Goal: Task Accomplishment & Management: Use online tool/utility

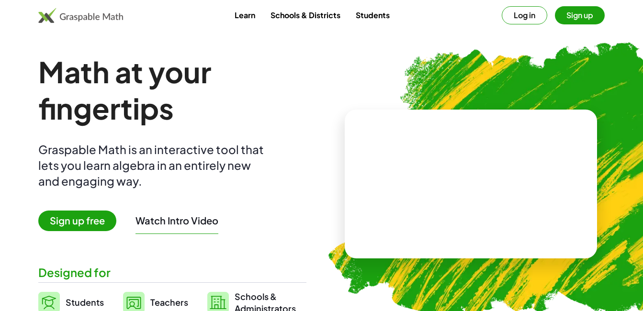
click at [88, 219] on span "Sign up free" at bounding box center [77, 221] width 78 height 21
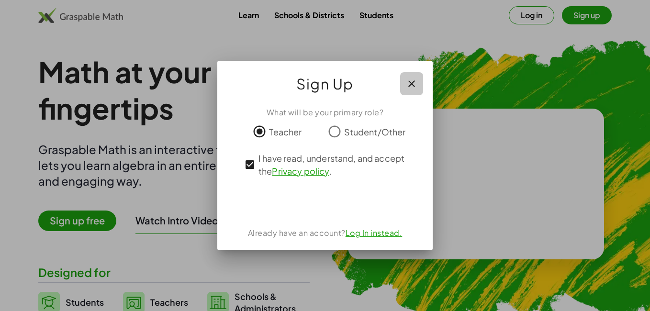
click at [413, 81] on icon "button" at bounding box center [411, 83] width 11 height 11
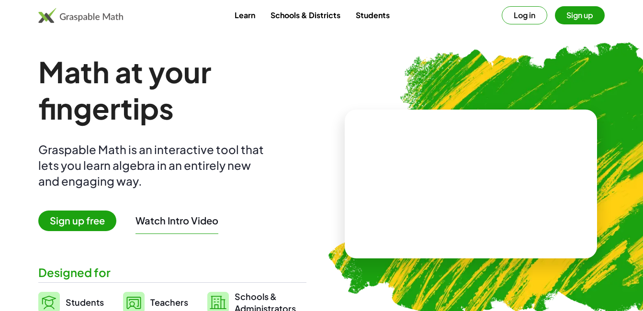
click at [517, 10] on button "Log in" at bounding box center [525, 15] width 46 height 18
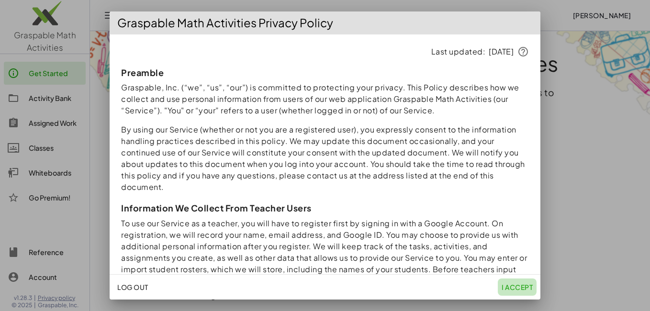
click at [522, 290] on span "I accept" at bounding box center [517, 287] width 31 height 9
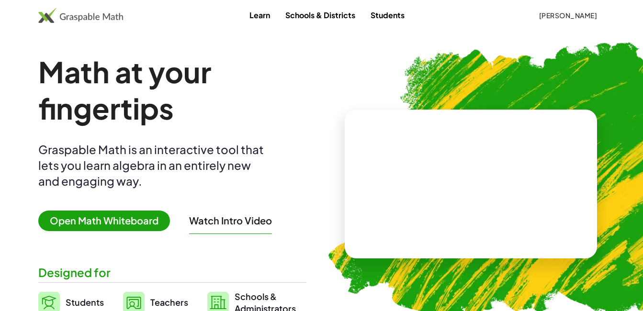
click at [134, 220] on span "Open Math Whiteboard" at bounding box center [104, 221] width 132 height 21
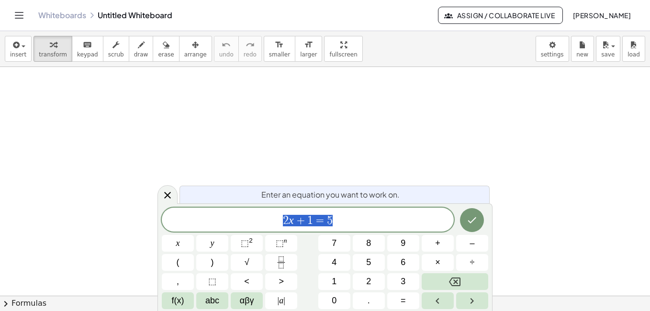
scroll to position [370, 0]
click at [134, 46] on div "button" at bounding box center [141, 44] width 14 height 11
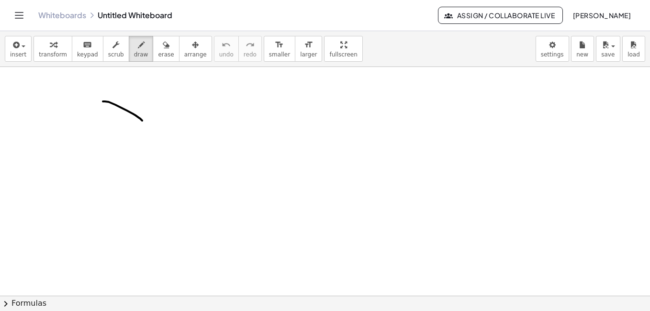
drag, startPoint x: 127, startPoint y: 111, endPoint x: 142, endPoint y: 121, distance: 18.3
click at [142, 121] on div at bounding box center [325, 40] width 650 height 687
click at [136, 46] on div "button" at bounding box center [141, 44] width 14 height 11
drag, startPoint x: 67, startPoint y: 93, endPoint x: 82, endPoint y: 92, distance: 15.3
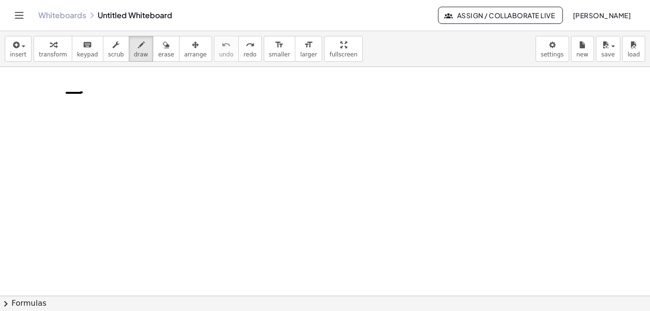
click at [82, 92] on div at bounding box center [325, 103] width 650 height 458
drag, startPoint x: 76, startPoint y: 85, endPoint x: 78, endPoint y: 110, distance: 25.0
click at [78, 110] on div at bounding box center [325, 103] width 650 height 458
drag, startPoint x: 89, startPoint y: 99, endPoint x: 95, endPoint y: 99, distance: 5.8
click at [95, 99] on div at bounding box center [325, 103] width 650 height 458
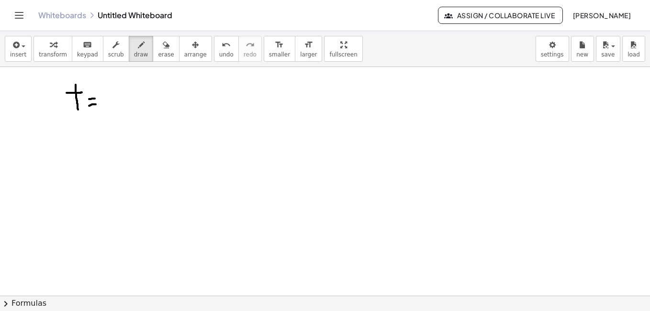
drag, startPoint x: 89, startPoint y: 106, endPoint x: 96, endPoint y: 104, distance: 6.9
click at [96, 104] on div at bounding box center [325, 103] width 650 height 458
drag, startPoint x: 106, startPoint y: 91, endPoint x: 125, endPoint y: 88, distance: 19.8
click at [125, 88] on div at bounding box center [325, 103] width 650 height 458
drag, startPoint x: 114, startPoint y: 88, endPoint x: 114, endPoint y: 107, distance: 18.7
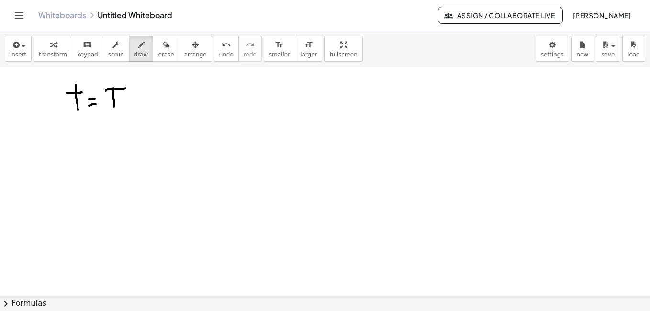
click at [114, 107] on div at bounding box center [325, 103] width 650 height 458
drag, startPoint x: 312, startPoint y: 83, endPoint x: 301, endPoint y: 94, distance: 15.6
click at [301, 94] on div at bounding box center [325, 103] width 650 height 458
drag, startPoint x: 321, startPoint y: 87, endPoint x: 322, endPoint y: 107, distance: 20.1
click at [322, 107] on div at bounding box center [325, 103] width 650 height 458
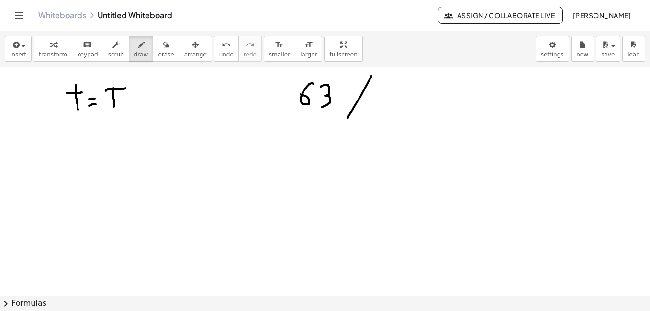
drag, startPoint x: 372, startPoint y: 76, endPoint x: 348, endPoint y: 118, distance: 48.5
click at [348, 118] on div at bounding box center [325, 103] width 650 height 458
click at [351, 86] on div at bounding box center [325, 103] width 650 height 458
click at [379, 108] on div at bounding box center [325, 103] width 650 height 458
drag, startPoint x: 43, startPoint y: 144, endPoint x: 53, endPoint y: 164, distance: 22.3
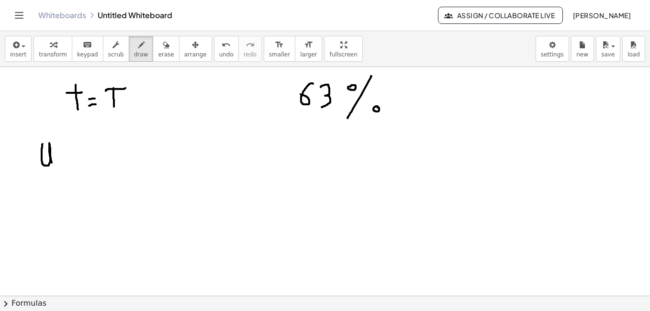
click at [53, 164] on div at bounding box center [325, 103] width 650 height 458
drag, startPoint x: 63, startPoint y: 158, endPoint x: 68, endPoint y: 165, distance: 8.6
click at [68, 165] on div at bounding box center [325, 103] width 650 height 458
drag, startPoint x: 79, startPoint y: 157, endPoint x: 85, endPoint y: 157, distance: 6.2
click at [85, 157] on div at bounding box center [325, 103] width 650 height 458
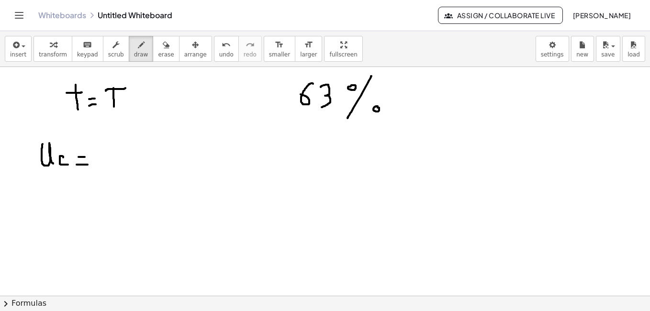
drag, startPoint x: 77, startPoint y: 165, endPoint x: 88, endPoint y: 165, distance: 11.0
click at [88, 165] on div at bounding box center [325, 103] width 650 height 458
drag, startPoint x: 129, startPoint y: 145, endPoint x: 123, endPoint y: 169, distance: 24.3
click at [123, 169] on div at bounding box center [325, 103] width 650 height 458
drag, startPoint x: 111, startPoint y: 156, endPoint x: 119, endPoint y: 156, distance: 8.6
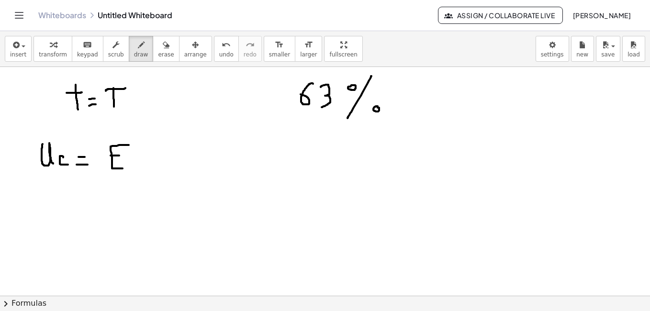
click at [119, 156] on div at bounding box center [325, 103] width 650 height 458
drag, startPoint x: 154, startPoint y: 138, endPoint x: 156, endPoint y: 170, distance: 31.7
click at [156, 170] on div at bounding box center [325, 103] width 650 height 458
drag, startPoint x: 169, startPoint y: 142, endPoint x: 169, endPoint y: 165, distance: 23.5
click at [169, 165] on div at bounding box center [325, 103] width 650 height 458
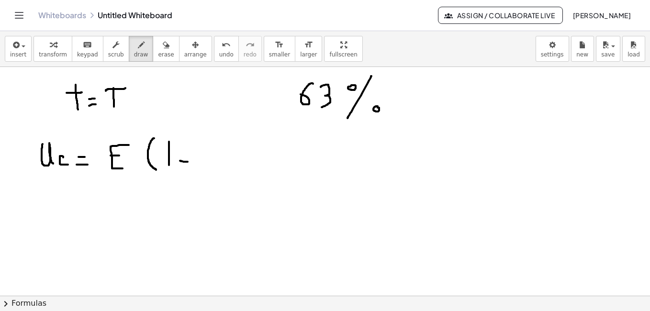
drag, startPoint x: 180, startPoint y: 161, endPoint x: 188, endPoint y: 162, distance: 7.7
click at [188, 162] on div at bounding box center [325, 103] width 650 height 458
drag, startPoint x: 196, startPoint y: 156, endPoint x: 207, endPoint y: 161, distance: 12.2
click at [207, 161] on div at bounding box center [325, 103] width 650 height 458
drag, startPoint x: 202, startPoint y: 131, endPoint x: 207, endPoint y: 131, distance: 5.7
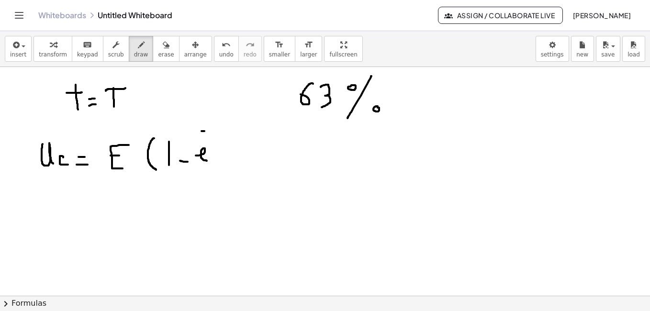
click at [207, 131] on div at bounding box center [325, 103] width 650 height 458
drag, startPoint x: 214, startPoint y: 124, endPoint x: 221, endPoint y: 124, distance: 7.2
click at [221, 124] on div at bounding box center [325, 103] width 650 height 458
drag, startPoint x: 219, startPoint y: 115, endPoint x: 219, endPoint y: 129, distance: 13.4
click at [219, 129] on div at bounding box center [325, 103] width 650 height 458
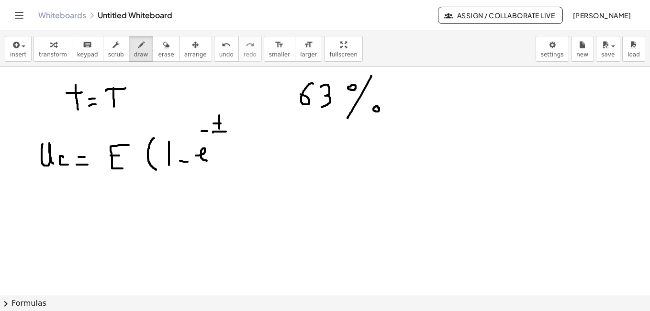
drag, startPoint x: 213, startPoint y: 133, endPoint x: 226, endPoint y: 132, distance: 13.0
click at [226, 132] on div at bounding box center [325, 103] width 650 height 458
drag, startPoint x: 214, startPoint y: 138, endPoint x: 228, endPoint y: 137, distance: 14.9
click at [228, 137] on div at bounding box center [325, 103] width 650 height 458
drag, startPoint x: 221, startPoint y: 138, endPoint x: 221, endPoint y: 144, distance: 5.7
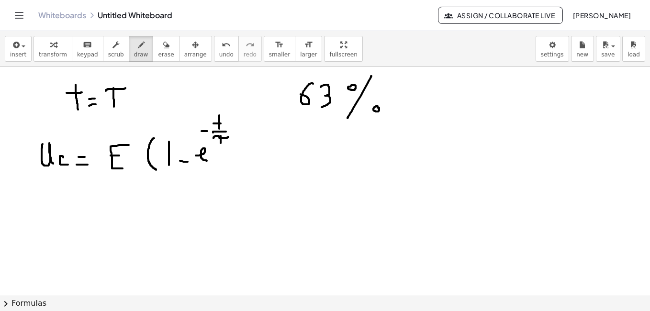
click at [221, 144] on div at bounding box center [325, 103] width 650 height 458
drag, startPoint x: 233, startPoint y: 119, endPoint x: 233, endPoint y: 173, distance: 53.6
click at [233, 173] on div at bounding box center [325, 103] width 650 height 458
drag, startPoint x: 70, startPoint y: 141, endPoint x: 72, endPoint y: 151, distance: 9.8
click at [71, 151] on div at bounding box center [325, 103] width 650 height 458
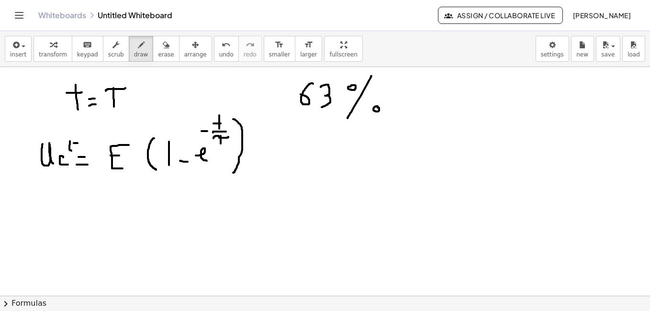
click at [78, 143] on div at bounding box center [325, 103] width 650 height 458
drag, startPoint x: 75, startPoint y: 138, endPoint x: 75, endPoint y: 148, distance: 9.6
click at [75, 148] on div at bounding box center [325, 103] width 650 height 458
drag, startPoint x: 77, startPoint y: 137, endPoint x: 78, endPoint y: 149, distance: 13.0
click at [78, 149] on div at bounding box center [325, 103] width 650 height 458
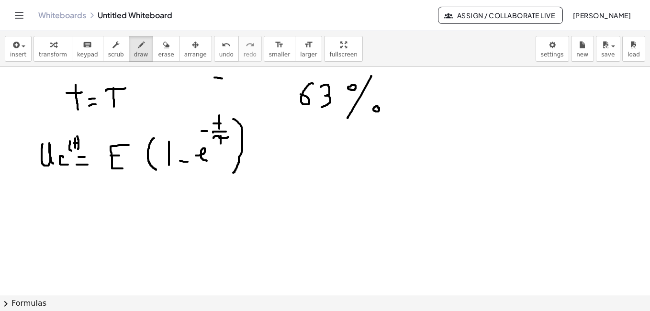
drag, startPoint x: 215, startPoint y: 78, endPoint x: 222, endPoint y: 79, distance: 7.7
click at [222, 79] on div at bounding box center [325, 103] width 650 height 458
drag, startPoint x: 218, startPoint y: 71, endPoint x: 220, endPoint y: 86, distance: 14.5
click at [220, 86] on div at bounding box center [325, 103] width 650 height 458
click at [223, 88] on div at bounding box center [325, 103] width 650 height 458
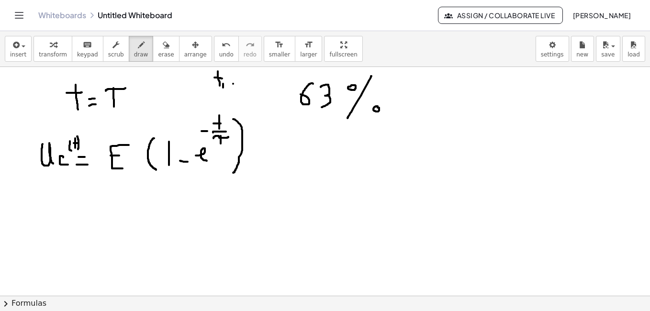
click at [237, 84] on div at bounding box center [325, 103] width 650 height 458
click at [238, 78] on div at bounding box center [325, 103] width 650 height 458
drag, startPoint x: 250, startPoint y: 72, endPoint x: 250, endPoint y: 83, distance: 11.5
click at [250, 83] on div at bounding box center [325, 103] width 650 height 458
drag, startPoint x: 260, startPoint y: 81, endPoint x: 259, endPoint y: 91, distance: 9.2
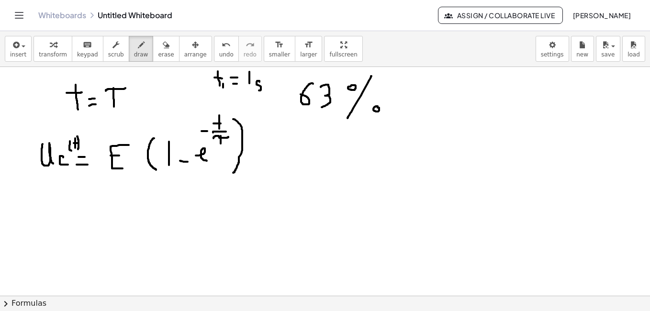
click at [259, 91] on div at bounding box center [325, 103] width 650 height 458
drag, startPoint x: 33, startPoint y: 183, endPoint x: 53, endPoint y: 202, distance: 27.1
click at [52, 202] on div at bounding box center [325, 103] width 650 height 458
drag, startPoint x: 66, startPoint y: 191, endPoint x: 63, endPoint y: 200, distance: 9.5
click at [63, 200] on div at bounding box center [325, 103] width 650 height 458
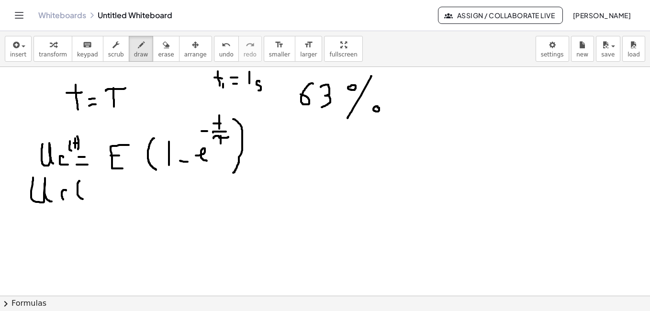
drag, startPoint x: 80, startPoint y: 182, endPoint x: 83, endPoint y: 199, distance: 18.0
click at [83, 199] on div at bounding box center [325, 103] width 650 height 458
drag, startPoint x: 84, startPoint y: 187, endPoint x: 104, endPoint y: 182, distance: 20.6
click at [104, 182] on div at bounding box center [325, 103] width 650 height 458
drag, startPoint x: 95, startPoint y: 185, endPoint x: 95, endPoint y: 203, distance: 17.7
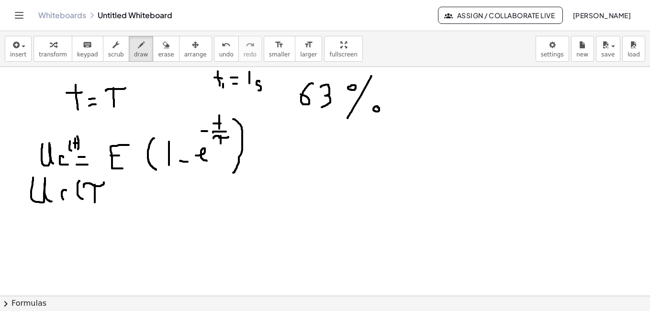
click at [95, 203] on div at bounding box center [325, 103] width 650 height 458
drag, startPoint x: 105, startPoint y: 175, endPoint x: 105, endPoint y: 200, distance: 24.9
click at [105, 200] on div at bounding box center [325, 103] width 650 height 458
click at [125, 190] on div at bounding box center [325, 103] width 650 height 458
drag, startPoint x: 121, startPoint y: 193, endPoint x: 126, endPoint y: 193, distance: 4.8
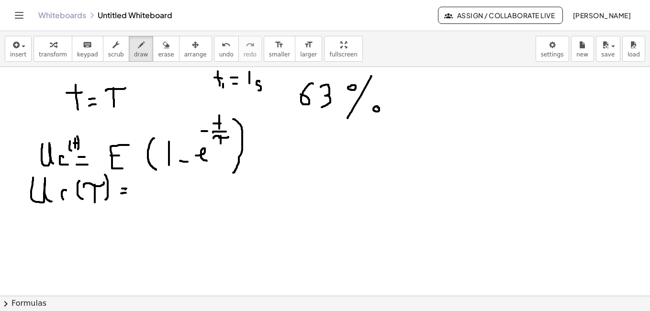
click at [126, 193] on div at bounding box center [325, 103] width 650 height 458
drag, startPoint x: 149, startPoint y: 178, endPoint x: 150, endPoint y: 197, distance: 19.2
click at [151, 197] on div at bounding box center [325, 103] width 650 height 458
drag, startPoint x: 142, startPoint y: 188, endPoint x: 148, endPoint y: 188, distance: 6.2
click at [148, 188] on div at bounding box center [325, 103] width 650 height 458
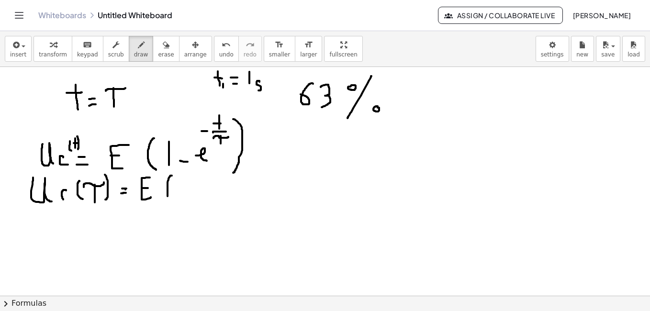
drag, startPoint x: 172, startPoint y: 176, endPoint x: 175, endPoint y: 201, distance: 25.1
click at [175, 201] on div at bounding box center [325, 103] width 650 height 458
drag, startPoint x: 185, startPoint y: 173, endPoint x: 185, endPoint y: 195, distance: 22.0
click at [185, 195] on div at bounding box center [325, 103] width 650 height 458
drag, startPoint x: 195, startPoint y: 193, endPoint x: 203, endPoint y: 193, distance: 7.2
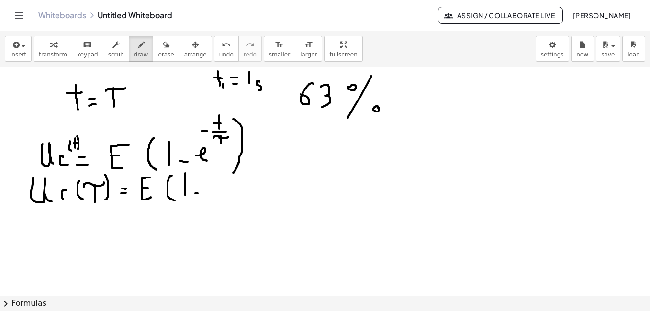
click at [203, 193] on div at bounding box center [325, 103] width 650 height 458
drag, startPoint x: 213, startPoint y: 193, endPoint x: 223, endPoint y: 185, distance: 12.4
click at [222, 195] on div at bounding box center [325, 103] width 650 height 458
click at [221, 173] on div at bounding box center [325, 103] width 650 height 458
drag, startPoint x: 229, startPoint y: 164, endPoint x: 247, endPoint y: 163, distance: 17.7
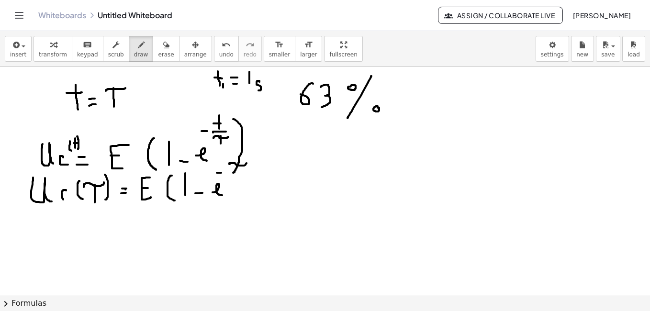
click at [247, 163] on div at bounding box center [325, 103] width 650 height 458
drag, startPoint x: 239, startPoint y: 165, endPoint x: 239, endPoint y: 173, distance: 8.1
click at [239, 173] on div at bounding box center [325, 103] width 650 height 458
drag, startPoint x: 230, startPoint y: 177, endPoint x: 250, endPoint y: 177, distance: 20.1
click at [250, 177] on div at bounding box center [325, 103] width 650 height 458
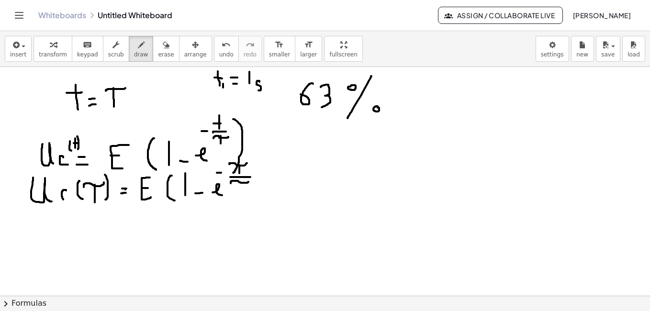
drag, startPoint x: 231, startPoint y: 182, endPoint x: 249, endPoint y: 182, distance: 17.7
click at [249, 182] on div at bounding box center [325, 103] width 650 height 458
click at [242, 188] on div at bounding box center [325, 103] width 650 height 458
drag, startPoint x: 255, startPoint y: 157, endPoint x: 249, endPoint y: 206, distance: 49.2
click at [249, 206] on div at bounding box center [325, 103] width 650 height 458
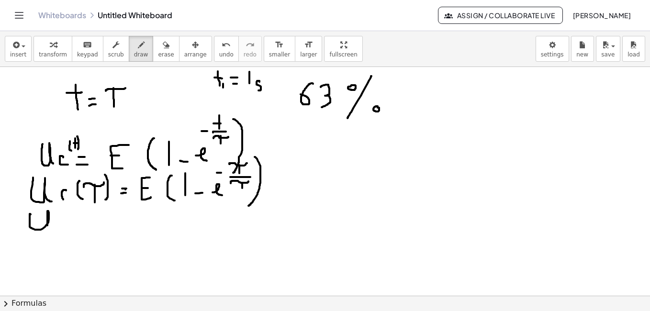
drag, startPoint x: 30, startPoint y: 214, endPoint x: 51, endPoint y: 228, distance: 25.5
click at [51, 228] on div at bounding box center [325, 103] width 650 height 458
drag, startPoint x: 67, startPoint y: 215, endPoint x: 69, endPoint y: 229, distance: 14.6
click at [69, 229] on div at bounding box center [325, 103] width 650 height 458
drag, startPoint x: 86, startPoint y: 211, endPoint x: 91, endPoint y: 235, distance: 24.4
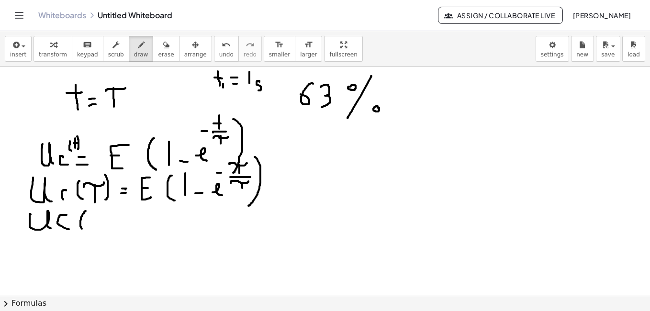
click at [91, 235] on div at bounding box center [325, 103] width 650 height 458
drag, startPoint x: 90, startPoint y: 220, endPoint x: 107, endPoint y: 213, distance: 18.9
click at [107, 213] on div at bounding box center [325, 103] width 650 height 458
drag, startPoint x: 102, startPoint y: 217, endPoint x: 102, endPoint y: 227, distance: 9.6
click at [102, 227] on div at bounding box center [325, 103] width 650 height 458
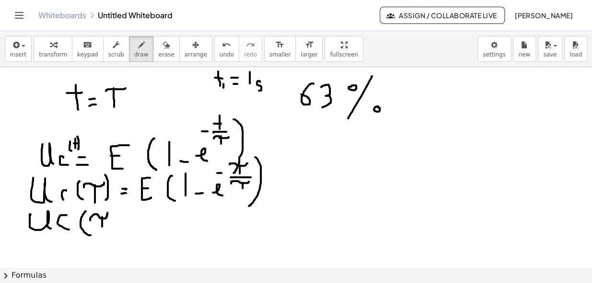
scroll to position [193, 0]
drag, startPoint x: 113, startPoint y: 212, endPoint x: 104, endPoint y: 246, distance: 35.1
click at [104, 246] on div at bounding box center [296, 103] width 592 height 458
click at [127, 221] on div at bounding box center [296, 103] width 592 height 458
drag, startPoint x: 125, startPoint y: 221, endPoint x: 131, endPoint y: 222, distance: 6.2
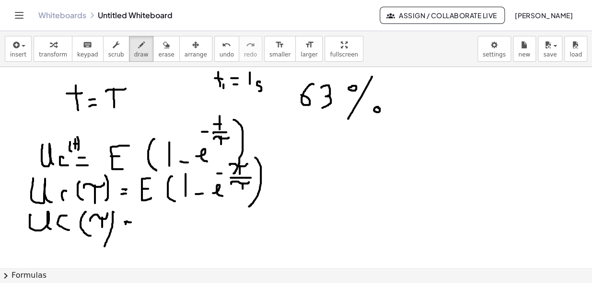
click at [131, 222] on div at bounding box center [296, 103] width 592 height 458
click at [131, 228] on div at bounding box center [296, 103] width 592 height 458
drag, startPoint x: 149, startPoint y: 219, endPoint x: 150, endPoint y: 230, distance: 10.6
click at [150, 230] on div at bounding box center [296, 103] width 592 height 458
click at [148, 223] on div at bounding box center [296, 103] width 592 height 458
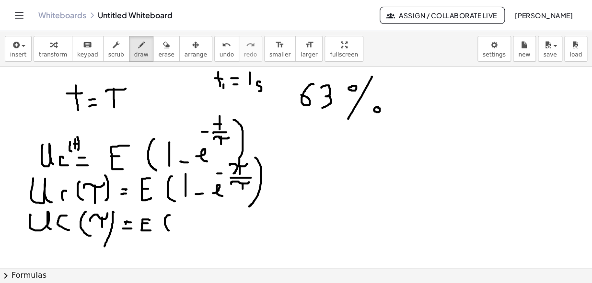
drag, startPoint x: 167, startPoint y: 215, endPoint x: 172, endPoint y: 230, distance: 15.8
click at [172, 230] on div at bounding box center [296, 103] width 592 height 458
drag, startPoint x: 180, startPoint y: 214, endPoint x: 181, endPoint y: 228, distance: 13.9
click at [181, 228] on div at bounding box center [296, 103] width 592 height 458
drag, startPoint x: 190, startPoint y: 224, endPoint x: 196, endPoint y: 224, distance: 6.7
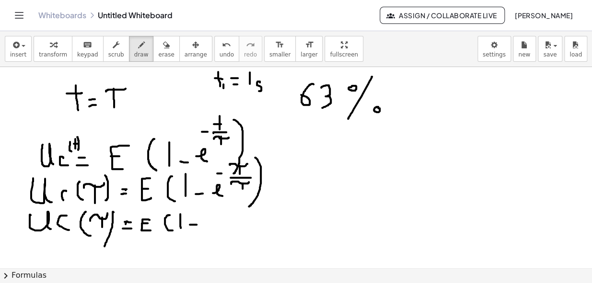
click at [196, 224] on div at bounding box center [296, 103] width 592 height 458
drag, startPoint x: 205, startPoint y: 223, endPoint x: 215, endPoint y: 225, distance: 9.2
click at [215, 225] on div at bounding box center [296, 103] width 592 height 458
drag, startPoint x: 218, startPoint y: 209, endPoint x: 223, endPoint y: 209, distance: 5.3
click at [223, 209] on div at bounding box center [296, 103] width 592 height 458
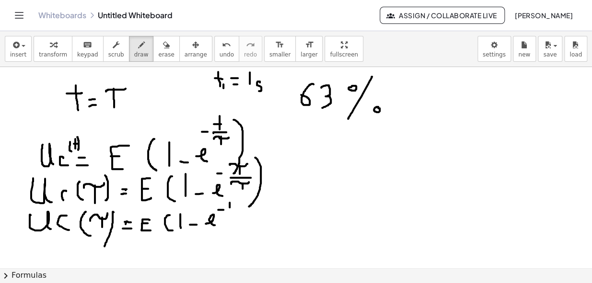
click at [229, 207] on div at bounding box center [296, 103] width 592 height 458
drag, startPoint x: 235, startPoint y: 198, endPoint x: 233, endPoint y: 231, distance: 33.6
click at [233, 231] on div at bounding box center [296, 103] width 592 height 458
drag, startPoint x: 452, startPoint y: 95, endPoint x: 434, endPoint y: 119, distance: 30.2
click at [452, 106] on div at bounding box center [296, 103] width 592 height 458
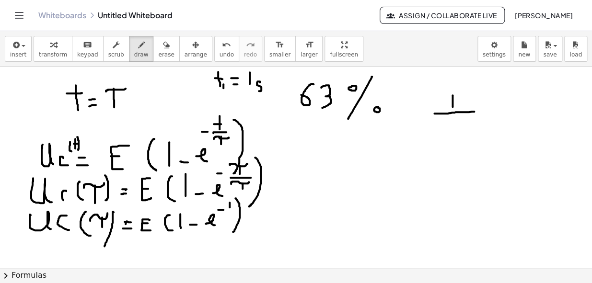
drag, startPoint x: 434, startPoint y: 113, endPoint x: 474, endPoint y: 111, distance: 40.3
click at [474, 111] on div at bounding box center [296, 103] width 592 height 458
drag, startPoint x: 446, startPoint y: 129, endPoint x: 457, endPoint y: 136, distance: 12.2
click at [457, 136] on div at bounding box center [296, 103] width 592 height 458
drag, startPoint x: 462, startPoint y: 117, endPoint x: 462, endPoint y: 122, distance: 5.3
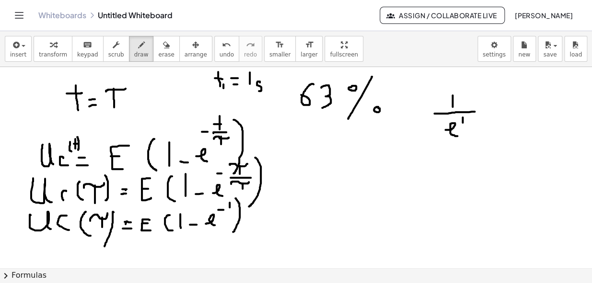
click at [462, 122] on div at bounding box center [296, 103] width 592 height 458
click at [458, 119] on div at bounding box center [296, 103] width 592 height 458
click at [123, 248] on div at bounding box center [296, 103] width 592 height 458
drag, startPoint x: 116, startPoint y: 253, endPoint x: 123, endPoint y: 253, distance: 6.7
click at [123, 253] on div at bounding box center [296, 103] width 592 height 458
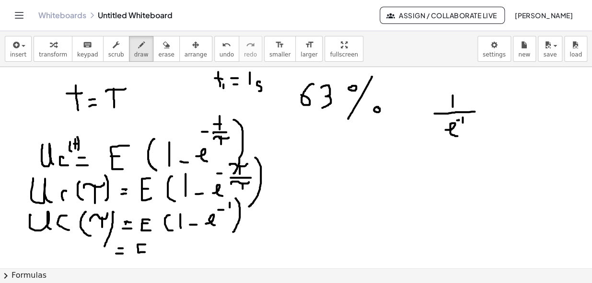
drag, startPoint x: 145, startPoint y: 244, endPoint x: 145, endPoint y: 251, distance: 7.7
click at [145, 251] on div at bounding box center [296, 103] width 592 height 458
drag, startPoint x: 136, startPoint y: 246, endPoint x: 143, endPoint y: 246, distance: 6.7
click at [143, 246] on div at bounding box center [296, 103] width 592 height 458
drag, startPoint x: 167, startPoint y: 242, endPoint x: 166, endPoint y: 253, distance: 10.6
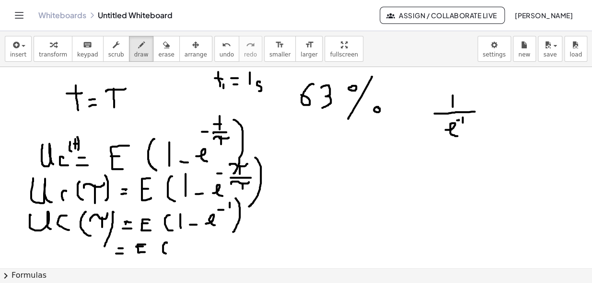
click at [166, 253] on div at bounding box center [296, 103] width 592 height 458
drag, startPoint x: 190, startPoint y: 239, endPoint x: 189, endPoint y: 247, distance: 8.6
click at [189, 247] on div at bounding box center [296, 103] width 592 height 458
drag, startPoint x: 198, startPoint y: 246, endPoint x: 205, endPoint y: 245, distance: 6.7
click at [205, 245] on div at bounding box center [296, 103] width 592 height 458
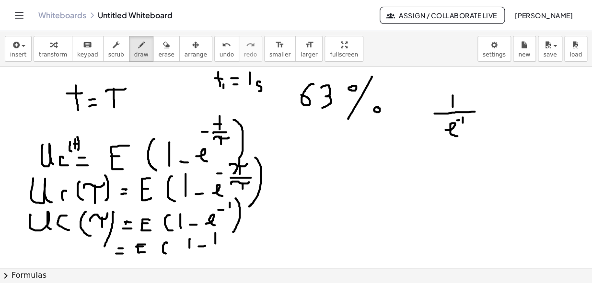
drag, startPoint x: 215, startPoint y: 232, endPoint x: 216, endPoint y: 249, distance: 16.8
click at [216, 249] on div at bounding box center [296, 103] width 592 height 458
drag, startPoint x: 205, startPoint y: 250, endPoint x: 225, endPoint y: 250, distance: 19.2
click at [225, 250] on div at bounding box center [296, 103] width 592 height 458
drag, startPoint x: 208, startPoint y: 259, endPoint x: 216, endPoint y: 262, distance: 8.2
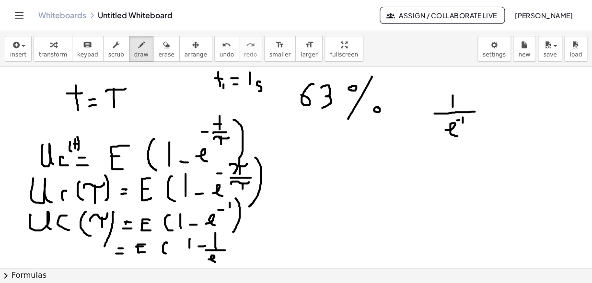
click at [216, 262] on div at bounding box center [296, 103] width 592 height 458
drag, startPoint x: 228, startPoint y: 234, endPoint x: 229, endPoint y: 255, distance: 21.6
click at [229, 255] on div at bounding box center [296, 103] width 592 height 458
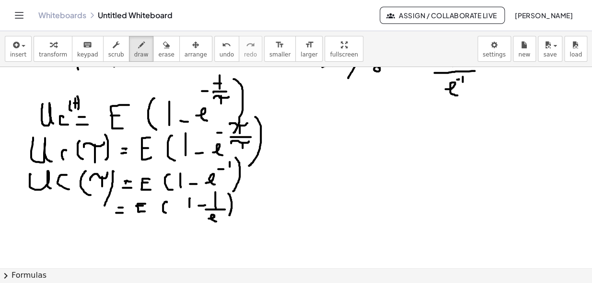
scroll to position [241, 0]
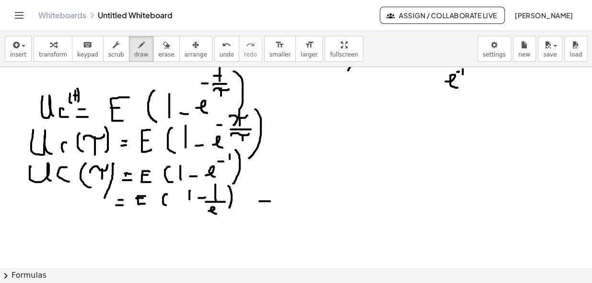
drag, startPoint x: 259, startPoint y: 201, endPoint x: 270, endPoint y: 201, distance: 10.5
click at [270, 201] on div at bounding box center [296, 55] width 592 height 458
drag, startPoint x: 259, startPoint y: 193, endPoint x: 268, endPoint y: 193, distance: 9.1
click at [268, 193] on div at bounding box center [296, 55] width 592 height 458
drag, startPoint x: 287, startPoint y: 189, endPoint x: 293, endPoint y: 203, distance: 15.0
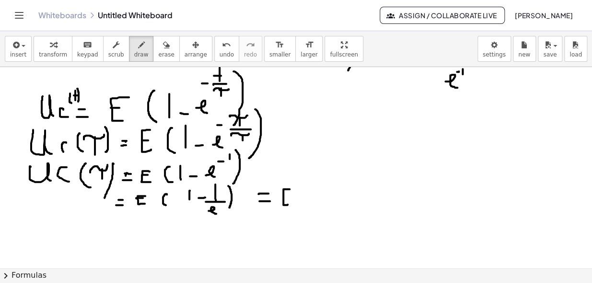
click at [293, 204] on div at bounding box center [296, 55] width 592 height 458
drag, startPoint x: 282, startPoint y: 196, endPoint x: 290, endPoint y: 195, distance: 8.2
click at [289, 195] on div at bounding box center [296, 55] width 592 height 458
drag, startPoint x: 309, startPoint y: 184, endPoint x: 311, endPoint y: 206, distance: 22.1
click at [311, 206] on div at bounding box center [296, 55] width 592 height 458
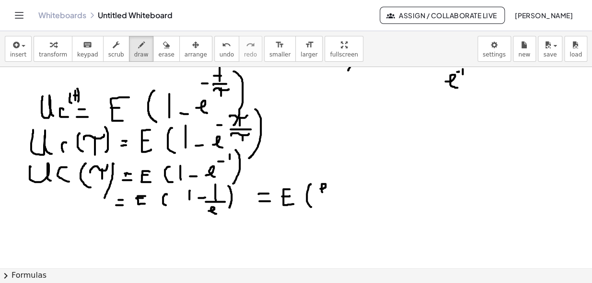
click at [323, 192] on div at bounding box center [296, 55] width 592 height 458
click at [335, 189] on div at bounding box center [296, 55] width 592 height 458
drag, startPoint x: 345, startPoint y: 177, endPoint x: 345, endPoint y: 191, distance: 13.9
click at [345, 191] on div at bounding box center [296, 55] width 592 height 458
drag, startPoint x: 316, startPoint y: 197, endPoint x: 351, endPoint y: 197, distance: 35.0
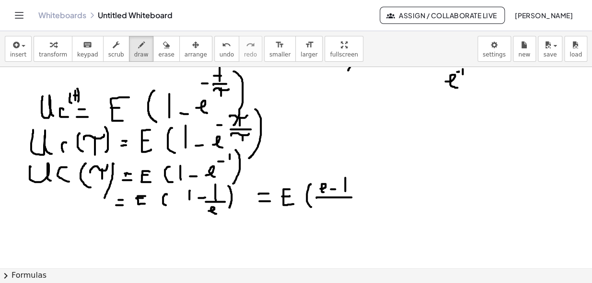
click at [351, 197] on div at bounding box center [296, 55] width 592 height 458
drag, startPoint x: 329, startPoint y: 204, endPoint x: 340, endPoint y: 208, distance: 11.7
click at [340, 208] on div at bounding box center [296, 55] width 592 height 458
drag, startPoint x: 363, startPoint y: 173, endPoint x: 356, endPoint y: 210, distance: 37.5
click at [356, 210] on div at bounding box center [296, 55] width 592 height 458
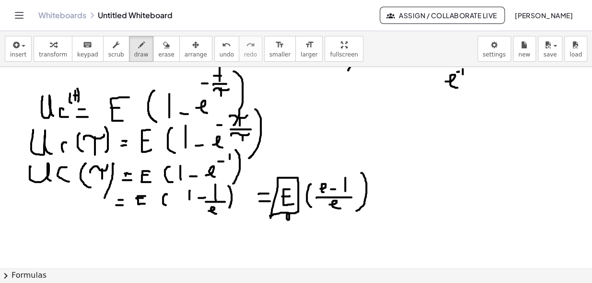
drag, startPoint x: 270, startPoint y: 216, endPoint x: 287, endPoint y: 210, distance: 18.6
click at [269, 226] on div at bounding box center [296, 55] width 592 height 458
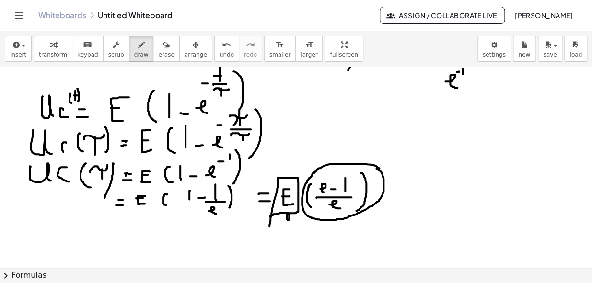
click at [376, 168] on div at bounding box center [296, 55] width 592 height 458
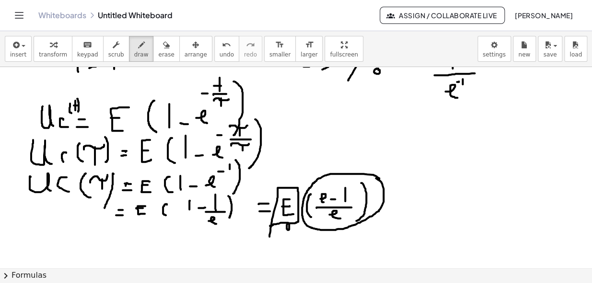
scroll to position [255, 0]
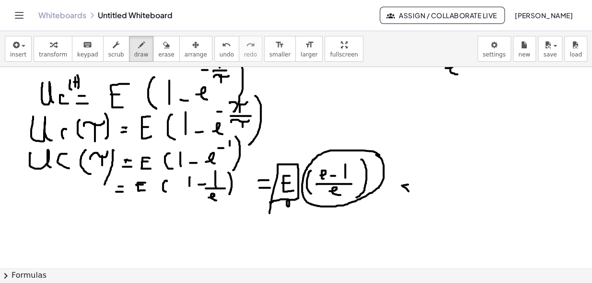
drag, startPoint x: 404, startPoint y: 187, endPoint x: 410, endPoint y: 183, distance: 6.5
click at [410, 184] on div at bounding box center [296, 113] width 592 height 603
drag, startPoint x: 402, startPoint y: 178, endPoint x: 408, endPoint y: 177, distance: 5.4
click at [408, 177] on div at bounding box center [296, 113] width 592 height 603
click at [442, 158] on div at bounding box center [296, 113] width 592 height 603
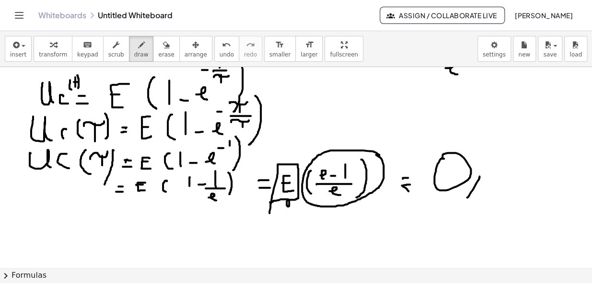
drag, startPoint x: 479, startPoint y: 176, endPoint x: 467, endPoint y: 197, distance: 24.5
click at [467, 197] on div at bounding box center [296, 113] width 592 height 603
drag, startPoint x: 503, startPoint y: 158, endPoint x: 498, endPoint y: 175, distance: 18.2
click at [498, 175] on div at bounding box center [296, 113] width 592 height 603
drag, startPoint x: 516, startPoint y: 158, endPoint x: 504, endPoint y: 188, distance: 32.3
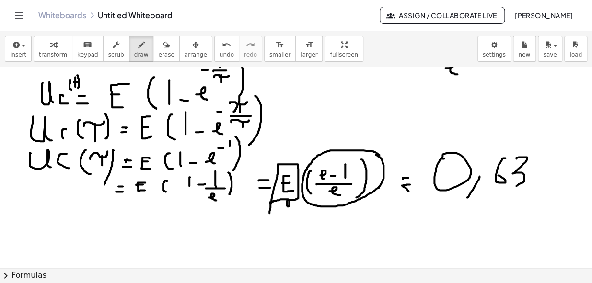
click at [504, 188] on div at bounding box center [296, 113] width 592 height 603
drag, startPoint x: 557, startPoint y: 156, endPoint x: 554, endPoint y: 189, distance: 32.7
click at [554, 189] on div at bounding box center [296, 113] width 592 height 603
drag, startPoint x: 548, startPoint y: 174, endPoint x: 556, endPoint y: 173, distance: 7.7
click at [556, 173] on div at bounding box center [296, 113] width 592 height 603
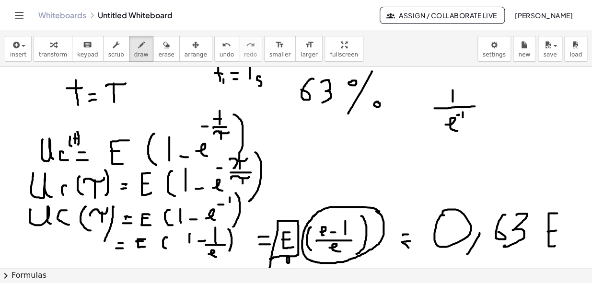
scroll to position [210, 0]
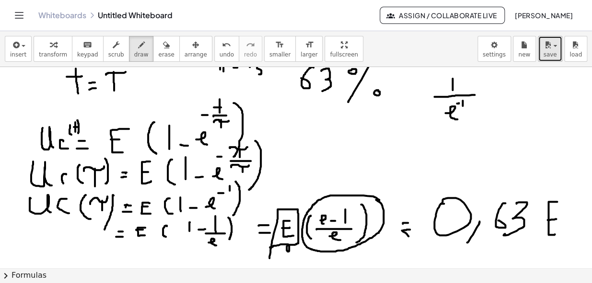
click at [552, 51] on span "save" at bounding box center [549, 54] width 13 height 7
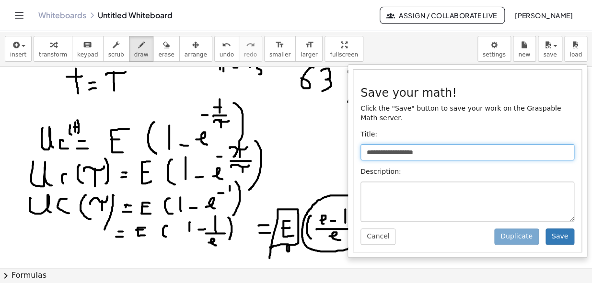
click at [459, 144] on input "**********" at bounding box center [467, 152] width 214 height 16
drag, startPoint x: 459, startPoint y: 143, endPoint x: 362, endPoint y: 141, distance: 97.3
click at [362, 144] on input "**********" at bounding box center [467, 152] width 214 height 16
type input "**********"
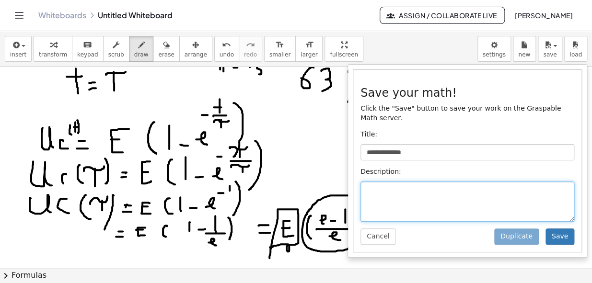
click at [450, 193] on textarea at bounding box center [467, 202] width 214 height 40
type textarea "*"
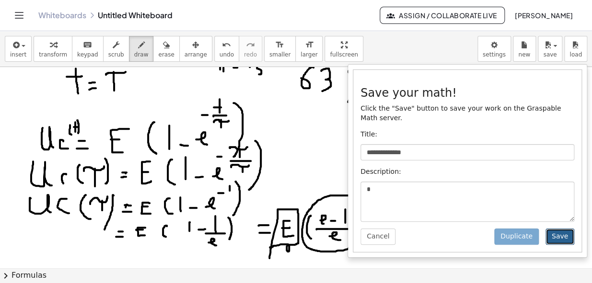
click at [560, 229] on button "Save" at bounding box center [559, 236] width 29 height 16
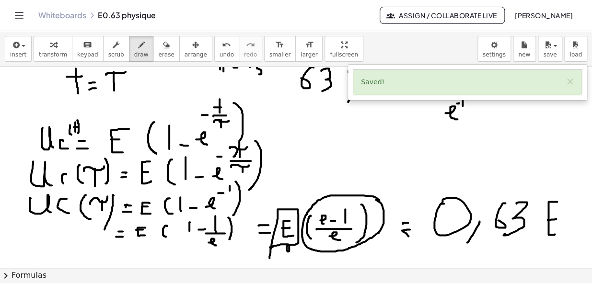
click at [536, 124] on div at bounding box center [296, 158] width 592 height 603
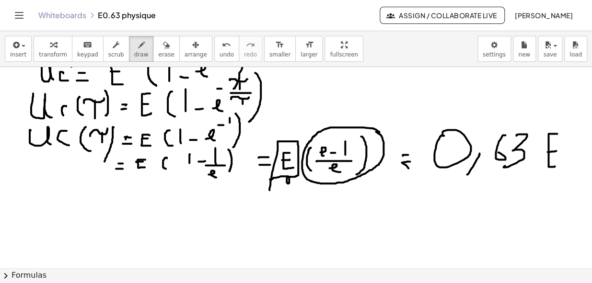
scroll to position [273, 0]
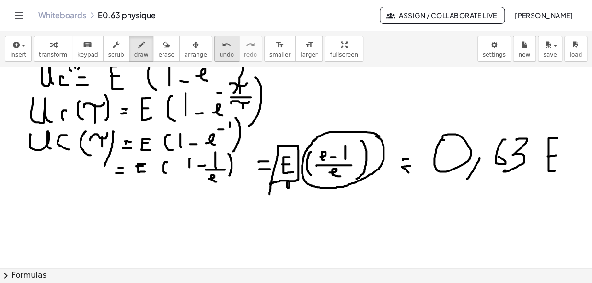
click at [214, 54] on button "undo undo" at bounding box center [226, 49] width 25 height 26
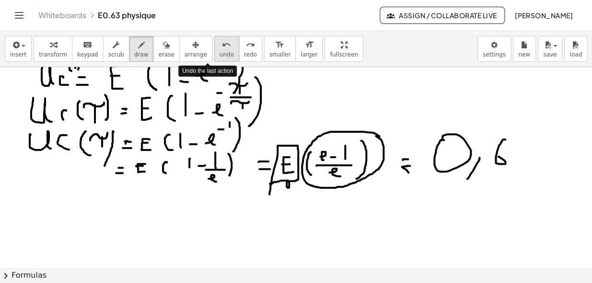
click at [214, 54] on button "undo undo" at bounding box center [226, 49] width 25 height 26
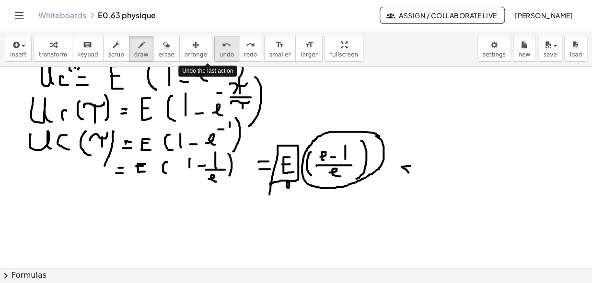
click at [214, 54] on button "undo undo" at bounding box center [226, 49] width 25 height 26
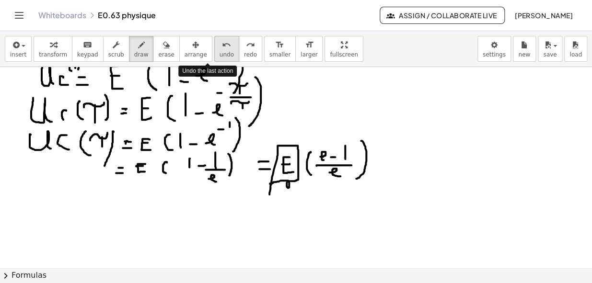
click at [214, 54] on button "undo undo" at bounding box center [226, 49] width 25 height 26
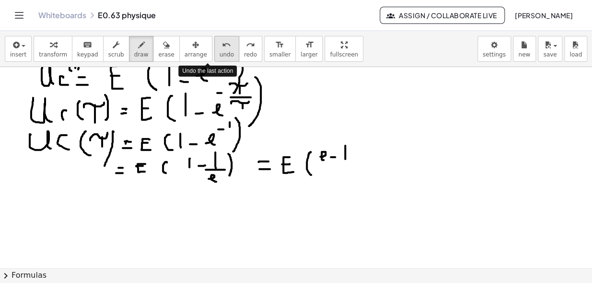
click at [214, 54] on button "undo undo" at bounding box center [226, 49] width 25 height 26
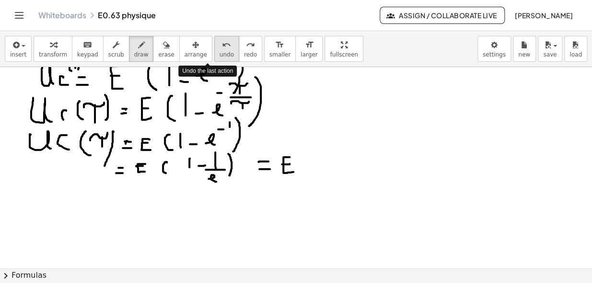
click at [214, 54] on button "undo undo" at bounding box center [226, 49] width 25 height 26
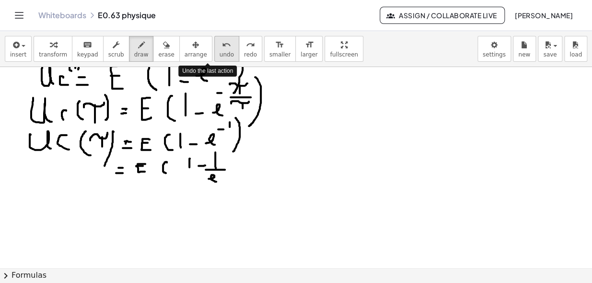
click at [214, 54] on button "undo undo" at bounding box center [226, 49] width 25 height 26
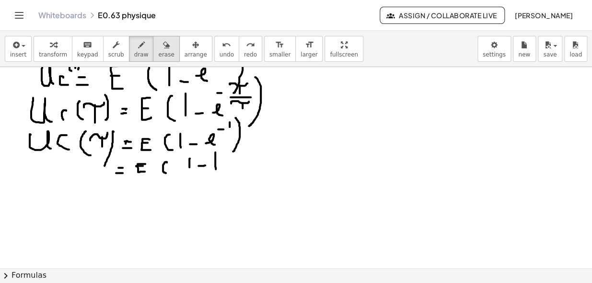
click at [158, 54] on span "erase" at bounding box center [166, 54] width 16 height 7
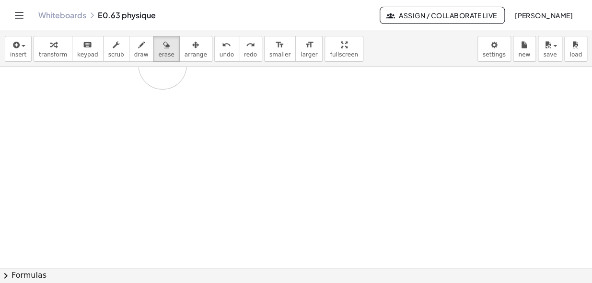
drag, startPoint x: 251, startPoint y: 156, endPoint x: 591, endPoint y: 110, distance: 342.2
click at [172, 63] on div "insert select one: Math Expression Function Text Youtube Video Graphing Geometr…" at bounding box center [296, 157] width 592 height 252
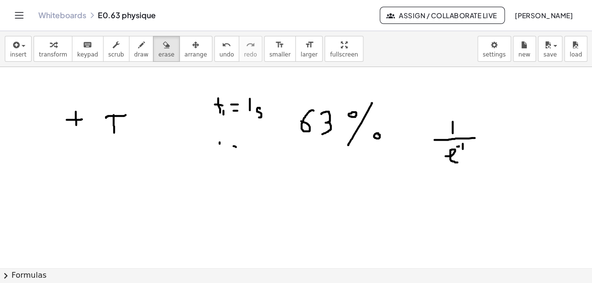
scroll to position [130, 0]
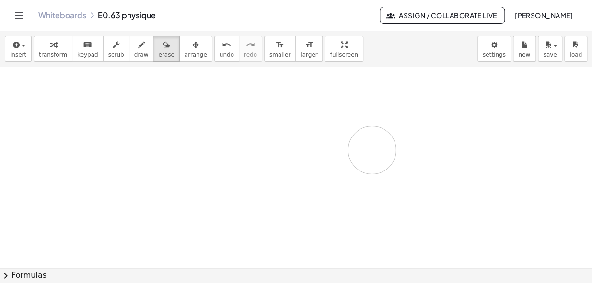
drag, startPoint x: 458, startPoint y: 181, endPoint x: 372, endPoint y: 149, distance: 91.7
click at [372, 149] on div at bounding box center [296, 238] width 592 height 603
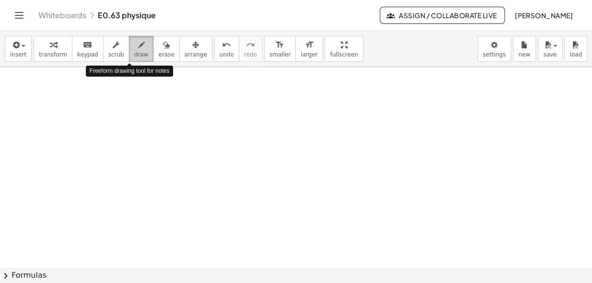
click at [138, 45] on icon "button" at bounding box center [141, 44] width 7 height 11
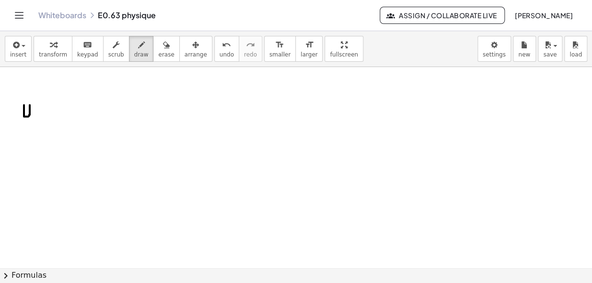
drag, startPoint x: 24, startPoint y: 105, endPoint x: 30, endPoint y: 114, distance: 10.8
click at [30, 114] on div at bounding box center [296, 267] width 592 height 401
click at [37, 117] on div at bounding box center [296, 267] width 592 height 401
drag, startPoint x: 46, startPoint y: 107, endPoint x: 48, endPoint y: 116, distance: 9.8
click at [48, 116] on div at bounding box center [296, 267] width 592 height 401
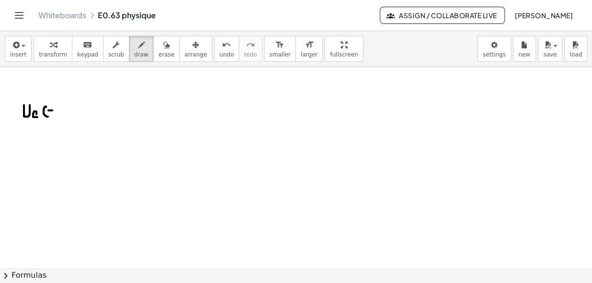
click at [52, 110] on div at bounding box center [296, 267] width 592 height 401
drag, startPoint x: 50, startPoint y: 104, endPoint x: 50, endPoint y: 114, distance: 9.6
click at [50, 114] on div at bounding box center [296, 267] width 592 height 401
drag, startPoint x: 54, startPoint y: 103, endPoint x: 55, endPoint y: 117, distance: 13.4
click at [55, 117] on div at bounding box center [296, 267] width 592 height 401
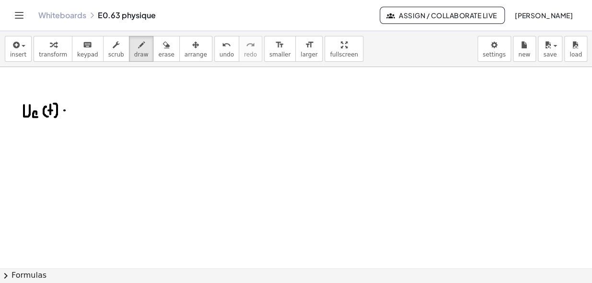
click at [68, 110] on div at bounding box center [296, 267] width 592 height 401
click at [67, 114] on div at bounding box center [296, 267] width 592 height 401
drag, startPoint x: 77, startPoint y: 102, endPoint x: 85, endPoint y: 114, distance: 14.4
click at [85, 114] on div at bounding box center [296, 267] width 592 height 401
click at [91, 114] on div at bounding box center [296, 267] width 592 height 401
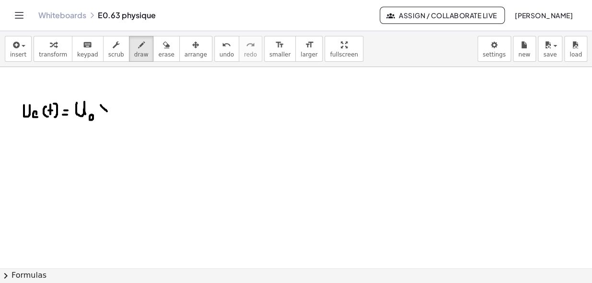
drag, startPoint x: 101, startPoint y: 105, endPoint x: 108, endPoint y: 112, distance: 10.2
click at [108, 112] on div at bounding box center [296, 267] width 592 height 401
drag, startPoint x: 107, startPoint y: 103, endPoint x: 102, endPoint y: 111, distance: 8.6
click at [102, 111] on div at bounding box center [296, 267] width 592 height 401
drag, startPoint x: 116, startPoint y: 106, endPoint x: 121, endPoint y: 110, distance: 6.1
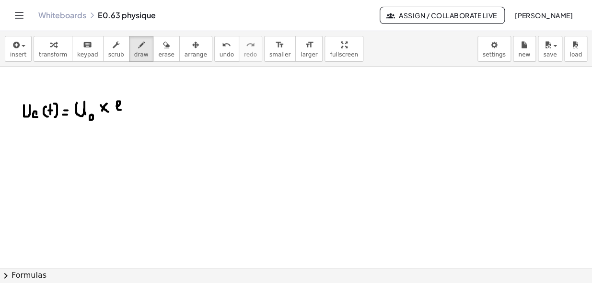
click at [121, 110] on div at bounding box center [296, 267] width 592 height 401
click at [127, 88] on div at bounding box center [296, 267] width 592 height 401
drag, startPoint x: 130, startPoint y: 81, endPoint x: 138, endPoint y: 82, distance: 8.7
click at [138, 82] on div at bounding box center [296, 267] width 592 height 401
drag, startPoint x: 134, startPoint y: 75, endPoint x: 134, endPoint y: 88, distance: 12.9
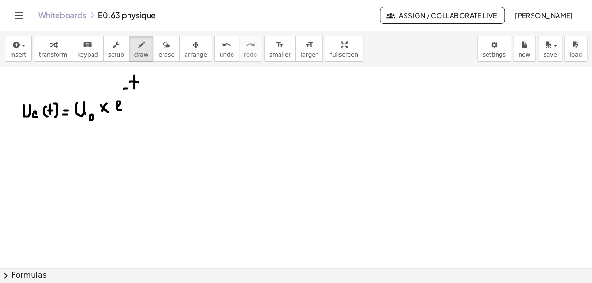
click at [134, 88] on div at bounding box center [296, 267] width 592 height 401
drag, startPoint x: 122, startPoint y: 91, endPoint x: 146, endPoint y: 91, distance: 23.9
click at [146, 91] on div at bounding box center [296, 267] width 592 height 401
drag, startPoint x: 127, startPoint y: 100, endPoint x: 145, endPoint y: 96, distance: 17.6
click at [145, 96] on div at bounding box center [296, 267] width 592 height 401
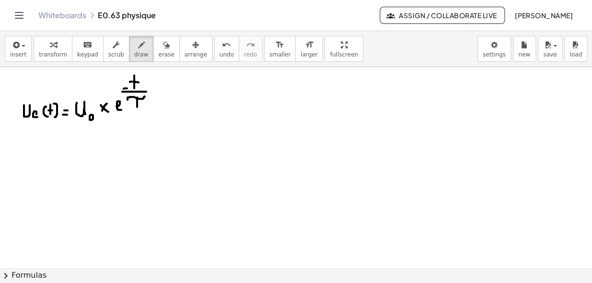
drag, startPoint x: 137, startPoint y: 97, endPoint x: 137, endPoint y: 107, distance: 9.6
click at [137, 107] on div at bounding box center [296, 267] width 592 height 401
drag, startPoint x: 302, startPoint y: 84, endPoint x: 312, endPoint y: 84, distance: 9.6
click at [312, 84] on div at bounding box center [296, 267] width 592 height 401
drag, startPoint x: 307, startPoint y: 78, endPoint x: 307, endPoint y: 96, distance: 17.7
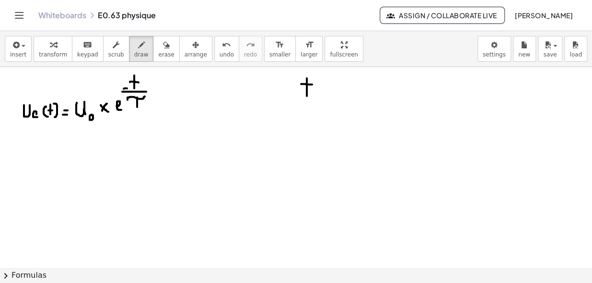
click at [307, 96] on div at bounding box center [296, 267] width 592 height 401
click at [318, 90] on div at bounding box center [296, 267] width 592 height 401
drag, startPoint x: 312, startPoint y: 94, endPoint x: 320, endPoint y: 94, distance: 7.7
click at [320, 94] on div at bounding box center [296, 267] width 592 height 401
drag, startPoint x: 329, startPoint y: 84, endPoint x: 355, endPoint y: 79, distance: 27.4
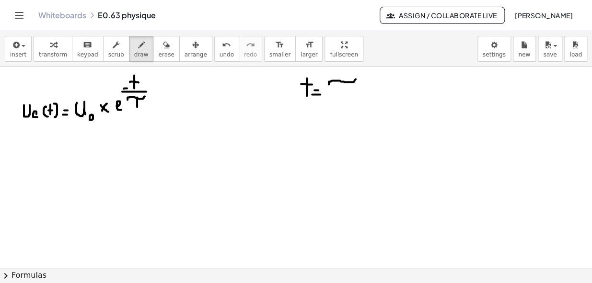
click at [355, 79] on div at bounding box center [296, 267] width 592 height 401
drag, startPoint x: 342, startPoint y: 81, endPoint x: 342, endPoint y: 96, distance: 14.4
click at [342, 96] on div at bounding box center [296, 267] width 592 height 401
drag, startPoint x: 468, startPoint y: 87, endPoint x: 470, endPoint y: 111, distance: 23.6
click at [470, 111] on div at bounding box center [296, 267] width 592 height 401
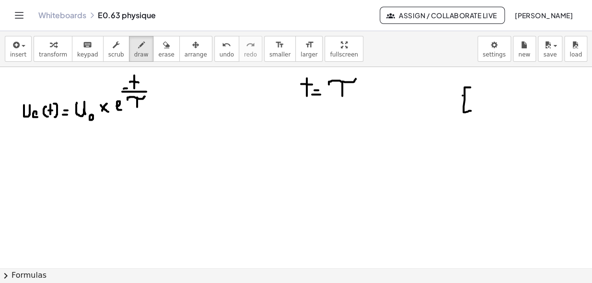
drag, startPoint x: 462, startPoint y: 95, endPoint x: 472, endPoint y: 95, distance: 10.1
click at [472, 95] on div at bounding box center [296, 267] width 592 height 401
drag, startPoint x: 478, startPoint y: 102, endPoint x: 487, endPoint y: 102, distance: 8.6
click at [487, 102] on div at bounding box center [296, 267] width 592 height 401
drag, startPoint x: 478, startPoint y: 108, endPoint x: 486, endPoint y: 108, distance: 7.2
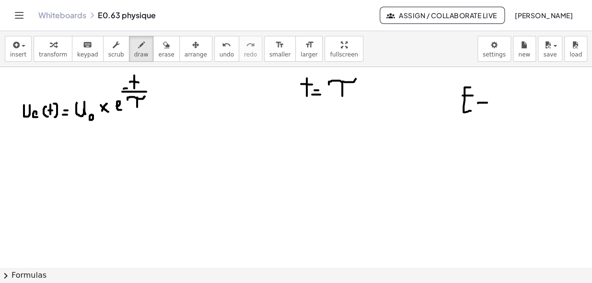
click at [485, 108] on div at bounding box center [296, 267] width 592 height 401
click at [499, 103] on div at bounding box center [296, 267] width 592 height 401
click at [511, 110] on div at bounding box center [296, 267] width 592 height 401
drag, startPoint x: 516, startPoint y: 98, endPoint x: 522, endPoint y: 108, distance: 11.8
click at [522, 108] on div at bounding box center [296, 267] width 592 height 401
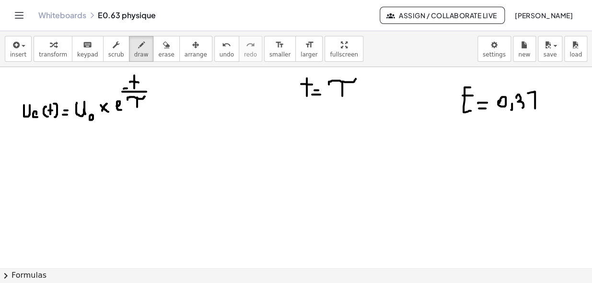
drag, startPoint x: 527, startPoint y: 93, endPoint x: 535, endPoint y: 108, distance: 16.9
click at [535, 108] on div at bounding box center [296, 267] width 592 height 401
drag, startPoint x: 531, startPoint y: 101, endPoint x: 538, endPoint y: 101, distance: 7.7
click at [538, 101] on div at bounding box center [296, 267] width 592 height 401
drag, startPoint x: 14, startPoint y: 135, endPoint x: 23, endPoint y: 142, distance: 10.9
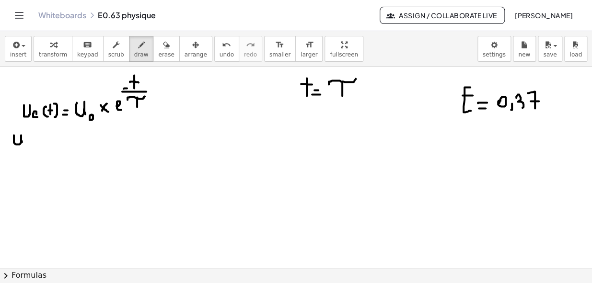
click at [23, 142] on div at bounding box center [296, 267] width 592 height 401
click at [29, 144] on div at bounding box center [296, 267] width 592 height 401
drag, startPoint x: 46, startPoint y: 126, endPoint x: 48, endPoint y: 148, distance: 21.1
click at [48, 148] on div at bounding box center [296, 267] width 592 height 401
drag, startPoint x: 49, startPoint y: 130, endPoint x: 75, endPoint y: 129, distance: 26.4
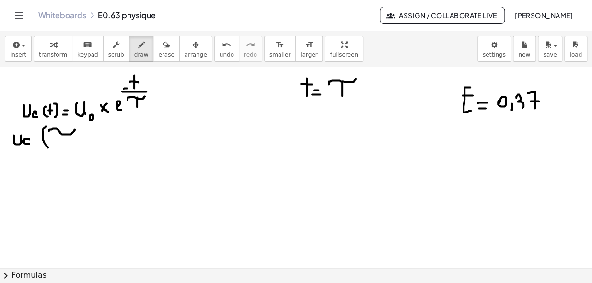
click at [75, 129] on div at bounding box center [296, 267] width 592 height 401
drag, startPoint x: 63, startPoint y: 131, endPoint x: 63, endPoint y: 144, distance: 12.5
click at [63, 144] on div at bounding box center [296, 267] width 592 height 401
drag, startPoint x: 81, startPoint y: 121, endPoint x: 82, endPoint y: 148, distance: 26.8
click at [82, 148] on div at bounding box center [296, 267] width 592 height 401
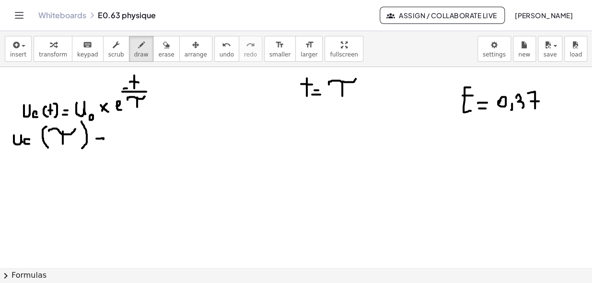
click at [102, 139] on div at bounding box center [296, 267] width 592 height 401
drag, startPoint x: 97, startPoint y: 142, endPoint x: 104, endPoint y: 142, distance: 6.7
click at [104, 142] on div at bounding box center [296, 267] width 592 height 401
drag, startPoint x: 117, startPoint y: 126, endPoint x: 125, endPoint y: 143, distance: 18.4
click at [125, 143] on div at bounding box center [296, 267] width 592 height 401
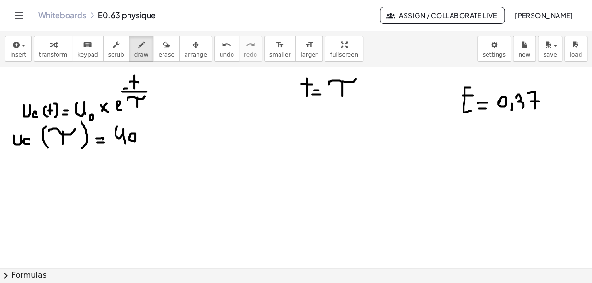
click at [130, 139] on div at bounding box center [296, 267] width 592 height 401
drag, startPoint x: 141, startPoint y: 125, endPoint x: 150, endPoint y: 132, distance: 11.7
click at [150, 132] on div at bounding box center [296, 267] width 592 height 401
drag, startPoint x: 148, startPoint y: 127, endPoint x: 144, endPoint y: 132, distance: 6.5
click at [144, 132] on div at bounding box center [296, 267] width 592 height 401
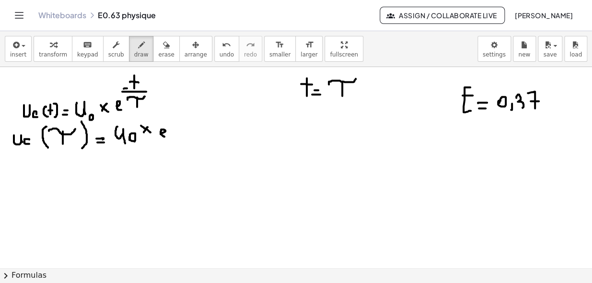
drag, startPoint x: 160, startPoint y: 133, endPoint x: 166, endPoint y: 137, distance: 6.9
click at [166, 137] on div at bounding box center [296, 267] width 592 height 401
click at [172, 117] on div at bounding box center [296, 267] width 592 height 401
drag, startPoint x: 182, startPoint y: 110, endPoint x: 196, endPoint y: 108, distance: 14.5
click at [196, 108] on div at bounding box center [296, 267] width 592 height 401
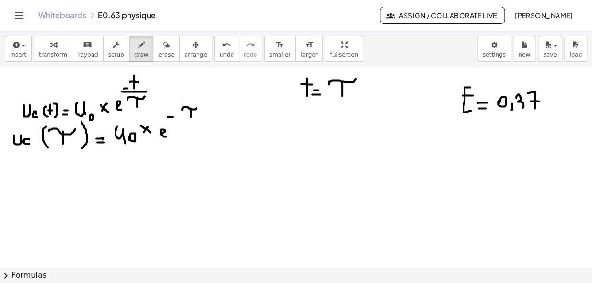
drag, startPoint x: 191, startPoint y: 108, endPoint x: 191, endPoint y: 117, distance: 9.1
click at [191, 117] on div at bounding box center [296, 267] width 592 height 401
drag, startPoint x: 182, startPoint y: 120, endPoint x: 202, endPoint y: 120, distance: 20.6
click at [202, 120] on div at bounding box center [296, 267] width 592 height 401
drag, startPoint x: 184, startPoint y: 126, endPoint x: 201, endPoint y: 124, distance: 16.9
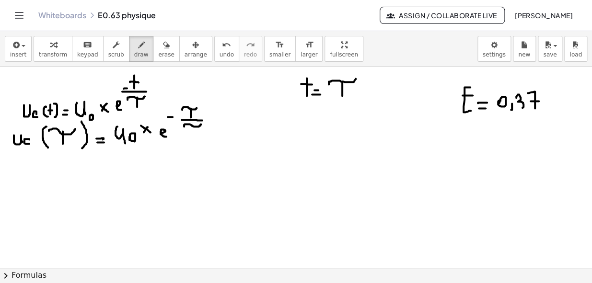
click at [201, 124] on div at bounding box center [296, 267] width 592 height 401
drag, startPoint x: 193, startPoint y: 126, endPoint x: 193, endPoint y: 132, distance: 5.8
click at [193, 132] on div at bounding box center [296, 267] width 592 height 401
drag, startPoint x: 19, startPoint y: 166, endPoint x: 34, endPoint y: 175, distance: 17.0
click at [32, 175] on div at bounding box center [296, 267] width 592 height 401
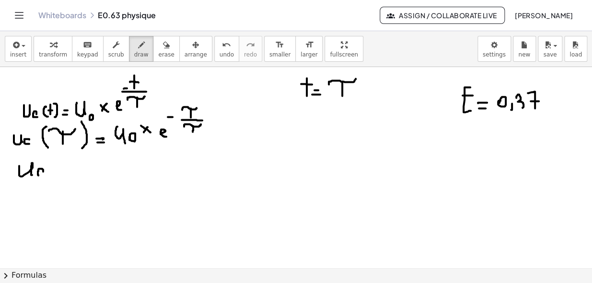
click at [40, 175] on div at bounding box center [296, 267] width 592 height 401
drag, startPoint x: 56, startPoint y: 156, endPoint x: 58, endPoint y: 179, distance: 23.1
click at [58, 179] on div at bounding box center [296, 267] width 592 height 401
drag, startPoint x: 59, startPoint y: 158, endPoint x: 72, endPoint y: 155, distance: 13.4
click at [80, 156] on div at bounding box center [296, 267] width 592 height 401
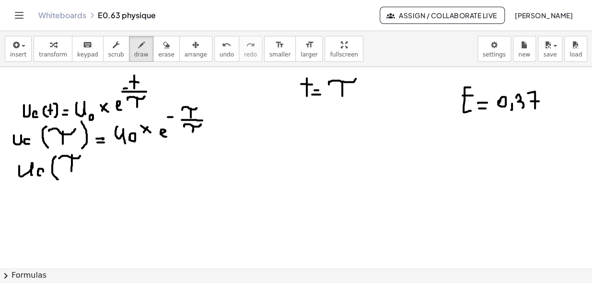
drag, startPoint x: 72, startPoint y: 155, endPoint x: 71, endPoint y: 173, distance: 18.2
click at [71, 173] on div at bounding box center [296, 267] width 592 height 401
drag, startPoint x: 84, startPoint y: 156, endPoint x: 79, endPoint y: 179, distance: 23.5
click at [79, 179] on div at bounding box center [296, 267] width 592 height 401
drag, startPoint x: 94, startPoint y: 168, endPoint x: 101, endPoint y: 168, distance: 6.2
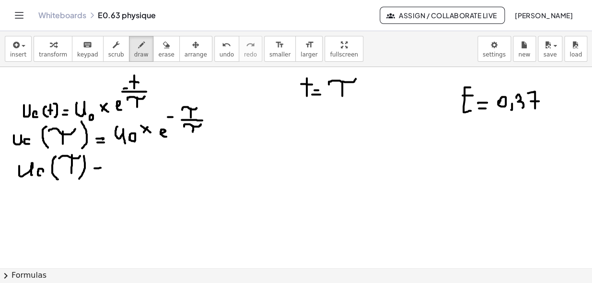
click at [101, 168] on div at bounding box center [296, 267] width 592 height 401
drag, startPoint x: 94, startPoint y: 172, endPoint x: 101, endPoint y: 172, distance: 6.2
click at [101, 172] on div at bounding box center [296, 267] width 592 height 401
drag, startPoint x: 122, startPoint y: 159, endPoint x: 128, endPoint y: 170, distance: 12.1
click at [128, 170] on div at bounding box center [296, 267] width 592 height 401
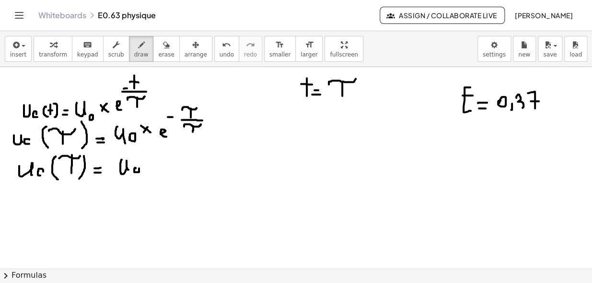
click at [137, 168] on div at bounding box center [296, 267] width 592 height 401
drag, startPoint x: 149, startPoint y: 167, endPoint x: 155, endPoint y: 170, distance: 6.7
click at [153, 169] on div at bounding box center [296, 267] width 592 height 401
drag, startPoint x: 154, startPoint y: 164, endPoint x: 146, endPoint y: 169, distance: 9.7
click at [146, 169] on div at bounding box center [296, 267] width 592 height 401
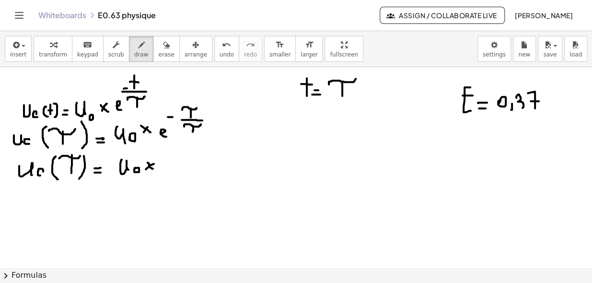
click at [150, 165] on div at bounding box center [296, 267] width 592 height 401
drag, startPoint x: 164, startPoint y: 167, endPoint x: 174, endPoint y: 168, distance: 10.1
click at [174, 168] on div at bounding box center [296, 267] width 592 height 401
drag, startPoint x: 174, startPoint y: 154, endPoint x: 180, endPoint y: 154, distance: 5.3
click at [180, 154] on div at bounding box center [296, 267] width 592 height 401
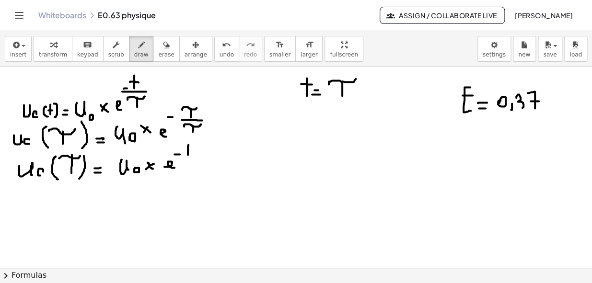
drag, startPoint x: 188, startPoint y: 145, endPoint x: 188, endPoint y: 155, distance: 10.1
click at [188, 155] on div at bounding box center [296, 267] width 592 height 401
click at [232, 163] on div at bounding box center [296, 267] width 592 height 401
drag, startPoint x: 224, startPoint y: 168, endPoint x: 238, endPoint y: 167, distance: 14.4
click at [238, 167] on div at bounding box center [296, 267] width 592 height 401
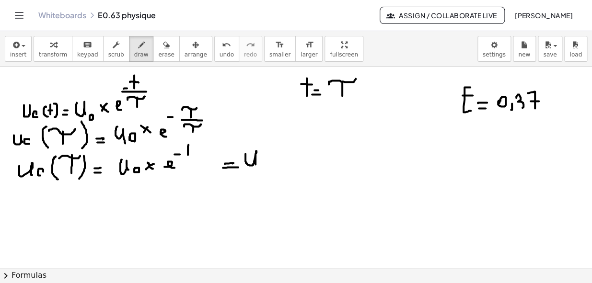
drag, startPoint x: 245, startPoint y: 154, endPoint x: 257, endPoint y: 165, distance: 16.3
click at [256, 164] on div at bounding box center [296, 267] width 592 height 401
click at [262, 159] on div at bounding box center [296, 267] width 592 height 401
drag, startPoint x: 280, startPoint y: 156, endPoint x: 289, endPoint y: 167, distance: 14.2
click at [289, 167] on div at bounding box center [296, 267] width 592 height 401
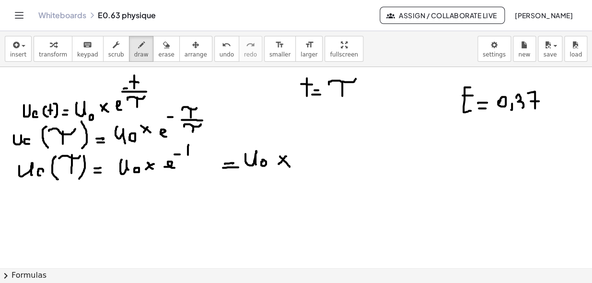
drag
click at [280, 164] on div at bounding box center [296, 267] width 592 height 401
click at [305, 166] on div at bounding box center [296, 267] width 592 height 401
click at [313, 169] on div at bounding box center [296, 267] width 592 height 401
click at [314, 195] on div at bounding box center [296, 267] width 592 height 401
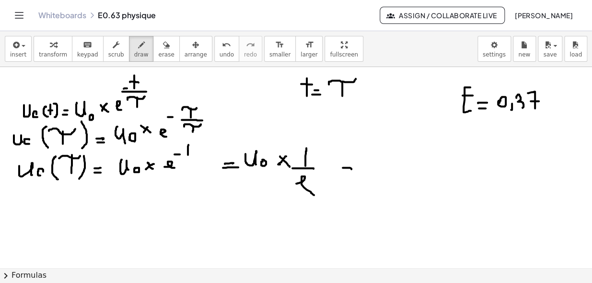
drag, startPoint x: 342, startPoint y: 168, endPoint x: 349, endPoint y: 169, distance: 6.3
click at [350, 169] on div at bounding box center [296, 267] width 592 height 401
click at [345, 159] on div at bounding box center [296, 267] width 592 height 401
click at [378, 163] on div at bounding box center [296, 267] width 592 height 401
click at [382, 159] on div at bounding box center [296, 267] width 592 height 401
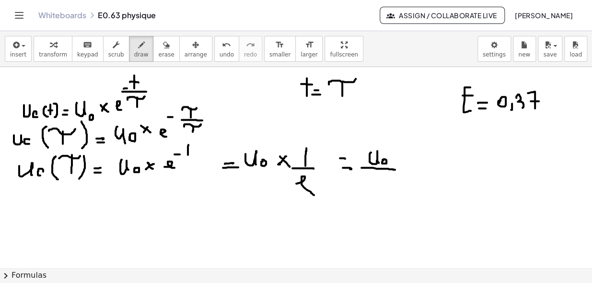
drag, startPoint x: 361, startPoint y: 168, endPoint x: 393, endPoint y: 170, distance: 31.7
click at [394, 170] on div at bounding box center [296, 267] width 592 height 401
drag, startPoint x: 370, startPoint y: 183, endPoint x: 378, endPoint y: 187, distance: 9.0
click at [378, 187] on div at bounding box center [296, 267] width 592 height 401
drag, startPoint x: 402, startPoint y: 167, endPoint x: 407, endPoint y: 167, distance: 4.8
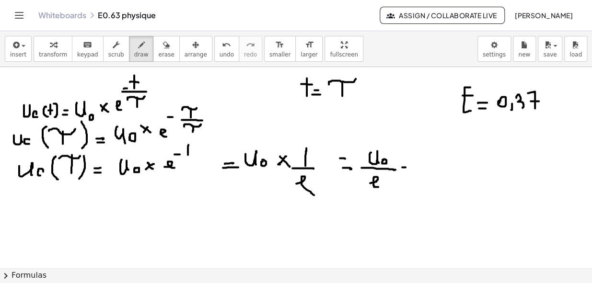
click at [407, 167] on div at bounding box center [296, 267] width 592 height 401
drag, startPoint x: 401, startPoint y: 160, endPoint x: 407, endPoint y: 160, distance: 5.3
click at [407, 160] on div at bounding box center [296, 267] width 592 height 401
drag, startPoint x: 453, startPoint y: 118, endPoint x: 547, endPoint y: 108, distance: 94.9
click at [547, 108] on div at bounding box center [296, 267] width 592 height 401
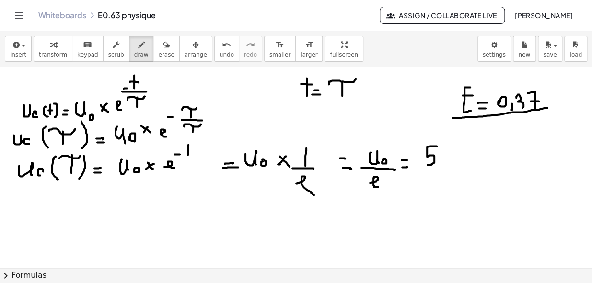
drag, startPoint x: 436, startPoint y: 146, endPoint x: 426, endPoint y: 165, distance: 21.2
click at [426, 165] on div at bounding box center [296, 267] width 592 height 401
drag, startPoint x: 422, startPoint y: 168, endPoint x: 438, endPoint y: 168, distance: 15.8
click at [438, 168] on div at bounding box center [296, 267] width 592 height 401
drag, startPoint x: 422, startPoint y: 181, endPoint x: 431, endPoint y: 184, distance: 9.0
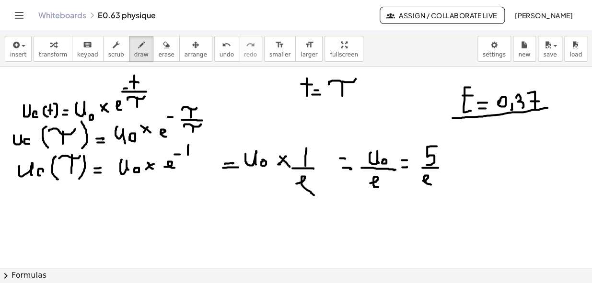
click at [431, 184] on div at bounding box center [296, 267] width 592 height 401
click at [485, 223] on div at bounding box center [296, 267] width 592 height 401
click at [163, 46] on icon "button" at bounding box center [166, 44] width 7 height 11
drag, startPoint x: 434, startPoint y: 146, endPoint x: 444, endPoint y: 147, distance: 10.1
click at [426, 148] on div at bounding box center [296, 267] width 592 height 401
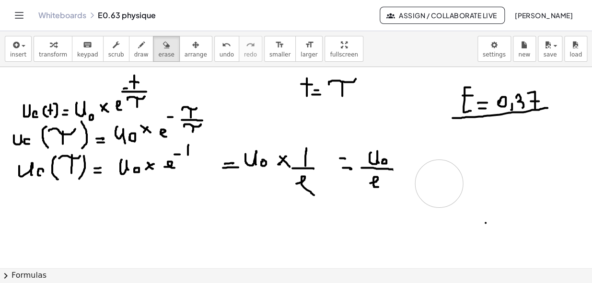
drag, startPoint x: 431, startPoint y: 150, endPoint x: 440, endPoint y: 184, distance: 35.7
click at [440, 184] on div at bounding box center [296, 267] width 592 height 401
drag, startPoint x: 375, startPoint y: 150, endPoint x: 400, endPoint y: 171, distance: 32.3
click at [400, 171] on div at bounding box center [296, 267] width 592 height 401
drag, startPoint x: 533, startPoint y: 238, endPoint x: 486, endPoint y: 224, distance: 49.3
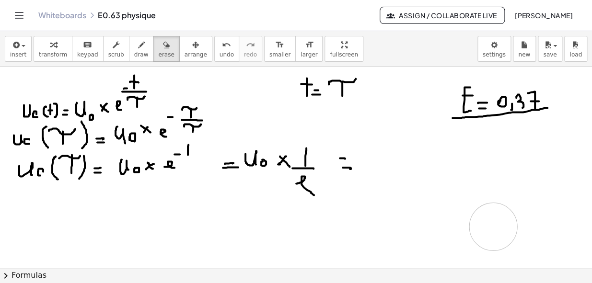
click at [486, 224] on div at bounding box center [296, 267] width 592 height 401
click at [134, 46] on div "button" at bounding box center [141, 44] width 14 height 11
drag, startPoint x: 267, startPoint y: 159, endPoint x: 267, endPoint y: 164, distance: 4.8
click at [267, 164] on div at bounding box center [296, 267] width 592 height 401
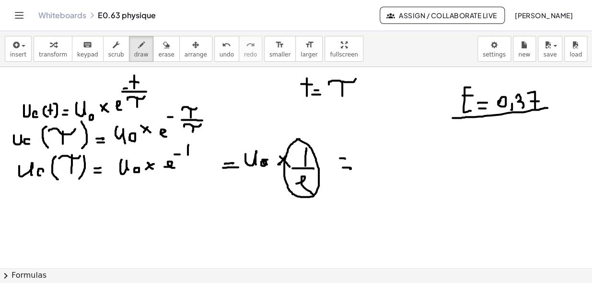
click at [296, 139] on div at bounding box center [296, 267] width 592 height 401
click at [302, 122] on div at bounding box center [296, 267] width 592 height 401
click at [319, 129] on div at bounding box center [296, 267] width 592 height 401
drag, startPoint x: 326, startPoint y: 120, endPoint x: 334, endPoint y: 127, distance: 10.8
click at [330, 129] on div at bounding box center [296, 267] width 592 height 401
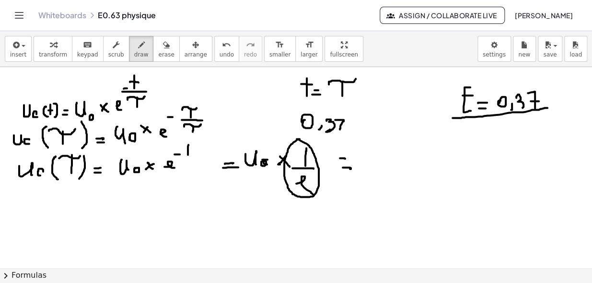
drag, startPoint x: 335, startPoint y: 120, endPoint x: 340, endPoint y: 130, distance: 11.1
click at [340, 130] on div at bounding box center [296, 267] width 592 height 401
click at [341, 125] on div at bounding box center [296, 267] width 592 height 401
drag, startPoint x: 388, startPoint y: 153, endPoint x: 382, endPoint y: 168, distance: 15.9
click at [384, 170] on div at bounding box center [296, 267] width 592 height 401
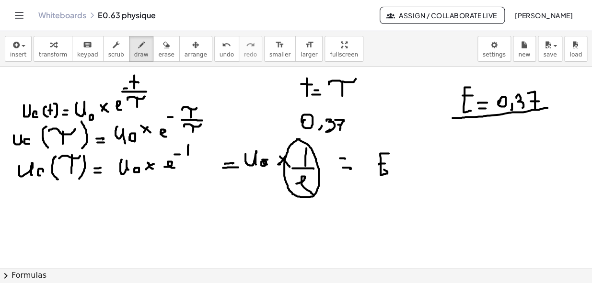
drag, startPoint x: 378, startPoint y: 164, endPoint x: 385, endPoint y: 163, distance: 6.3
click at [385, 163] on div at bounding box center [296, 267] width 592 height 401
click at [404, 165] on div at bounding box center [296, 267] width 592 height 401
drag, startPoint x: 400, startPoint y: 169, endPoint x: 409, endPoint y: 168, distance: 8.2
click at [409, 168] on div at bounding box center [296, 267] width 592 height 401
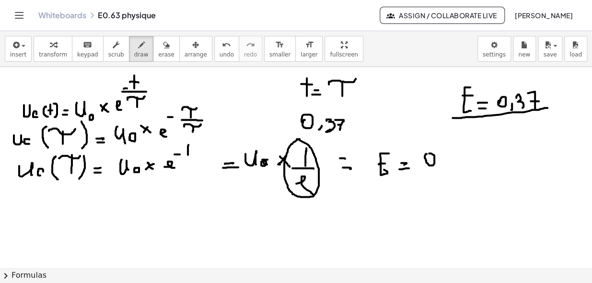
click at [424, 153] on div at bounding box center [296, 267] width 592 height 401
drag, startPoint x: 451, startPoint y: 165, endPoint x: 447, endPoint y: 168, distance: 5.2
click at [447, 168] on div at bounding box center [296, 267] width 592 height 401
drag, startPoint x: 455, startPoint y: 153, endPoint x: 459, endPoint y: 163, distance: 10.3
click at [458, 164] on div at bounding box center [296, 267] width 592 height 401
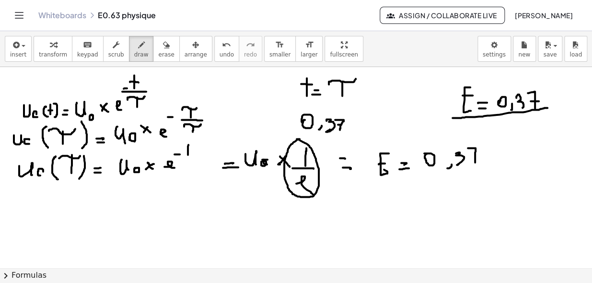
drag, startPoint x: 467, startPoint y: 148, endPoint x: 475, endPoint y: 162, distance: 16.1
click at [475, 162] on div at bounding box center [296, 267] width 592 height 401
drag, startPoint x: 472, startPoint y: 157, endPoint x: 478, endPoint y: 156, distance: 6.8
click at [478, 156] on div at bounding box center [296, 267] width 592 height 401
click at [544, 51] on span "save" at bounding box center [549, 54] width 13 height 7
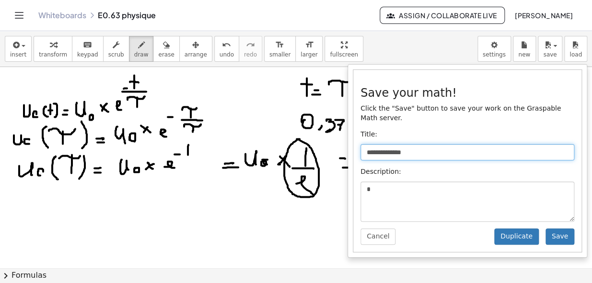
click at [444, 144] on input "**********" at bounding box center [467, 152] width 214 height 16
click at [383, 144] on input "**********" at bounding box center [467, 152] width 214 height 16
click at [381, 144] on input "**********" at bounding box center [467, 152] width 214 height 16
type input "**********"
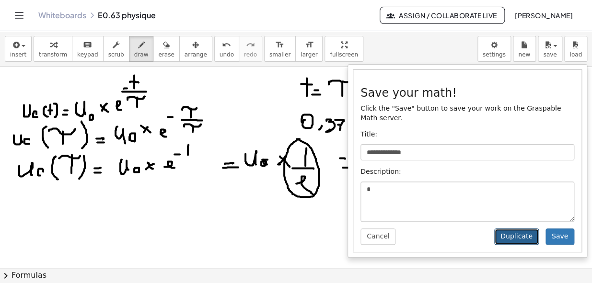
click at [514, 228] on button "Duplicate" at bounding box center [516, 236] width 45 height 16
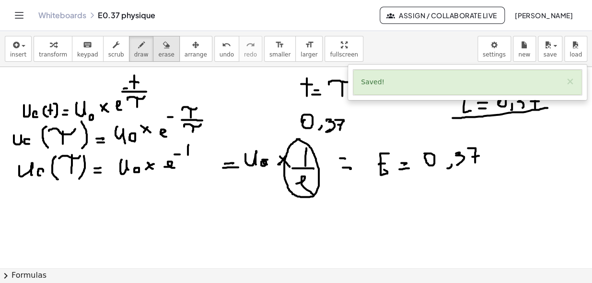
click at [163, 50] on icon "button" at bounding box center [166, 44] width 7 height 11
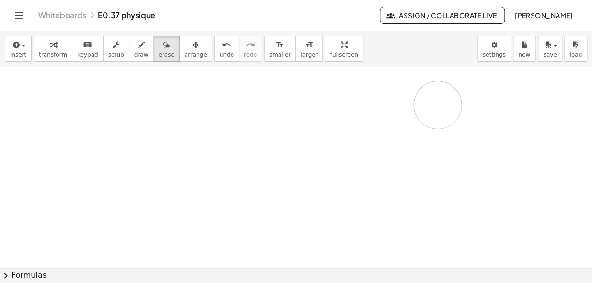
drag, startPoint x: 147, startPoint y: 129, endPoint x: 464, endPoint y: 136, distance: 317.6
click at [440, 105] on div at bounding box center [296, 267] width 592 height 401
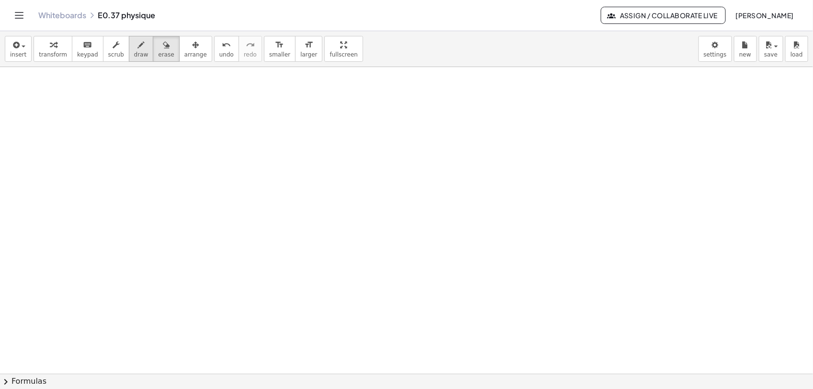
click at [130, 60] on button "draw" at bounding box center [141, 49] width 25 height 26
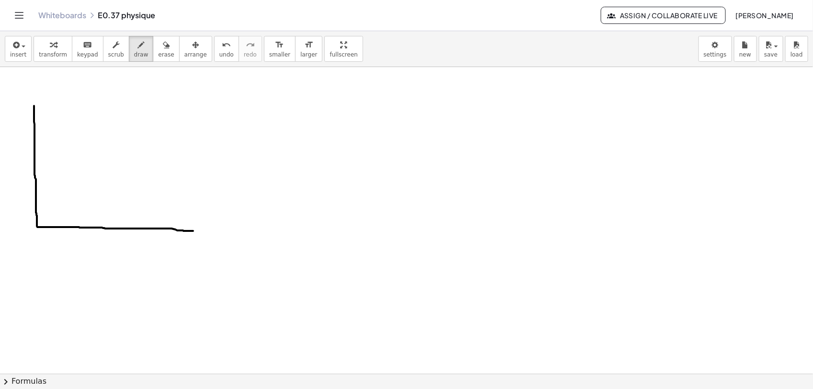
drag, startPoint x: 34, startPoint y: 106, endPoint x: 193, endPoint y: 231, distance: 202.3
click at [193, 231] on div at bounding box center [406, 373] width 813 height 613
drag, startPoint x: 176, startPoint y: 247, endPoint x: 192, endPoint y: 247, distance: 15.8
click at [192, 247] on div at bounding box center [406, 373] width 813 height 613
drag, startPoint x: 184, startPoint y: 236, endPoint x: 184, endPoint y: 263, distance: 27.3
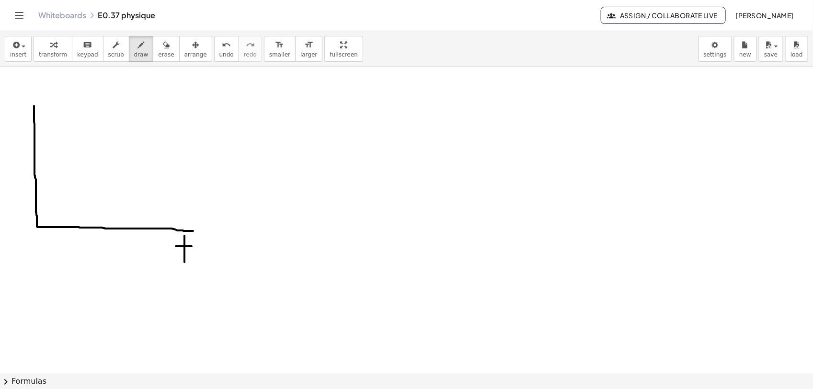
click at [184, 263] on div at bounding box center [406, 373] width 813 height 613
drag, startPoint x: 206, startPoint y: 245, endPoint x: 205, endPoint y: 265, distance: 19.7
click at [205, 265] on div at bounding box center [406, 373] width 813 height 613
drag, startPoint x: 210, startPoint y: 254, endPoint x: 234, endPoint y: 247, distance: 25.1
click at [235, 247] on div at bounding box center [406, 373] width 813 height 613
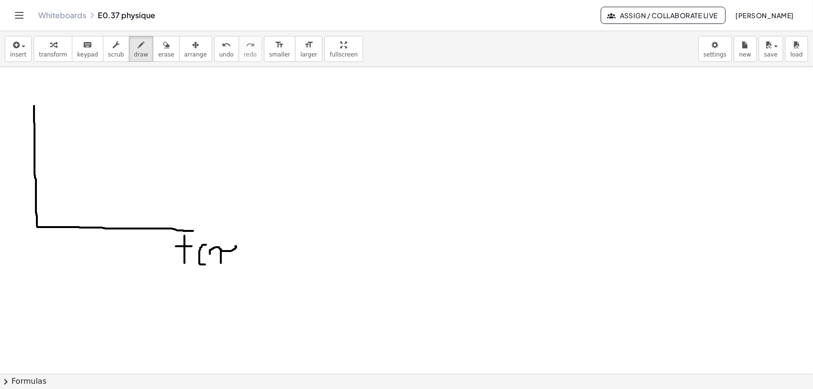
drag, startPoint x: 221, startPoint y: 250, endPoint x: 221, endPoint y: 265, distance: 14.9
click at [221, 265] on div at bounding box center [406, 373] width 813 height 613
drag, startPoint x: 243, startPoint y: 235, endPoint x: 242, endPoint y: 276, distance: 41.2
click at [242, 276] on div at bounding box center [406, 373] width 813 height 613
drag, startPoint x: 18, startPoint y: 79, endPoint x: 32, endPoint y: 90, distance: 17.7
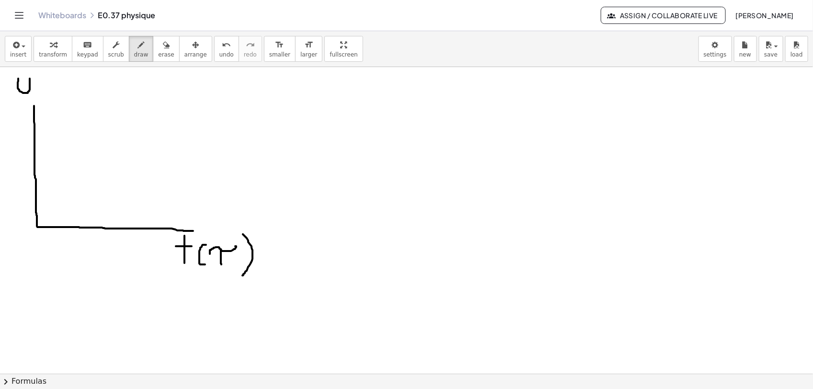
click at [32, 91] on div at bounding box center [406, 373] width 813 height 613
drag, startPoint x: 39, startPoint y: 85, endPoint x: 39, endPoint y: 91, distance: 6.2
click at [39, 91] on div at bounding box center [406, 373] width 813 height 613
drag, startPoint x: 53, startPoint y: 77, endPoint x: 59, endPoint y: 94, distance: 18.6
click at [58, 96] on div at bounding box center [406, 373] width 813 height 613
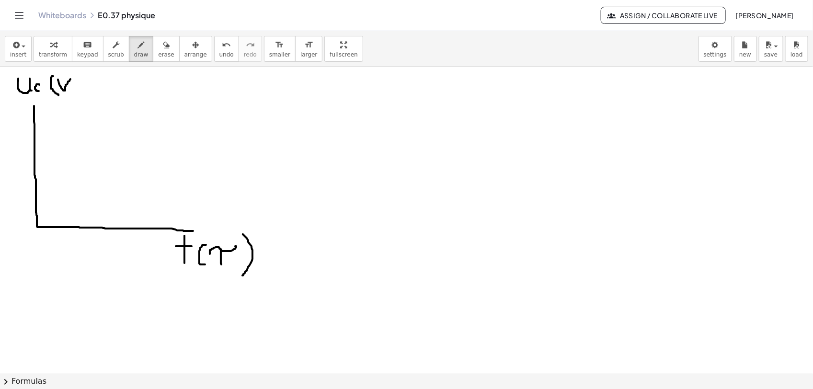
drag, startPoint x: 58, startPoint y: 80, endPoint x: 71, endPoint y: 78, distance: 13.1
click at [71, 78] on div at bounding box center [406, 373] width 813 height 613
drag, startPoint x: 75, startPoint y: 71, endPoint x: 77, endPoint y: 94, distance: 23.0
click at [77, 94] on div at bounding box center [406, 373] width 813 height 613
click at [39, 227] on div at bounding box center [406, 373] width 813 height 613
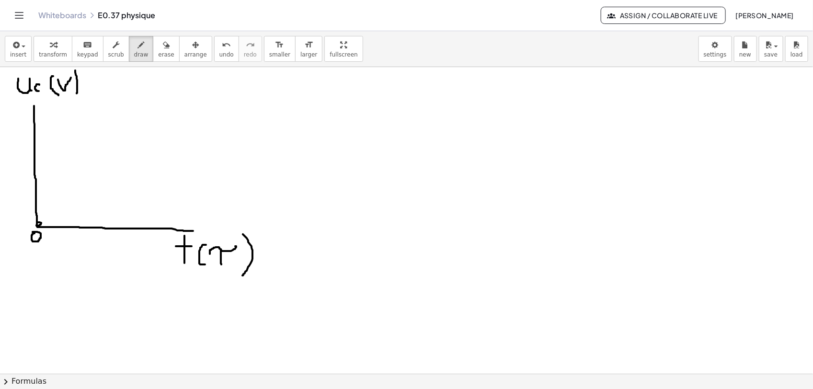
click at [33, 233] on div at bounding box center [406, 373] width 813 height 613
drag, startPoint x: 39, startPoint y: 223, endPoint x: 240, endPoint y: 125, distance: 223.6
click at [240, 125] on div at bounding box center [406, 373] width 813 height 613
drag, startPoint x: 391, startPoint y: 94, endPoint x: 392, endPoint y: 107, distance: 12.5
click at [392, 108] on div at bounding box center [406, 373] width 813 height 613
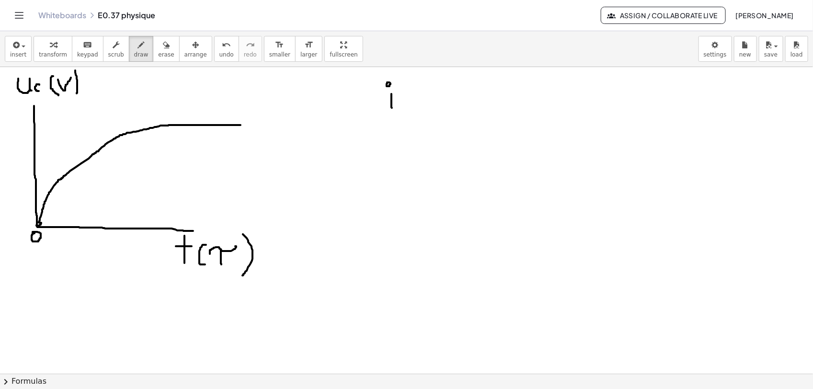
click at [387, 84] on div at bounding box center [406, 373] width 813 height 613
click at [416, 99] on div at bounding box center [406, 373] width 813 height 613
drag, startPoint x: 410, startPoint y: 106, endPoint x: 417, endPoint y: 105, distance: 7.2
click at [417, 105] on div at bounding box center [406, 373] width 813 height 613
drag, startPoint x: 450, startPoint y: 78, endPoint x: 449, endPoint y: 100, distance: 22.1
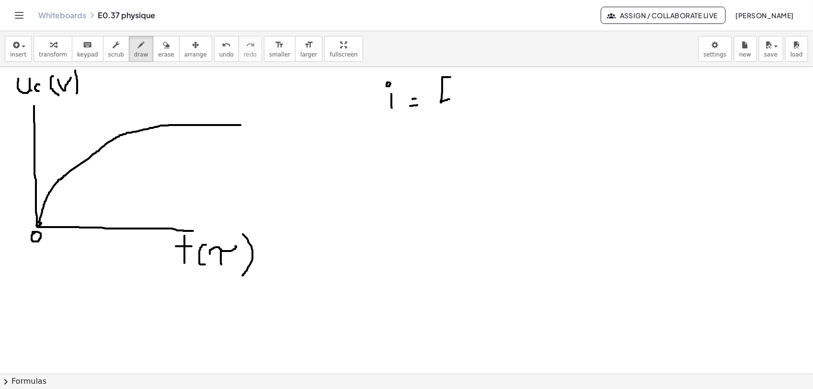
click at [449, 100] on div at bounding box center [406, 373] width 813 height 613
drag, startPoint x: 441, startPoint y: 90, endPoint x: 449, endPoint y: 89, distance: 8.7
click at [449, 89] on div at bounding box center [406, 373] width 813 height 613
drag, startPoint x: 455, startPoint y: 94, endPoint x: 468, endPoint y: 94, distance: 12.9
click at [468, 94] on div at bounding box center [406, 373] width 813 height 613
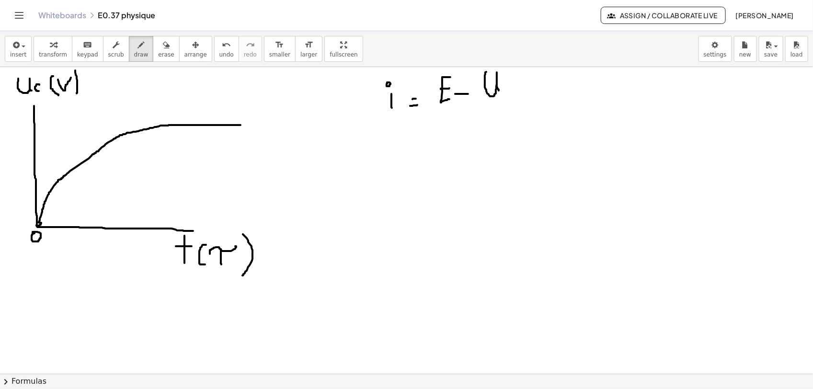
drag, startPoint x: 486, startPoint y: 72, endPoint x: 501, endPoint y: 94, distance: 26.2
click at [501, 94] on div at bounding box center [406, 373] width 813 height 613
drag, startPoint x: 518, startPoint y: 87, endPoint x: 518, endPoint y: 96, distance: 9.1
click at [518, 96] on div at bounding box center [406, 373] width 813 height 613
drag, startPoint x: 436, startPoint y: 111, endPoint x: 527, endPoint y: 113, distance: 90.5
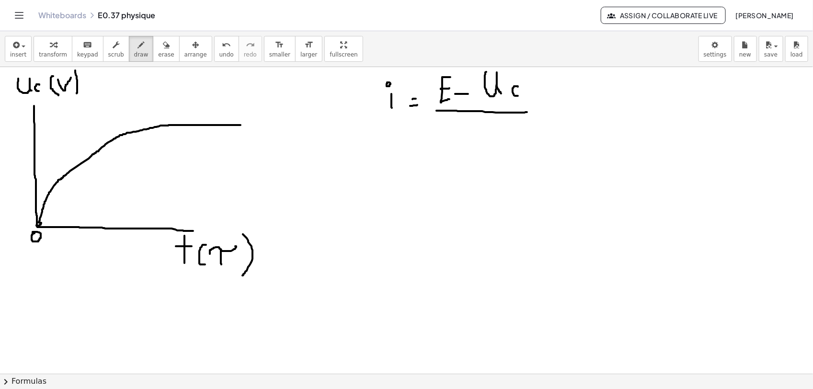
click at [527, 113] on div at bounding box center [406, 373] width 813 height 613
drag, startPoint x: 480, startPoint y: 128, endPoint x: 494, endPoint y: 149, distance: 25.0
click at [494, 149] on div at bounding box center [406, 373] width 813 height 613
click at [85, 168] on div at bounding box center [406, 373] width 813 height 613
drag, startPoint x: 530, startPoint y: 68, endPoint x: 501, endPoint y: 109, distance: 50.9
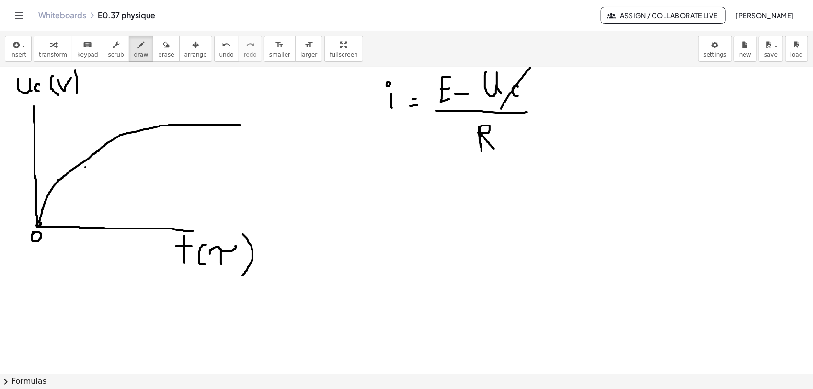
click at [501, 109] on div at bounding box center [406, 373] width 813 height 613
click at [542, 92] on div at bounding box center [406, 373] width 813 height 613
drag, startPoint x: 360, startPoint y: 179, endPoint x: 360, endPoint y: 192, distance: 12.9
click at [360, 192] on div at bounding box center [406, 373] width 813 height 613
click at [355, 166] on div at bounding box center [406, 373] width 813 height 613
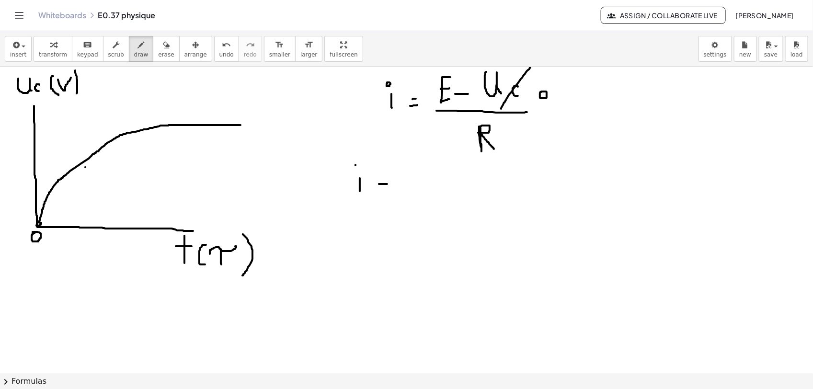
drag, startPoint x: 379, startPoint y: 184, endPoint x: 385, endPoint y: 186, distance: 5.9
click at [387, 185] on div at bounding box center [406, 373] width 813 height 613
drag, startPoint x: 378, startPoint y: 190, endPoint x: 387, endPoint y: 190, distance: 8.6
click at [387, 190] on div at bounding box center [406, 373] width 813 height 613
drag, startPoint x: 441, startPoint y: 147, endPoint x: 437, endPoint y: 189, distance: 42.8
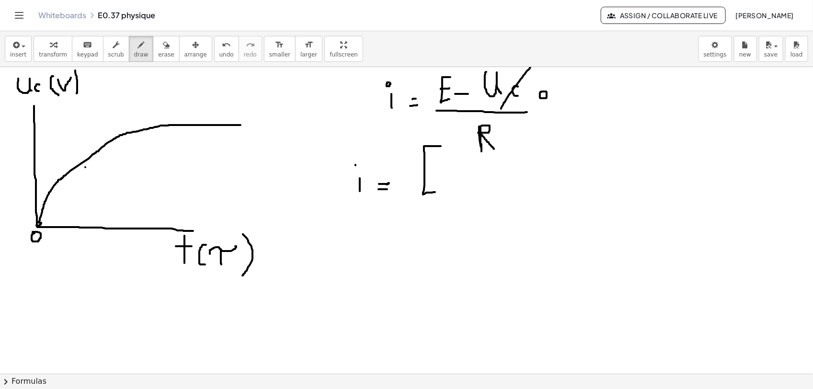
click at [437, 191] on div at bounding box center [406, 373] width 813 height 613
drag, startPoint x: 418, startPoint y: 161, endPoint x: 434, endPoint y: 161, distance: 16.8
click at [434, 161] on div at bounding box center [406, 373] width 813 height 613
drag, startPoint x: 410, startPoint y: 204, endPoint x: 444, endPoint y: 202, distance: 34.0
click at [449, 202] on div at bounding box center [406, 373] width 813 height 613
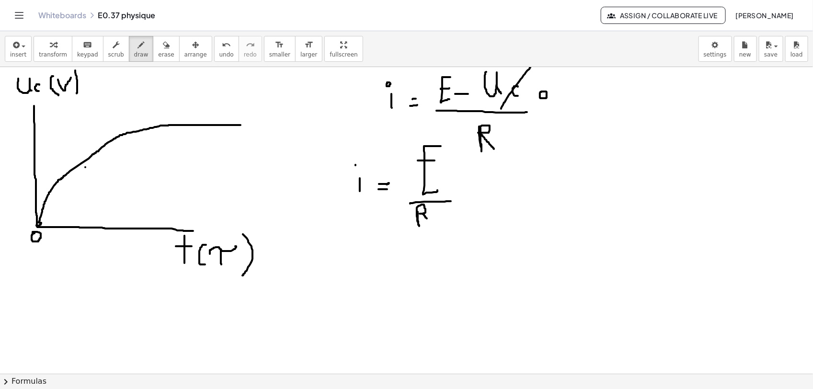
drag, startPoint x: 417, startPoint y: 212, endPoint x: 427, endPoint y: 219, distance: 11.7
click at [427, 219] on div at bounding box center [406, 373] width 813 height 613
click at [158, 53] on span "erase" at bounding box center [166, 54] width 16 height 7
drag, startPoint x: 86, startPoint y: 87, endPoint x: 56, endPoint y: 73, distance: 33.5
click at [20, 78] on div at bounding box center [406, 373] width 813 height 613
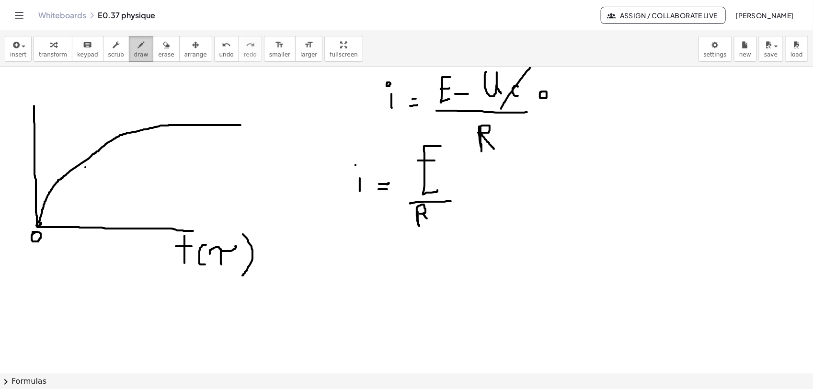
click at [136, 53] on span "draw" at bounding box center [141, 54] width 14 height 7
drag, startPoint x: 16, startPoint y: 80, endPoint x: 15, endPoint y: 94, distance: 14.9
click at [15, 94] on div at bounding box center [406, 373] width 813 height 613
click at [17, 73] on div at bounding box center [406, 373] width 813 height 613
click at [158, 55] on span "erase" at bounding box center [166, 54] width 16 height 7
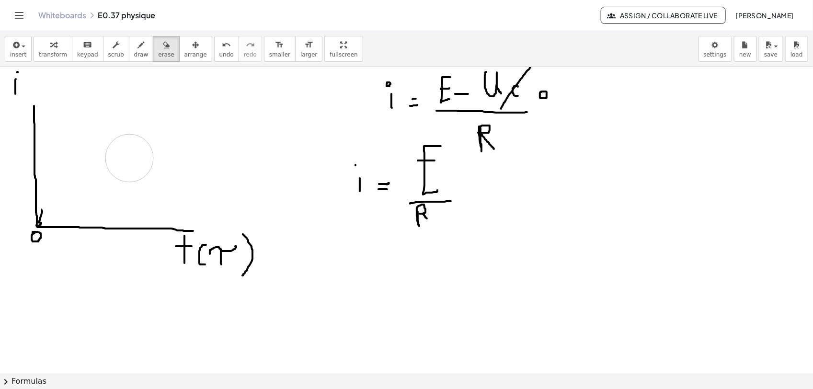
drag, startPoint x: 254, startPoint y: 133, endPoint x: 129, endPoint y: 159, distance: 127.1
click at [129, 159] on div at bounding box center [406, 373] width 813 height 613
click at [140, 57] on button "draw" at bounding box center [141, 49] width 25 height 26
drag, startPoint x: 23, startPoint y: 120, endPoint x: 36, endPoint y: 120, distance: 13.4
click at [36, 120] on div at bounding box center [406, 373] width 813 height 613
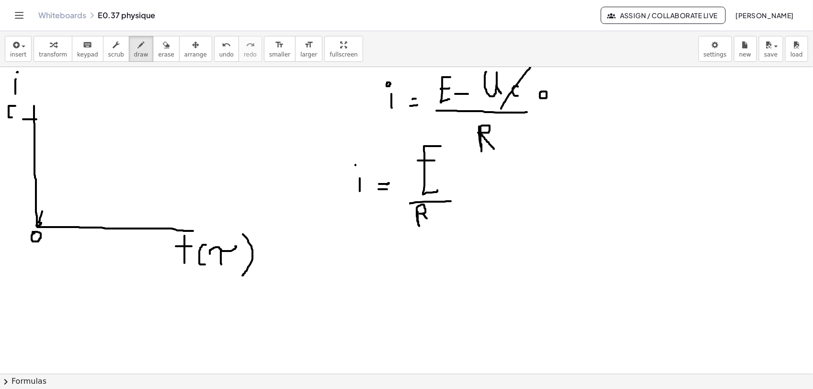
drag, startPoint x: 15, startPoint y: 106, endPoint x: 13, endPoint y: 116, distance: 10.3
click at [13, 116] on div at bounding box center [406, 373] width 813 height 613
click at [12, 111] on div at bounding box center [406, 373] width 813 height 613
drag, startPoint x: 6, startPoint y: 123, endPoint x: 16, endPoint y: 123, distance: 10.1
click at [16, 123] on div at bounding box center [406, 373] width 813 height 613
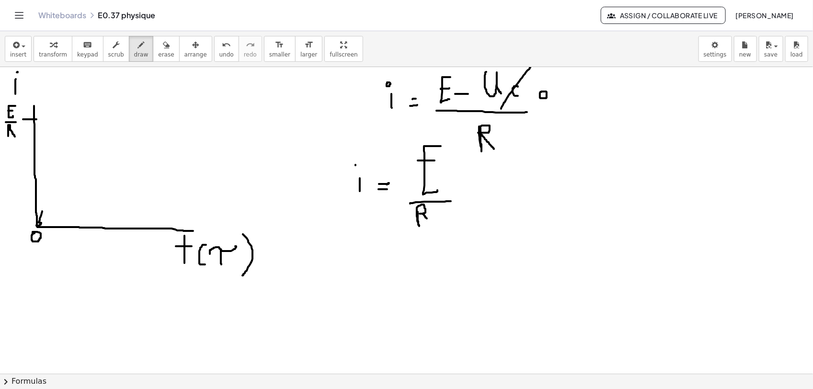
drag, startPoint x: 8, startPoint y: 125, endPoint x: 15, endPoint y: 137, distance: 13.3
click at [15, 137] on div at bounding box center [406, 373] width 813 height 613
drag, startPoint x: 573, startPoint y: 173, endPoint x: 594, endPoint y: 172, distance: 20.6
click at [594, 172] on div at bounding box center [406, 373] width 813 height 613
drag, startPoint x: 580, startPoint y: 151, endPoint x: 584, endPoint y: 193, distance: 42.4
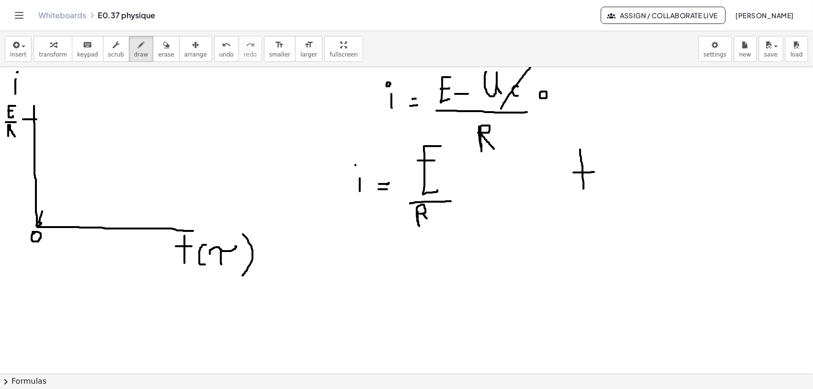
click at [584, 193] on div at bounding box center [406, 373] width 813 height 613
click at [606, 183] on div at bounding box center [406, 373] width 813 height 613
drag, startPoint x: 578, startPoint y: 226, endPoint x: 587, endPoint y: 226, distance: 9.1
click at [587, 226] on div at bounding box center [406, 373] width 813 height 613
drag, startPoint x: 582, startPoint y: 217, endPoint x: 582, endPoint y: 231, distance: 14.4
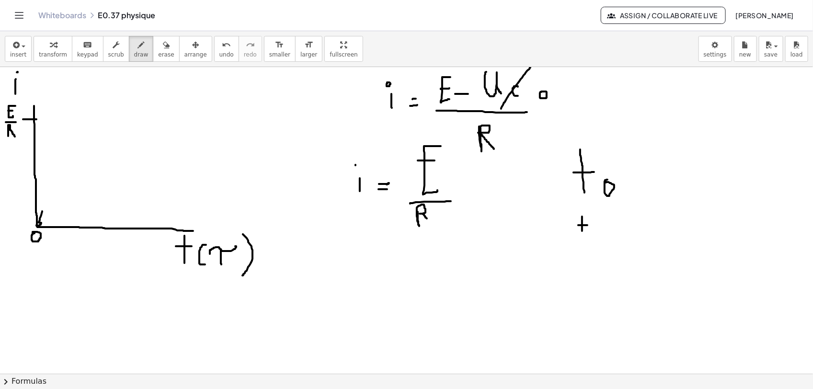
click at [582, 231] on div at bounding box center [406, 373] width 813 height 613
drag, startPoint x: 595, startPoint y: 225, endPoint x: 603, endPoint y: 225, distance: 7.2
click at [603, 225] on div at bounding box center [406, 373] width 813 height 613
drag, startPoint x: 594, startPoint y: 235, endPoint x: 605, endPoint y: 233, distance: 10.6
click at [605, 233] on div at bounding box center [406, 373] width 813 height 613
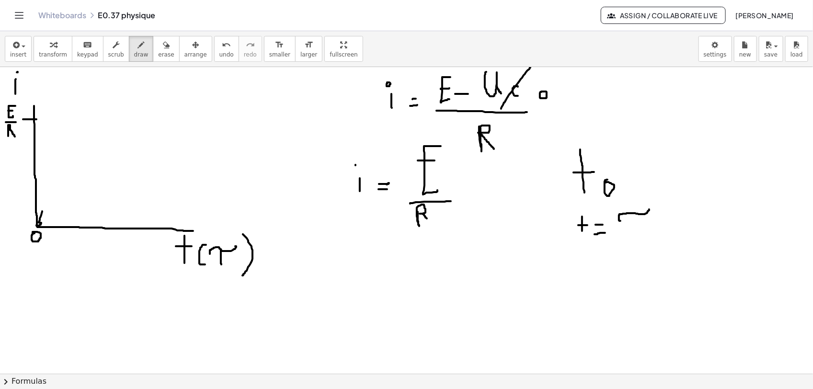
drag, startPoint x: 619, startPoint y: 221, endPoint x: 649, endPoint y: 209, distance: 32.0
click at [643, 209] on div at bounding box center [406, 373] width 813 height 613
drag, startPoint x: 635, startPoint y: 215, endPoint x: 635, endPoint y: 234, distance: 19.2
click at [635, 234] on div at bounding box center [406, 373] width 813 height 613
drag, startPoint x: 573, startPoint y: 267, endPoint x: 588, endPoint y: 266, distance: 14.9
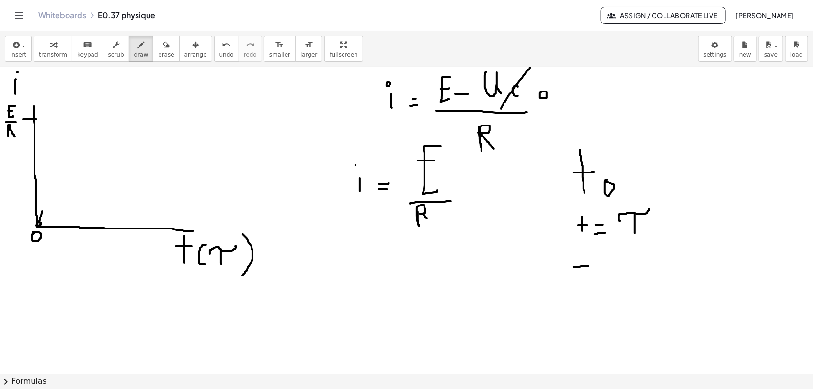
click at [588, 266] on div at bounding box center [406, 373] width 813 height 613
drag, startPoint x: 581, startPoint y: 262, endPoint x: 581, endPoint y: 283, distance: 21.1
click at [581, 283] on div at bounding box center [406, 373] width 813 height 613
drag, startPoint x: 588, startPoint y: 279, endPoint x: 590, endPoint y: 285, distance: 6.5
click at [590, 285] on div at bounding box center [406, 373] width 813 height 613
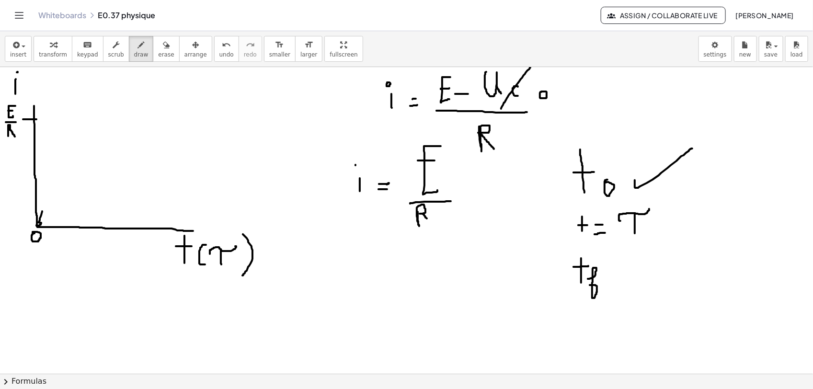
drag, startPoint x: 635, startPoint y: 182, endPoint x: 615, endPoint y: 187, distance: 19.9
click at [643, 149] on div at bounding box center [406, 373] width 813 height 613
drag, startPoint x: 561, startPoint y: 195, endPoint x: 505, endPoint y: 195, distance: 55.6
click at [505, 195] on div at bounding box center [406, 373] width 813 height 613
drag, startPoint x: 494, startPoint y: 191, endPoint x: 502, endPoint y: 207, distance: 18.4
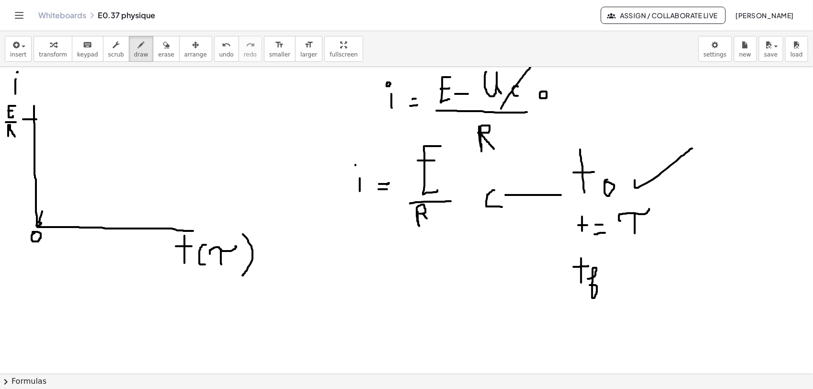
click at [502, 207] on div at bounding box center [406, 373] width 813 height 613
click at [365, 194] on div at bounding box center [406, 373] width 813 height 613
click at [158, 56] on span "erase" at bounding box center [166, 54] width 16 height 7
click at [531, 65] on div "insert select one: Math Expression Function Text Youtube Video Graphing Geometr…" at bounding box center [406, 210] width 813 height 358
click at [499, 106] on div at bounding box center [406, 373] width 813 height 613
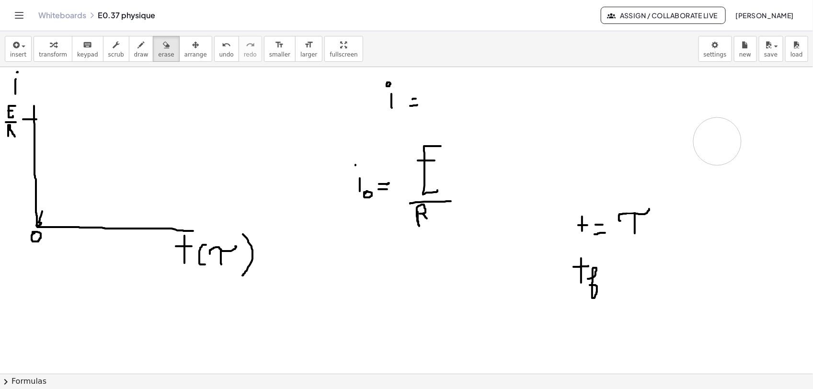
drag, startPoint x: 559, startPoint y: 96, endPoint x: 717, endPoint y: 142, distance: 164.6
click at [643, 142] on div at bounding box center [406, 373] width 813 height 613
drag, startPoint x: 627, startPoint y: 216, endPoint x: 593, endPoint y: 305, distance: 95.1
click at [593, 305] on div at bounding box center [406, 373] width 813 height 613
click at [141, 43] on button "draw" at bounding box center [141, 49] width 25 height 26
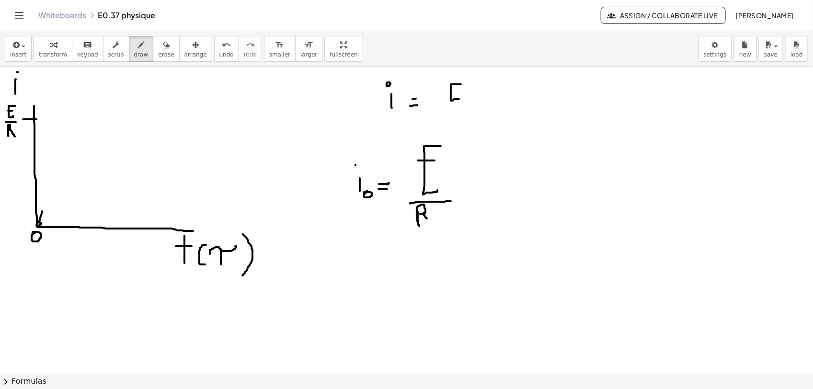
drag, startPoint x: 460, startPoint y: 85, endPoint x: 459, endPoint y: 100, distance: 14.9
click at [459, 100] on div at bounding box center [406, 373] width 813 height 613
drag, startPoint x: 451, startPoint y: 91, endPoint x: 458, endPoint y: 91, distance: 6.7
click at [458, 91] on div at bounding box center [406, 373] width 813 height 613
drag, startPoint x: 465, startPoint y: 96, endPoint x: 474, endPoint y: 97, distance: 9.1
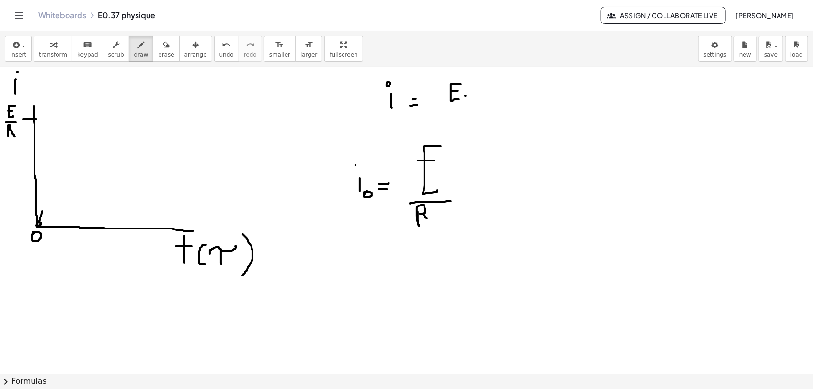
click at [474, 97] on div at bounding box center [406, 373] width 813 height 613
drag, startPoint x: 485, startPoint y: 77, endPoint x: 497, endPoint y: 102, distance: 28.1
click at [497, 102] on div at bounding box center [406, 373] width 813 height 613
drag, startPoint x: 510, startPoint y: 90, endPoint x: 513, endPoint y: 100, distance: 10.1
click at [513, 100] on div at bounding box center [406, 373] width 813 height 613
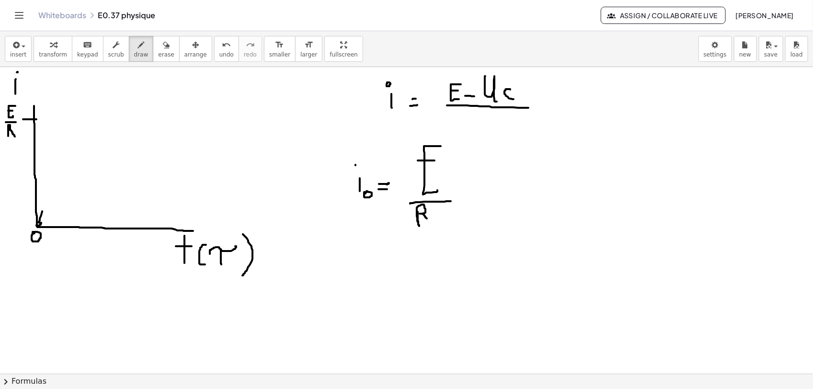
drag, startPoint x: 447, startPoint y: 106, endPoint x: 529, endPoint y: 108, distance: 82.4
click at [529, 108] on div at bounding box center [406, 373] width 813 height 613
drag, startPoint x: 485, startPoint y: 110, endPoint x: 496, endPoint y: 129, distance: 22.1
click at [496, 129] on div at bounding box center [406, 373] width 813 height 613
drag, startPoint x: 354, startPoint y: 262, endPoint x: 353, endPoint y: 274, distance: 11.5
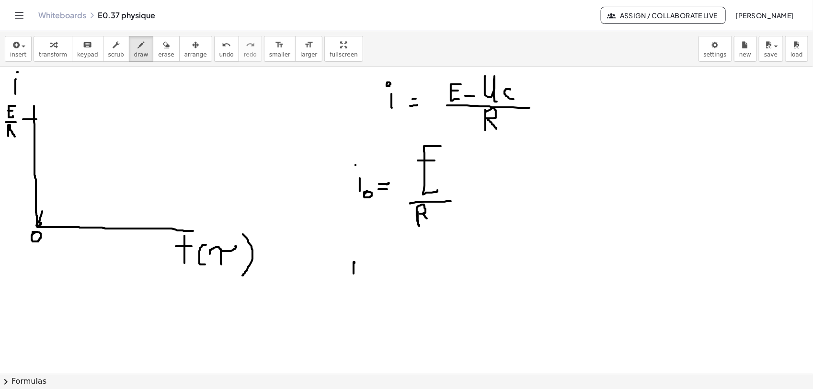
click at [353, 274] on div at bounding box center [406, 373] width 813 height 613
click at [352, 250] on div at bounding box center [406, 373] width 813 height 613
drag, startPoint x: 365, startPoint y: 269, endPoint x: 362, endPoint y: 281, distance: 12.3
click at [362, 281] on div at bounding box center [406, 373] width 813 height 613
drag, startPoint x: 368, startPoint y: 273, endPoint x: 374, endPoint y: 272, distance: 5.9
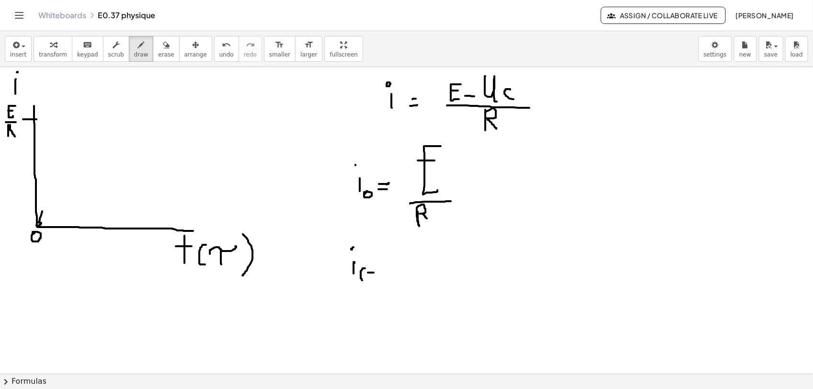
click at [374, 272] on div at bounding box center [406, 373] width 813 height 613
drag, startPoint x: 370, startPoint y: 266, endPoint x: 369, endPoint y: 279, distance: 13.0
click at [369, 279] on div at bounding box center [406, 373] width 813 height 613
drag, startPoint x: 374, startPoint y: 257, endPoint x: 375, endPoint y: 281, distance: 23.5
click at [375, 281] on div at bounding box center [406, 373] width 813 height 613
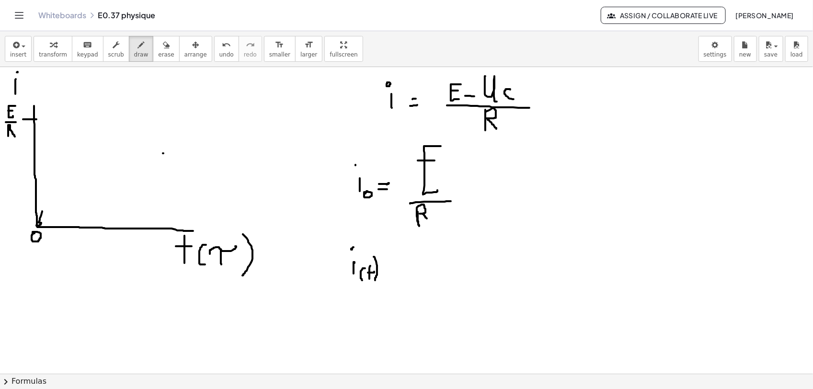
drag, startPoint x: 163, startPoint y: 154, endPoint x: 175, endPoint y: 153, distance: 11.5
click at [175, 153] on div at bounding box center [406, 373] width 813 height 613
drag, startPoint x: 171, startPoint y: 145, endPoint x: 171, endPoint y: 163, distance: 18.7
click at [171, 163] on div at bounding box center [406, 373] width 813 height 613
click at [189, 156] on div at bounding box center [406, 373] width 813 height 613
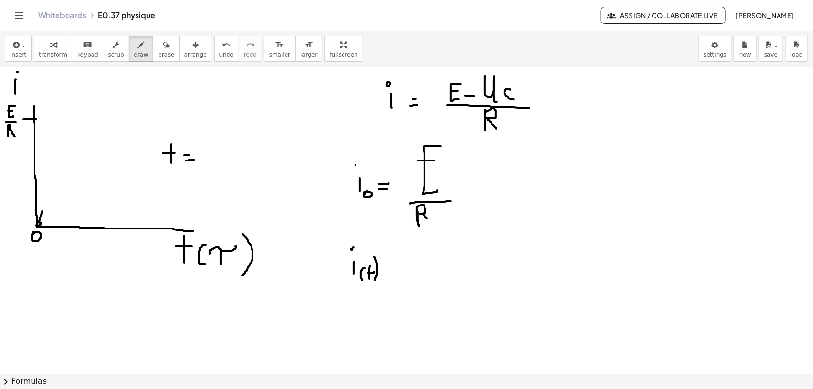
drag, startPoint x: 186, startPoint y: 161, endPoint x: 194, endPoint y: 160, distance: 8.2
click at [194, 160] on div at bounding box center [406, 373] width 813 height 613
drag, startPoint x: 205, startPoint y: 152, endPoint x: 229, endPoint y: 149, distance: 24.6
click at [233, 148] on div at bounding box center [406, 373] width 813 height 613
drag, startPoint x: 216, startPoint y: 152, endPoint x: 216, endPoint y: 166, distance: 13.4
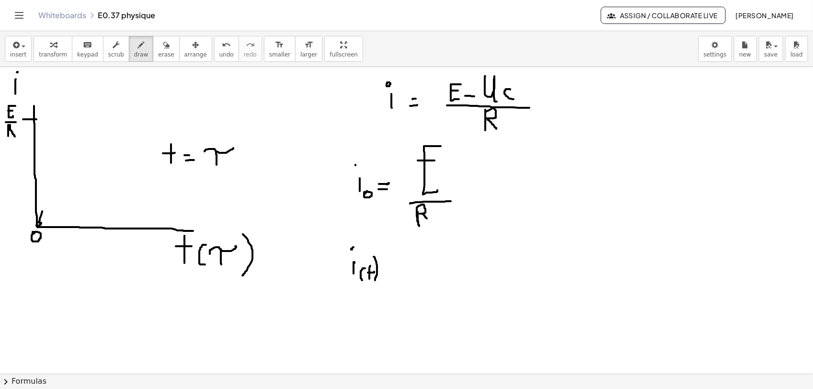
click at [216, 166] on div at bounding box center [406, 373] width 813 height 613
drag, startPoint x: 94, startPoint y: 80, endPoint x: 98, endPoint y: 91, distance: 12.3
click at [98, 91] on div at bounding box center [406, 373] width 813 height 613
drag, startPoint x: 101, startPoint y: 76, endPoint x: 108, endPoint y: 91, distance: 17.4
click at [107, 94] on div at bounding box center [406, 373] width 813 height 613
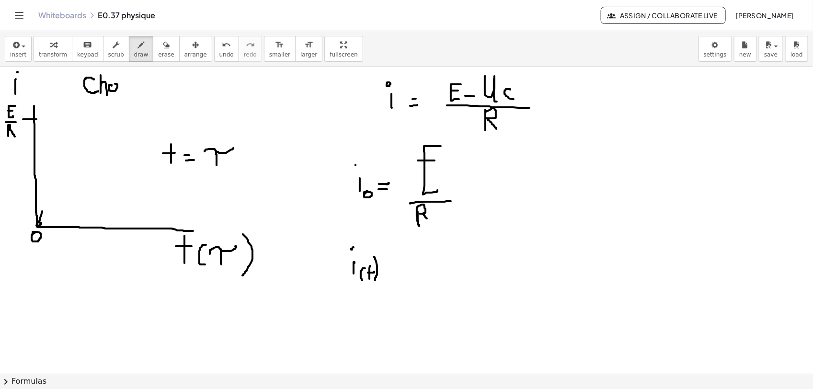
click at [111, 85] on div at bounding box center [406, 373] width 813 height 613
drag, startPoint x: 116, startPoint y: 85, endPoint x: 121, endPoint y: 90, distance: 6.4
click at [121, 91] on div at bounding box center [406, 373] width 813 height 613
click at [132, 82] on div at bounding box center [406, 373] width 813 height 613
click at [134, 87] on div at bounding box center [406, 373] width 813 height 613
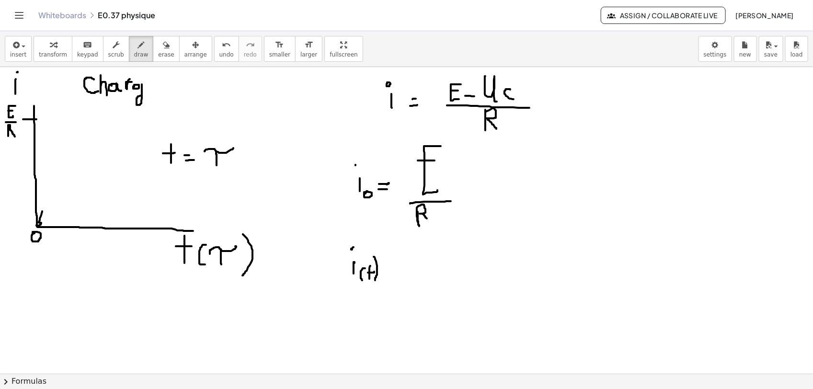
drag, startPoint x: 142, startPoint y: 85, endPoint x: 150, endPoint y: 93, distance: 11.9
click at [150, 93] on div at bounding box center [406, 373] width 813 height 613
click at [152, 86] on div at bounding box center [406, 373] width 813 height 613
drag, startPoint x: 151, startPoint y: 85, endPoint x: 156, endPoint y: 90, distance: 7.1
click at [156, 90] on div at bounding box center [406, 373] width 813 height 613
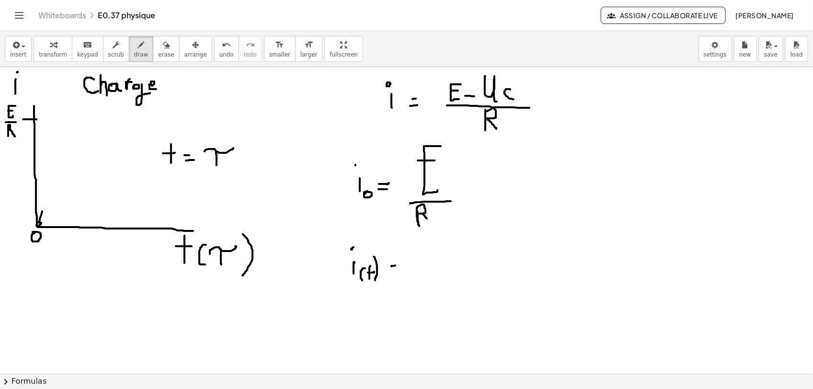
click at [396, 266] on div at bounding box center [406, 373] width 813 height 613
drag, startPoint x: 388, startPoint y: 272, endPoint x: 394, endPoint y: 272, distance: 5.7
click at [394, 272] on div at bounding box center [406, 373] width 813 height 613
drag, startPoint x: 427, startPoint y: 255, endPoint x: 429, endPoint y: 275, distance: 20.7
click at [429, 276] on div at bounding box center [406, 373] width 813 height 613
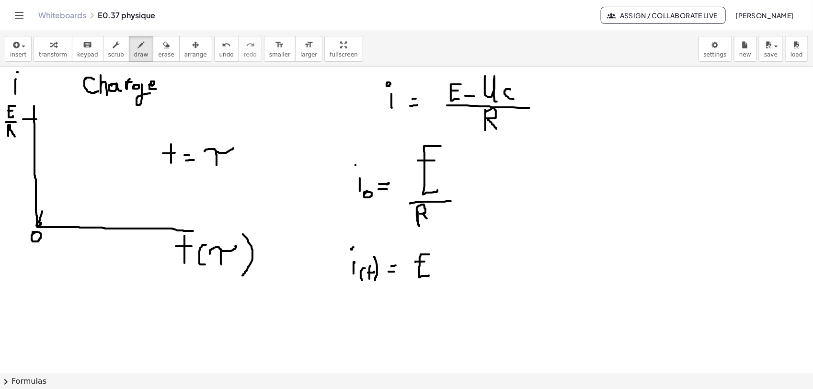
drag, startPoint x: 415, startPoint y: 262, endPoint x: 425, endPoint y: 262, distance: 10.1
click at [425, 262] on div at bounding box center [406, 373] width 813 height 613
drag, startPoint x: 437, startPoint y: 267, endPoint x: 449, endPoint y: 267, distance: 12.5
click at [449, 267] on div at bounding box center [406, 373] width 813 height 613
click at [467, 259] on div at bounding box center [406, 373] width 813 height 613
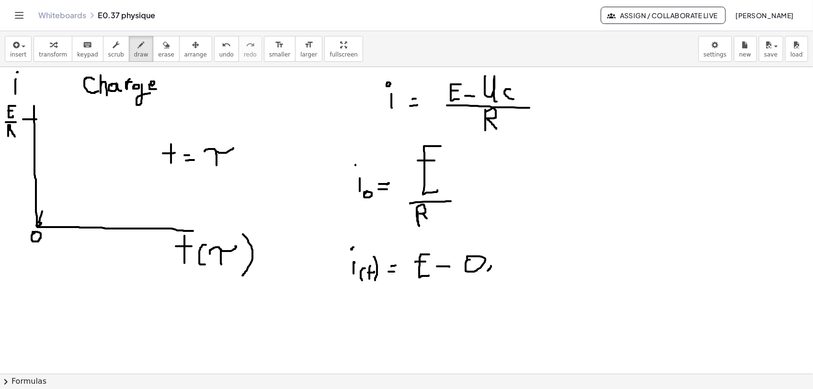
drag, startPoint x: 491, startPoint y: 267, endPoint x: 487, endPoint y: 271, distance: 5.4
click at [487, 271] on div at bounding box center [406, 373] width 813 height 613
drag, startPoint x: 509, startPoint y: 250, endPoint x: 499, endPoint y: 262, distance: 15.7
click at [499, 262] on div at bounding box center [406, 373] width 813 height 613
drag, startPoint x: 515, startPoint y: 254, endPoint x: 515, endPoint y: 268, distance: 13.9
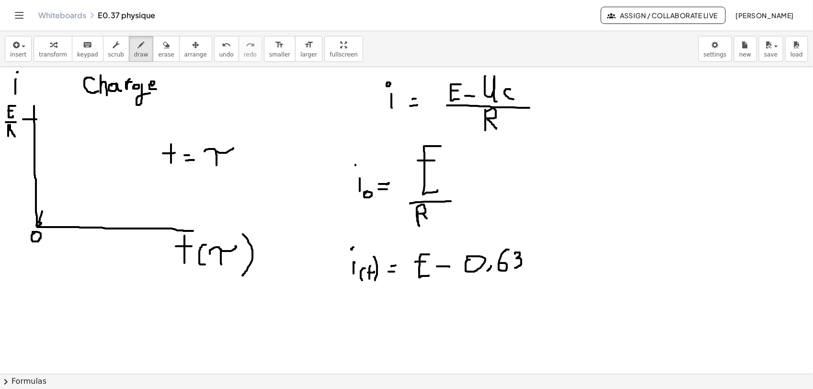
click at [515, 268] on div at bounding box center [406, 373] width 813 height 613
drag, startPoint x: 541, startPoint y: 247, endPoint x: 541, endPoint y: 269, distance: 22.0
click at [542, 272] on div at bounding box center [406, 373] width 813 height 613
drag, startPoint x: 534, startPoint y: 260, endPoint x: 540, endPoint y: 260, distance: 5.7
click at [540, 260] on div at bounding box center [406, 373] width 813 height 613
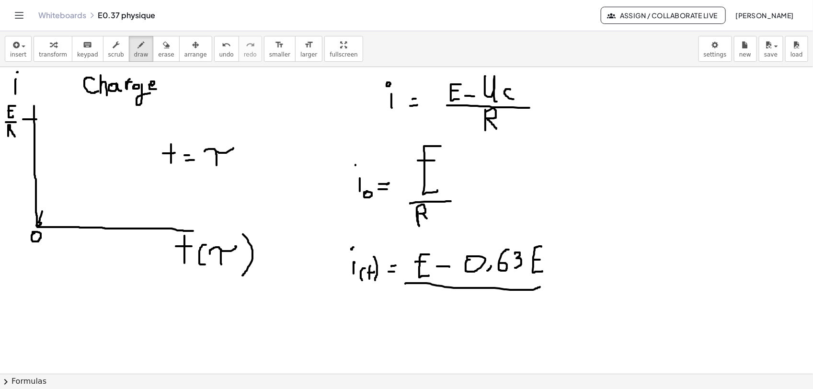
drag, startPoint x: 405, startPoint y: 284, endPoint x: 540, endPoint y: 287, distance: 134.6
click at [540, 287] on div at bounding box center [406, 373] width 813 height 613
drag, startPoint x: 460, startPoint y: 301, endPoint x: 474, endPoint y: 331, distance: 33.7
click at [474, 311] on div at bounding box center [406, 373] width 813 height 613
drag, startPoint x: 399, startPoint y: 262, endPoint x: 405, endPoint y: 276, distance: 15.2
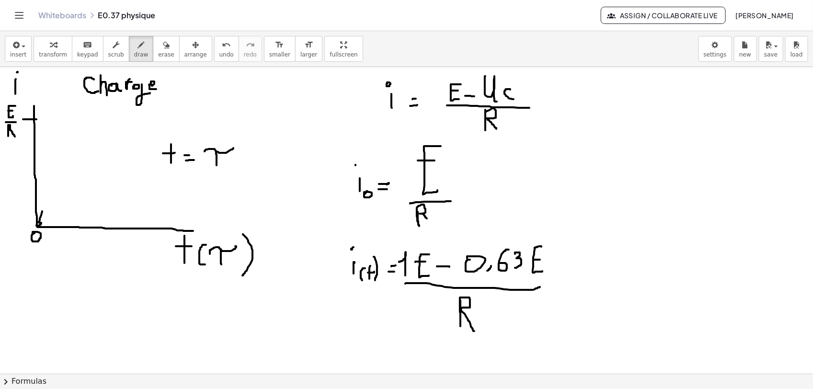
click at [405, 276] on div at bounding box center [406, 373] width 813 height 613
drag, startPoint x: 576, startPoint y: 281, endPoint x: 585, endPoint y: 281, distance: 9.6
click at [585, 281] on div at bounding box center [406, 373] width 813 height 613
drag, startPoint x: 574, startPoint y: 269, endPoint x: 582, endPoint y: 267, distance: 8.4
click at [582, 267] on div at bounding box center [406, 373] width 813 height 613
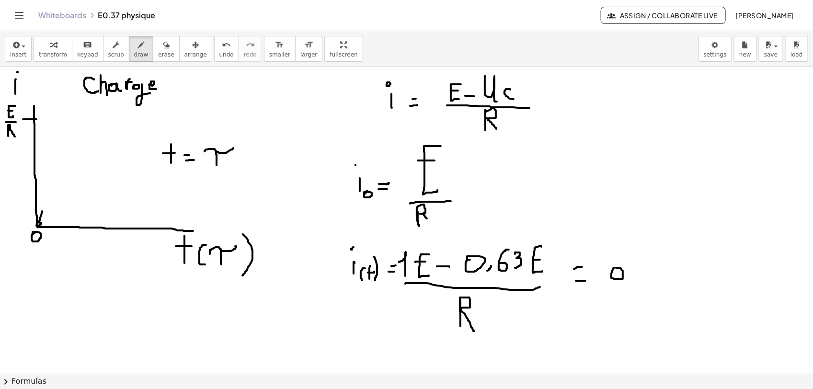
click at [615, 268] on div at bounding box center [406, 373] width 813 height 613
drag, startPoint x: 637, startPoint y: 273, endPoint x: 633, endPoint y: 281, distance: 9.0
click at [633, 281] on div at bounding box center [406, 373] width 813 height 613
drag, startPoint x: 647, startPoint y: 267, endPoint x: 645, endPoint y: 279, distance: 12.1
click at [643, 279] on div at bounding box center [406, 373] width 813 height 613
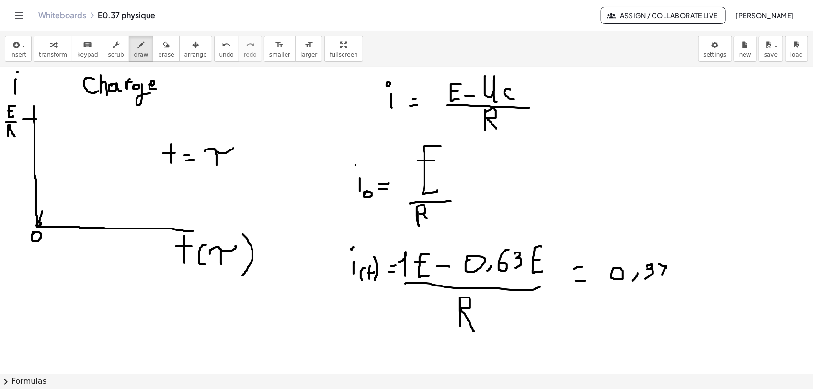
drag, startPoint x: 659, startPoint y: 265, endPoint x: 661, endPoint y: 279, distance: 14.1
click at [643, 279] on div at bounding box center [406, 373] width 813 height 613
drag, startPoint x: 660, startPoint y: 272, endPoint x: 666, endPoint y: 272, distance: 5.7
click at [643, 272] on div at bounding box center [406, 373] width 813 height 613
drag, startPoint x: 682, startPoint y: 263, endPoint x: 686, endPoint y: 283, distance: 20.1
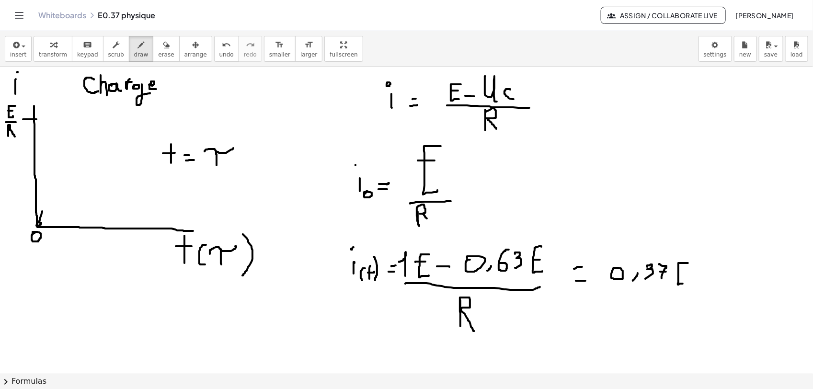
click at [643, 283] on div at bounding box center [406, 373] width 813 height 613
drag, startPoint x: 679, startPoint y: 273, endPoint x: 688, endPoint y: 272, distance: 9.7
click at [643, 272] on div at bounding box center [406, 373] width 813 height 613
drag, startPoint x: 595, startPoint y: 288, endPoint x: 736, endPoint y: 309, distance: 142.4
click at [643, 309] on div at bounding box center [406, 373] width 813 height 613
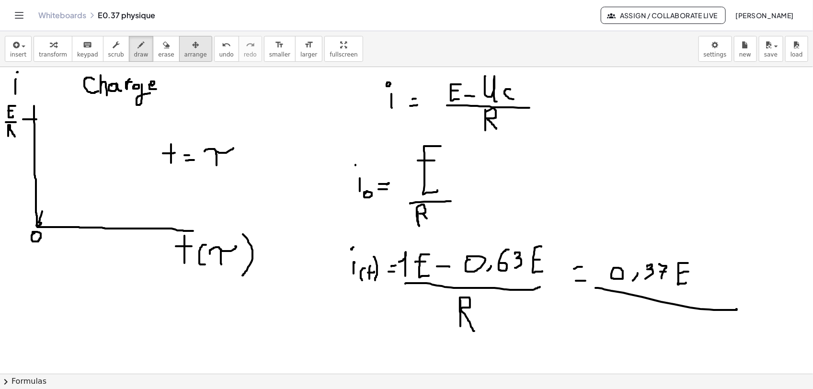
click at [179, 60] on button "arrange" at bounding box center [195, 49] width 33 height 26
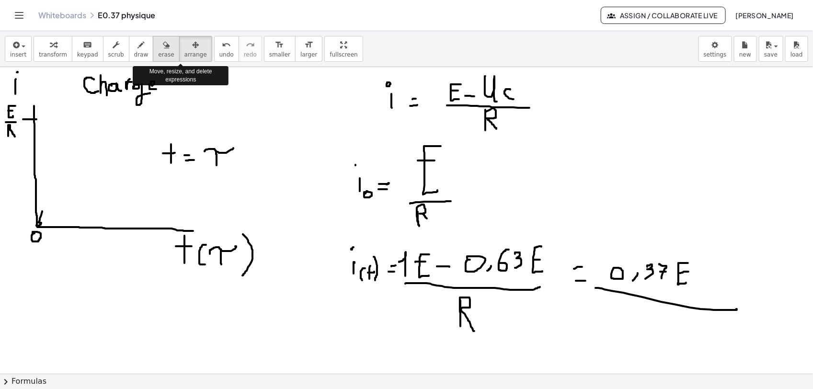
click at [156, 58] on button "erase" at bounding box center [166, 49] width 26 height 26
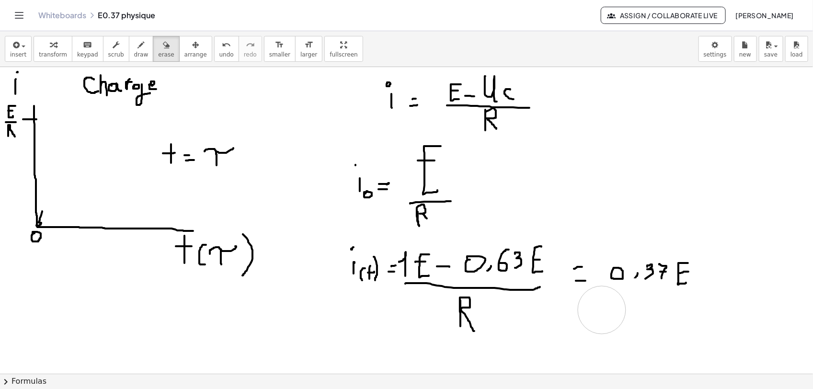
drag, startPoint x: 753, startPoint y: 315, endPoint x: 602, endPoint y: 310, distance: 151.4
click at [602, 310] on div at bounding box center [406, 373] width 813 height 613
click at [134, 52] on span "draw" at bounding box center [141, 54] width 14 height 7
drag, startPoint x: 606, startPoint y: 284, endPoint x: 697, endPoint y: 286, distance: 90.6
click at [643, 286] on div at bounding box center [406, 373] width 813 height 613
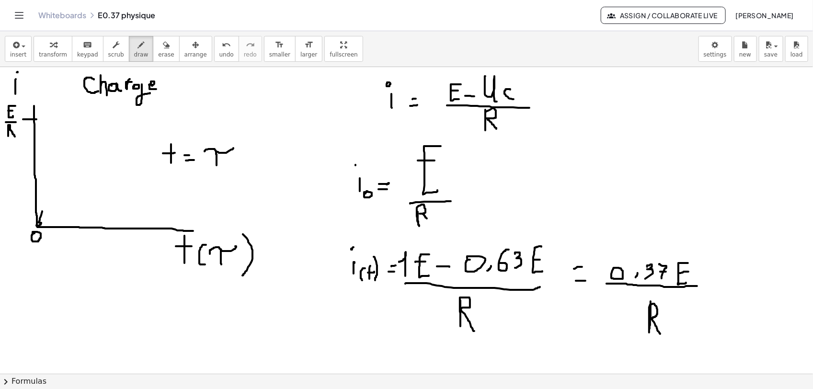
drag, startPoint x: 650, startPoint y: 302, endPoint x: 661, endPoint y: 334, distance: 34.2
click at [643, 311] on div at bounding box center [406, 373] width 813 height 613
click at [163, 47] on icon "button" at bounding box center [166, 44] width 7 height 11
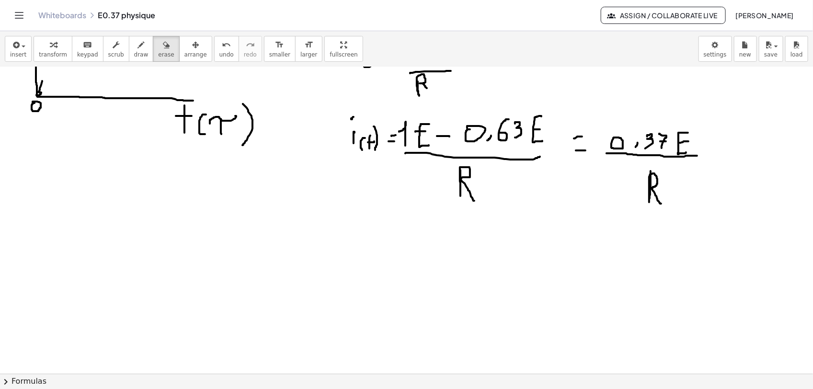
scroll to position [132, 0]
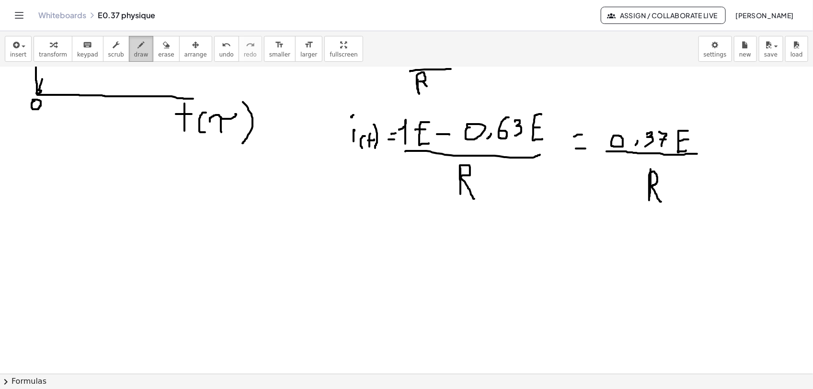
click at [134, 53] on span "draw" at bounding box center [141, 54] width 14 height 7
drag, startPoint x: 336, startPoint y: 199, endPoint x: 336, endPoint y: 215, distance: 15.3
click at [336, 215] on div at bounding box center [406, 241] width 813 height 613
click at [335, 182] on div at bounding box center [406, 241] width 813 height 613
drag, startPoint x: 348, startPoint y: 199, endPoint x: 345, endPoint y: 231, distance: 31.7
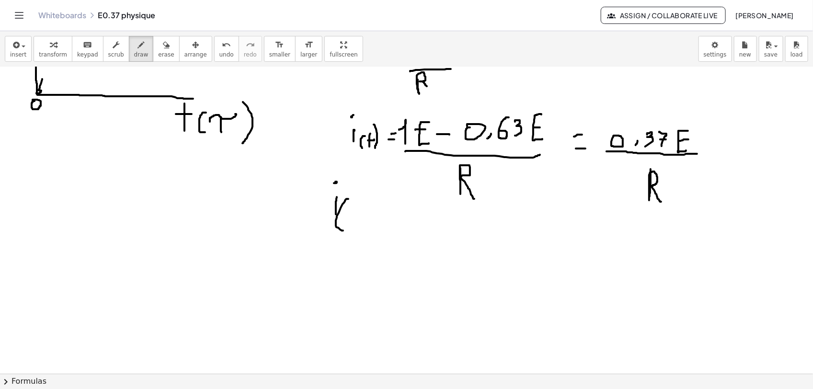
click at [345, 231] on div at bounding box center [406, 241] width 813 height 613
drag, startPoint x: 358, startPoint y: 204, endPoint x: 351, endPoint y: 226, distance: 23.2
click at [351, 226] on div at bounding box center [406, 241] width 813 height 613
drag, startPoint x: 372, startPoint y: 207, endPoint x: 399, endPoint y: 201, distance: 27.5
click at [399, 201] on div at bounding box center [406, 241] width 813 height 613
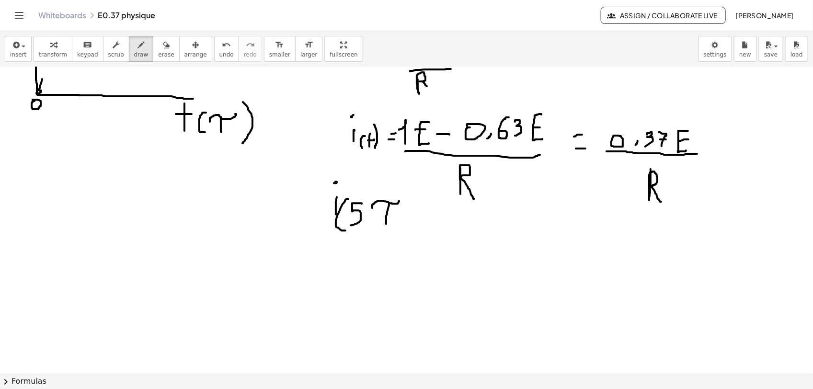
drag, startPoint x: 389, startPoint y: 204, endPoint x: 386, endPoint y: 228, distance: 23.6
click at [386, 228] on div at bounding box center [406, 241] width 813 height 613
drag, startPoint x: 401, startPoint y: 190, endPoint x: 401, endPoint y: 236, distance: 46.0
click at [401, 236] on div at bounding box center [406, 241] width 813 height 613
drag, startPoint x: 418, startPoint y: 219, endPoint x: 427, endPoint y: 218, distance: 8.6
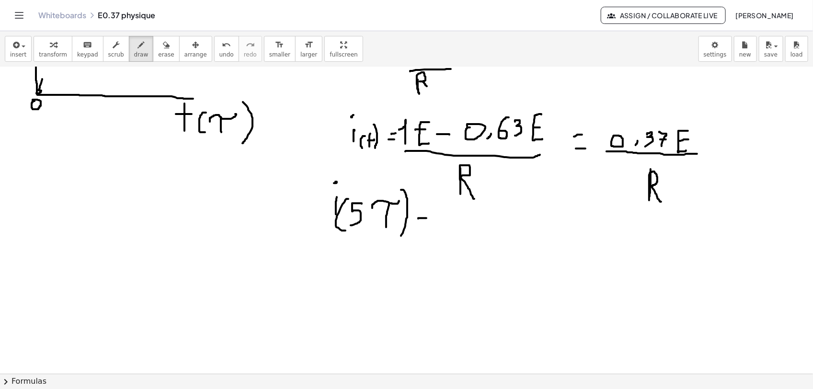
click at [427, 218] on div at bounding box center [406, 241] width 813 height 613
drag, startPoint x: 415, startPoint y: 230, endPoint x: 424, endPoint y: 229, distance: 8.7
click at [424, 229] on div at bounding box center [406, 241] width 813 height 613
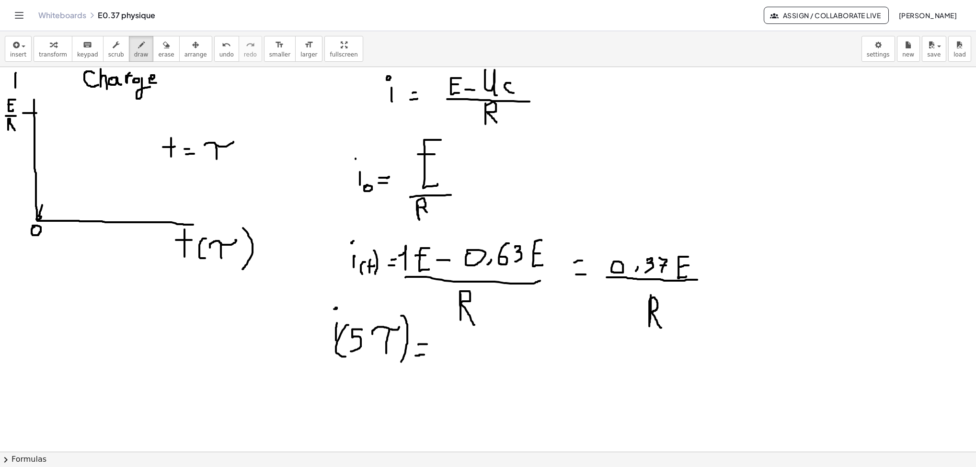
scroll to position [0, 0]
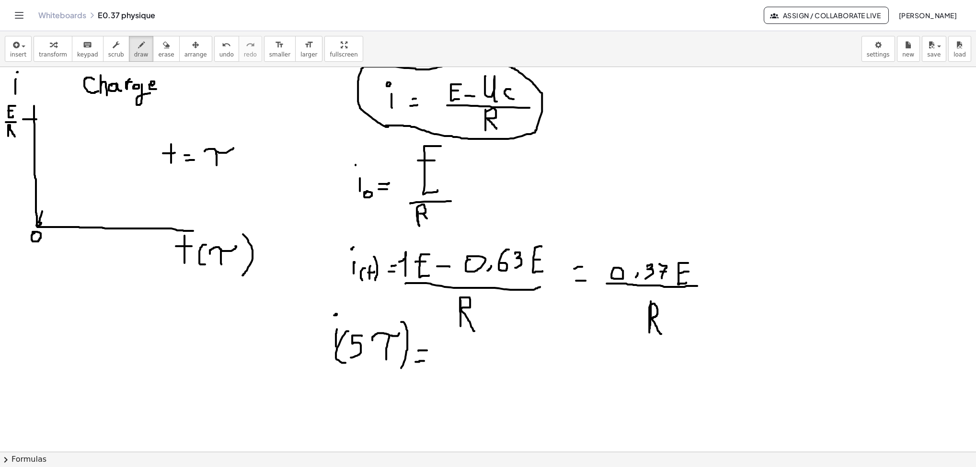
click at [388, 128] on div at bounding box center [488, 451] width 976 height 769
drag, startPoint x: 693, startPoint y: 105, endPoint x: 723, endPoint y: 121, distance: 33.6
click at [643, 123] on div at bounding box center [488, 451] width 976 height 769
drag, startPoint x: 740, startPoint y: 111, endPoint x: 745, endPoint y: 124, distance: 13.2
click at [643, 124] on div at bounding box center [488, 451] width 976 height 769
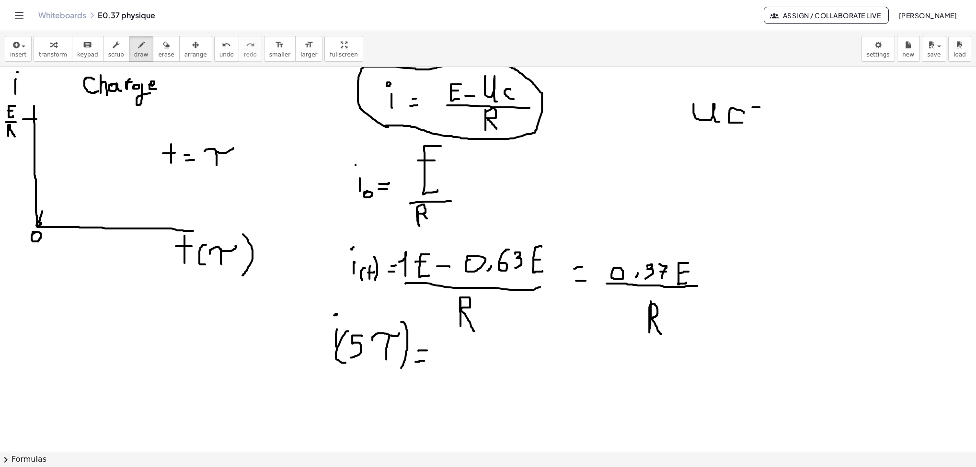
drag, startPoint x: 752, startPoint y: 108, endPoint x: 756, endPoint y: 113, distance: 6.1
click at [643, 108] on div at bounding box center [488, 451] width 976 height 769
drag, startPoint x: 751, startPoint y: 117, endPoint x: 769, endPoint y: 115, distance: 18.8
click at [643, 115] on div at bounding box center [488, 451] width 976 height 769
drag, startPoint x: 799, startPoint y: 94, endPoint x: 799, endPoint y: 120, distance: 25.9
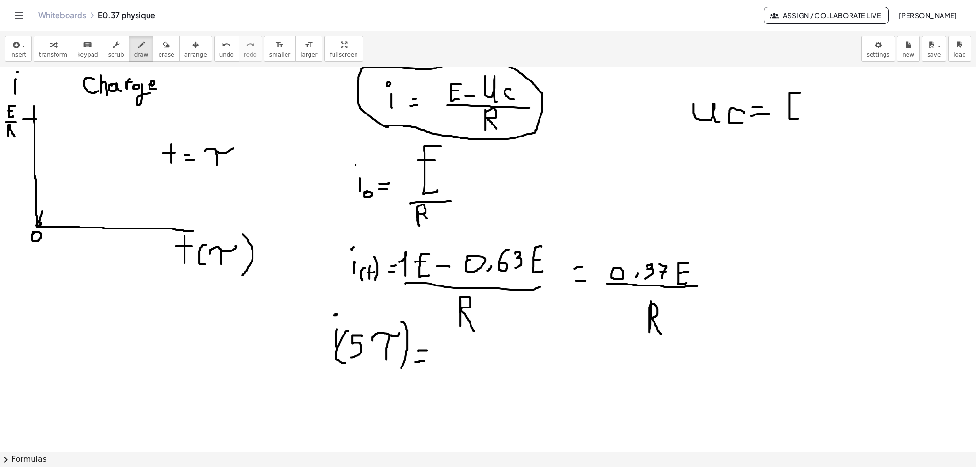
click at [643, 120] on div at bounding box center [488, 451] width 976 height 769
drag, startPoint x: 789, startPoint y: 107, endPoint x: 795, endPoint y: 107, distance: 6.2
click at [643, 107] on div at bounding box center [488, 451] width 976 height 769
click at [643, 113] on div at bounding box center [488, 451] width 976 height 769
drag, startPoint x: 840, startPoint y: 114, endPoint x: 851, endPoint y: 121, distance: 13.8
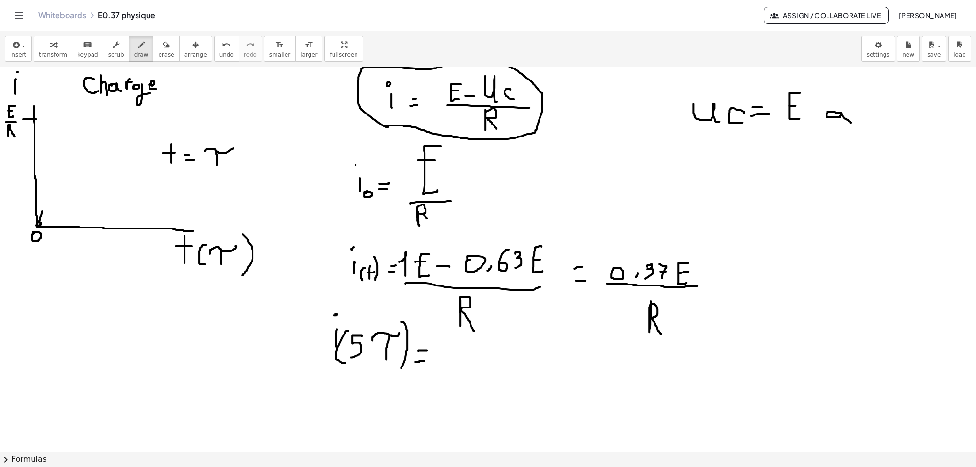
click at [643, 123] on div at bounding box center [488, 451] width 976 height 769
drag, startPoint x: 823, startPoint y: 97, endPoint x: 842, endPoint y: 108, distance: 22.3
click at [643, 108] on div at bounding box center [488, 451] width 976 height 769
drag, startPoint x: 884, startPoint y: 101, endPoint x: 868, endPoint y: 123, distance: 26.4
click at [643, 123] on div at bounding box center [488, 451] width 976 height 769
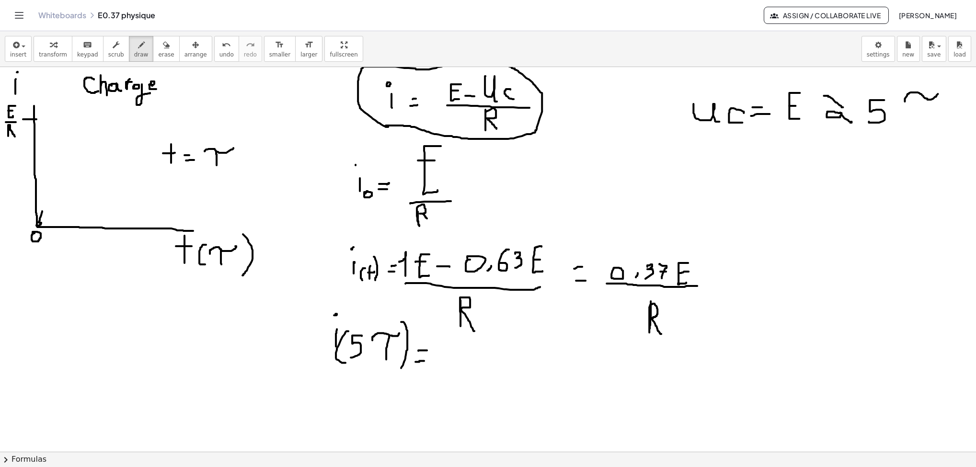
drag, startPoint x: 904, startPoint y: 101, endPoint x: 937, endPoint y: 95, distance: 33.5
click at [643, 95] on div at bounding box center [488, 451] width 976 height 769
drag, startPoint x: 927, startPoint y: 98, endPoint x: 927, endPoint y: 121, distance: 23.0
click at [643, 121] on div at bounding box center [488, 451] width 976 height 769
drag, startPoint x: 456, startPoint y: 341, endPoint x: 457, endPoint y: 355, distance: 14.0
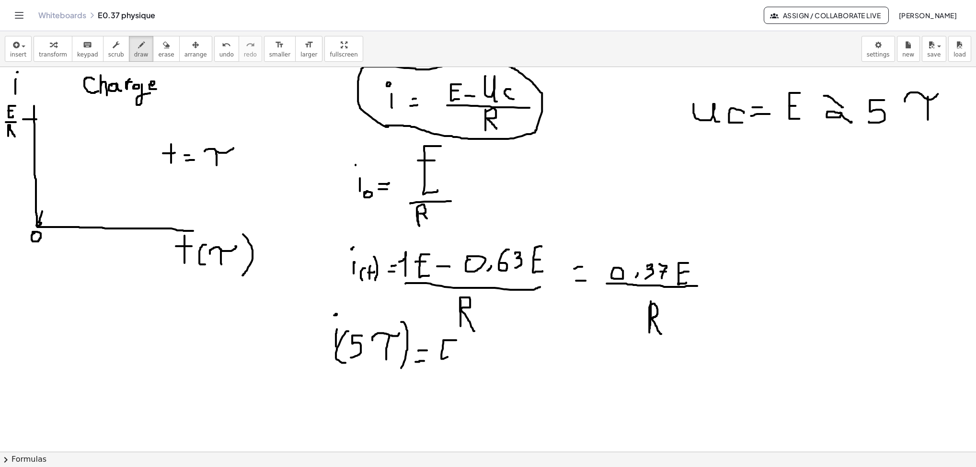
click at [460, 311] on div at bounding box center [488, 451] width 976 height 769
drag, startPoint x: 443, startPoint y: 347, endPoint x: 452, endPoint y: 347, distance: 8.6
click at [452, 311] on div at bounding box center [488, 451] width 976 height 769
drag, startPoint x: 470, startPoint y: 353, endPoint x: 478, endPoint y: 352, distance: 7.7
click at [477, 311] on div at bounding box center [488, 451] width 976 height 769
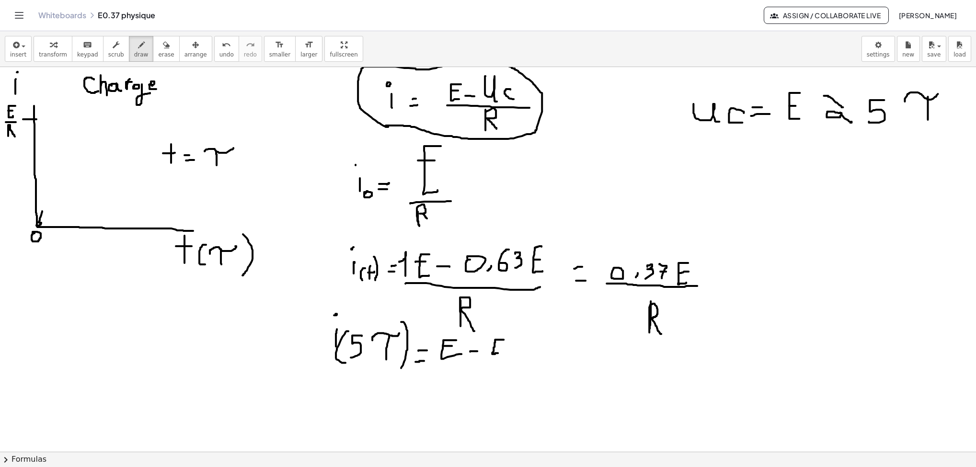
drag, startPoint x: 500, startPoint y: 341, endPoint x: 503, endPoint y: 353, distance: 12.3
click at [503, 311] on div at bounding box center [488, 451] width 976 height 769
drag, startPoint x: 496, startPoint y: 345, endPoint x: 506, endPoint y: 345, distance: 10.5
click at [506, 311] on div at bounding box center [488, 451] width 976 height 769
drag, startPoint x: 434, startPoint y: 361, endPoint x: 526, endPoint y: 365, distance: 92.1
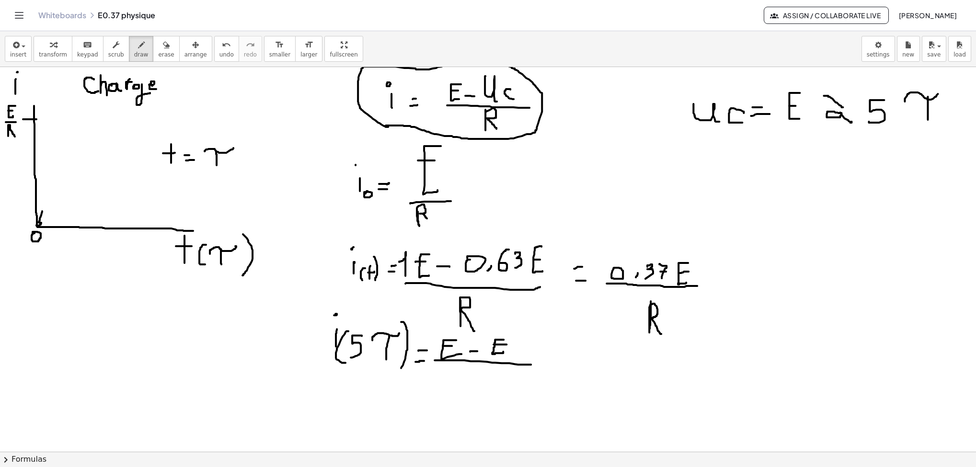
click at [529, 311] on div at bounding box center [488, 451] width 976 height 769
drag, startPoint x: 464, startPoint y: 374, endPoint x: 479, endPoint y: 398, distance: 28.2
click at [479, 311] on div at bounding box center [488, 451] width 976 height 769
drag, startPoint x: 561, startPoint y: 364, endPoint x: 568, endPoint y: 364, distance: 7.2
click at [568, 311] on div at bounding box center [488, 451] width 976 height 769
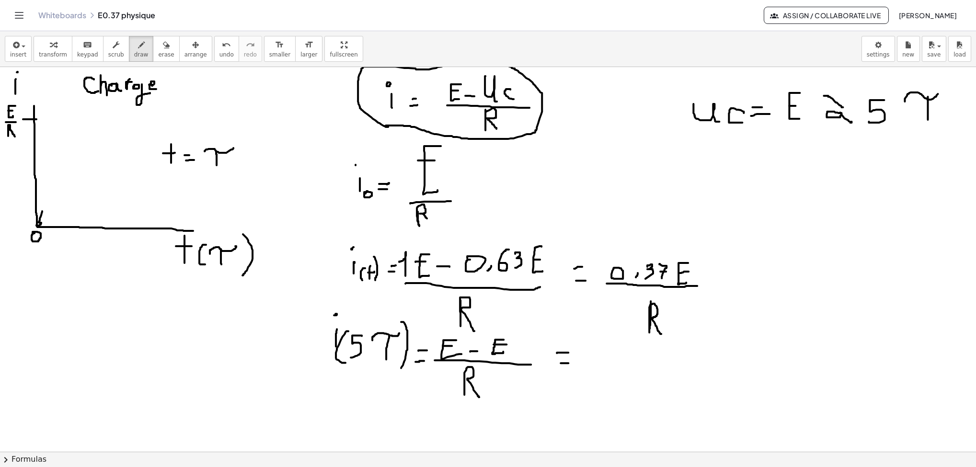
drag, startPoint x: 557, startPoint y: 354, endPoint x: 568, endPoint y: 353, distance: 11.5
click at [568, 311] on div at bounding box center [488, 451] width 976 height 769
click at [603, 311] on div at bounding box center [488, 451] width 976 height 769
drag, startPoint x: 585, startPoint y: 364, endPoint x: 618, endPoint y: 365, distance: 33.5
click at [619, 311] on div at bounding box center [488, 451] width 976 height 769
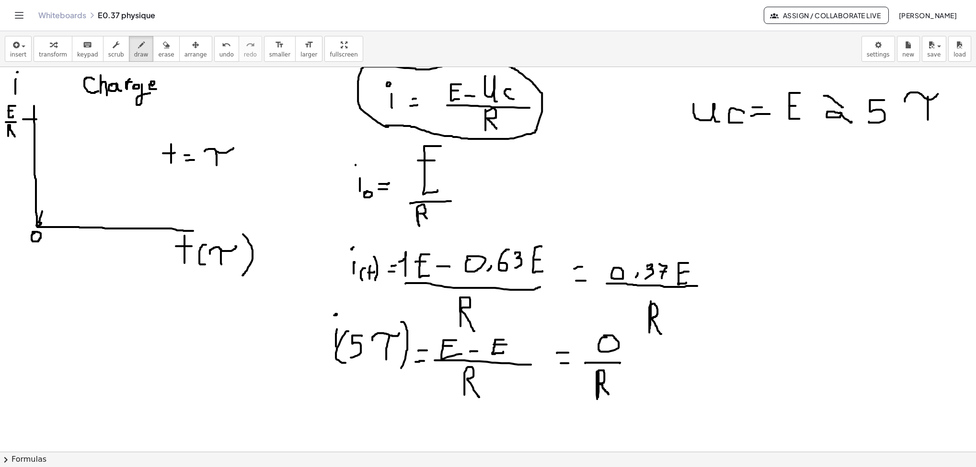
drag, startPoint x: 598, startPoint y: 374, endPoint x: 608, endPoint y: 395, distance: 23.8
click at [608, 311] on div at bounding box center [488, 451] width 976 height 769
drag, startPoint x: 640, startPoint y: 361, endPoint x: 651, endPoint y: 361, distance: 11.5
click at [643, 311] on div at bounding box center [488, 451] width 976 height 769
drag, startPoint x: 637, startPoint y: 351, endPoint x: 647, endPoint y: 349, distance: 10.2
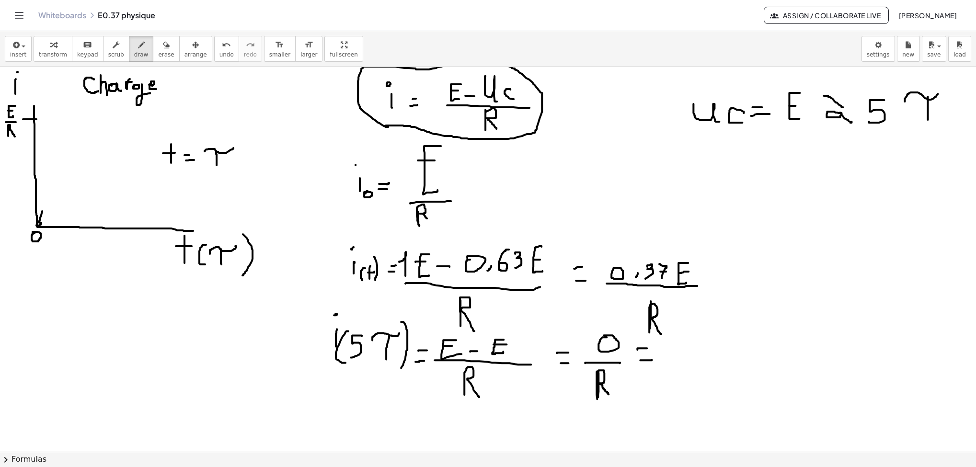
click at [643, 311] on div at bounding box center [488, 451] width 976 height 769
drag, startPoint x: 685, startPoint y: 357, endPoint x: 693, endPoint y: 346, distance: 12.8
click at [643, 311] on div at bounding box center [488, 451] width 976 height 769
click at [643, 47] on icon "button" at bounding box center [931, 44] width 9 height 11
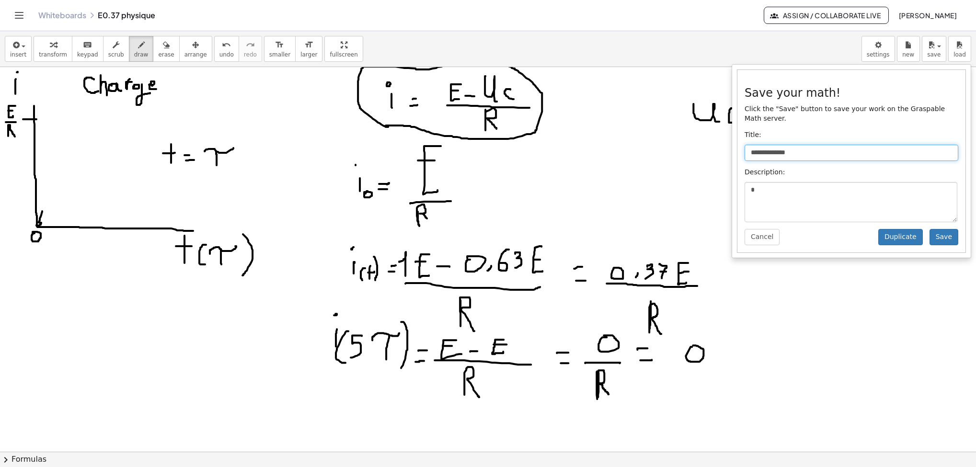
drag, startPoint x: 851, startPoint y: 157, endPoint x: 743, endPoint y: 160, distance: 108.3
click at [643, 160] on div "**********" at bounding box center [851, 161] width 228 height 182
type input "********"
click at [643, 234] on button "Save" at bounding box center [943, 237] width 29 height 16
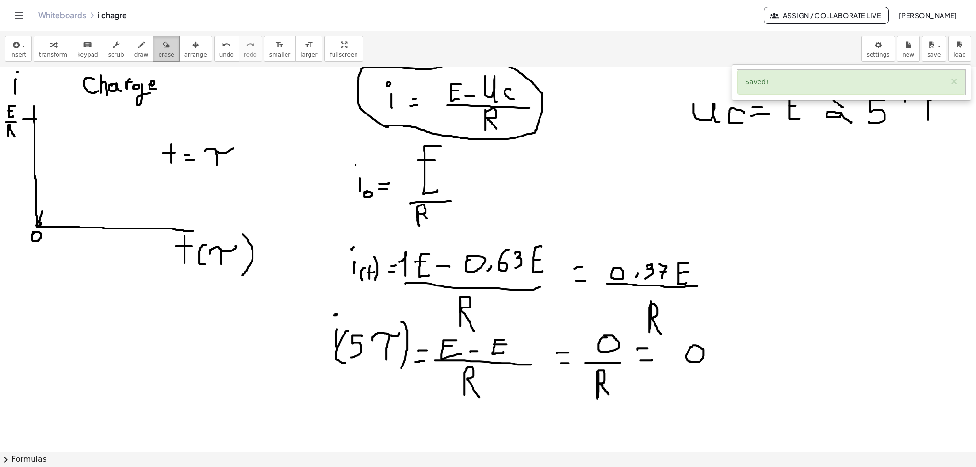
click at [164, 56] on button "erase" at bounding box center [166, 49] width 26 height 26
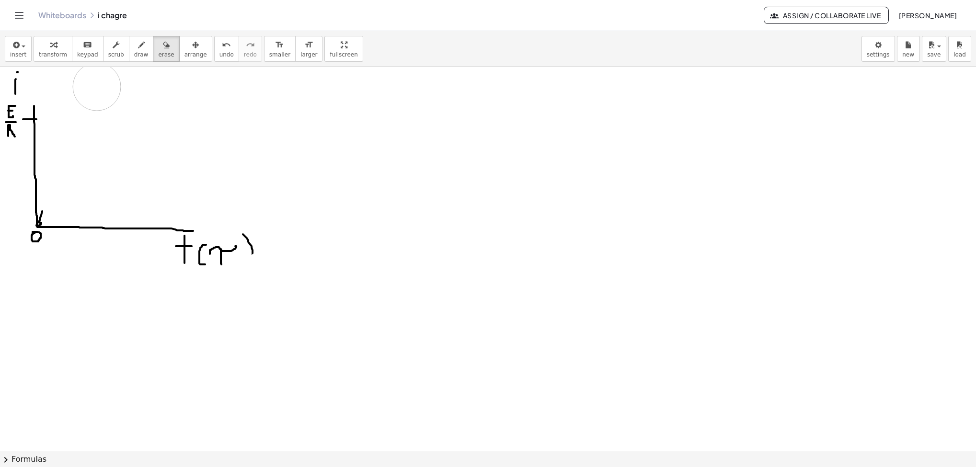
drag, startPoint x: 480, startPoint y: 345, endPoint x: 97, endPoint y: 88, distance: 461.8
click at [97, 88] on div at bounding box center [488, 451] width 976 height 769
drag, startPoint x: 3, startPoint y: 138, endPoint x: -3, endPoint y: 207, distance: 69.3
click at [0, 207] on html "Graspable Math Activities Get Started Activity Bank Assigned Work Classes White…" at bounding box center [488, 233] width 976 height 467
click at [137, 45] on div "button" at bounding box center [141, 44] width 14 height 11
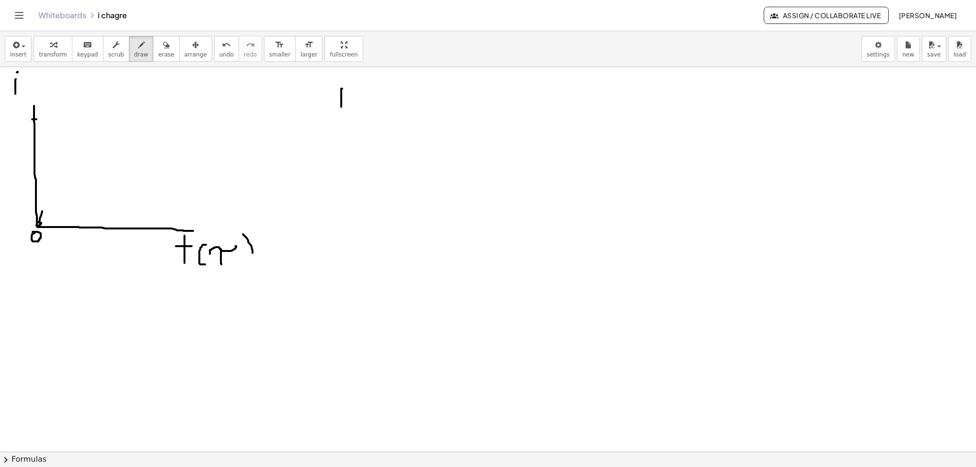
drag, startPoint x: 341, startPoint y: 90, endPoint x: 341, endPoint y: 109, distance: 19.6
click at [341, 109] on div at bounding box center [488, 451] width 976 height 769
click at [340, 80] on div at bounding box center [488, 451] width 976 height 769
drag, startPoint x: 357, startPoint y: 94, endPoint x: 366, endPoint y: 92, distance: 9.8
click at [366, 92] on div at bounding box center [488, 451] width 976 height 769
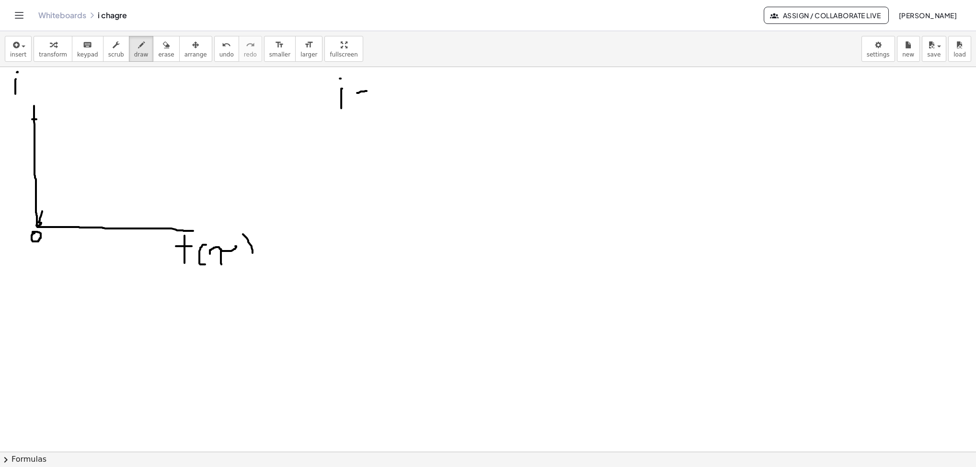
drag, startPoint x: 358, startPoint y: 102, endPoint x: 367, endPoint y: 102, distance: 9.1
click at [366, 102] on div at bounding box center [488, 451] width 976 height 769
drag, startPoint x: 387, startPoint y: 83, endPoint x: 404, endPoint y: 97, distance: 21.5
click at [404, 97] on div at bounding box center [488, 451] width 976 height 769
drag, startPoint x: 413, startPoint y: 89, endPoint x: 416, endPoint y: 96, distance: 7.7
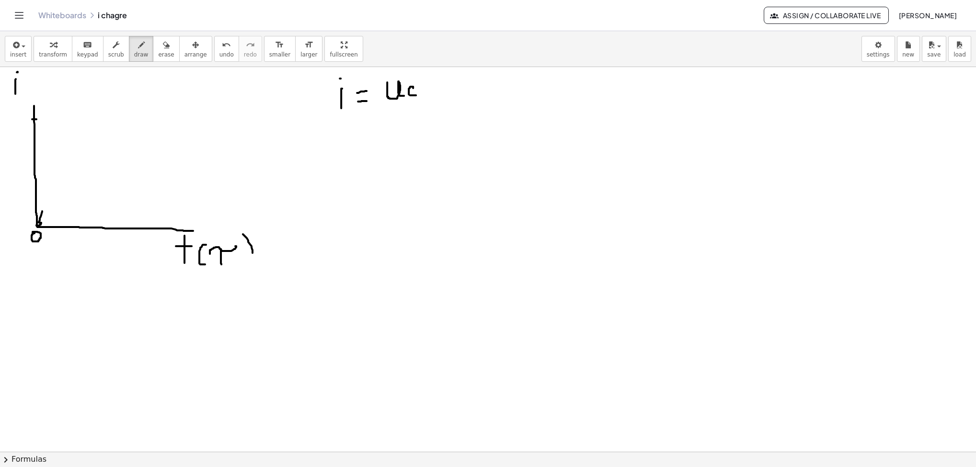
click at [416, 96] on div at bounding box center [488, 451] width 976 height 769
drag, startPoint x: 378, startPoint y: 102, endPoint x: 428, endPoint y: 102, distance: 49.8
click at [428, 102] on div at bounding box center [488, 451] width 976 height 769
drag, startPoint x: 399, startPoint y: 108, endPoint x: 413, endPoint y: 129, distance: 25.0
click at [413, 129] on div at bounding box center [488, 451] width 976 height 769
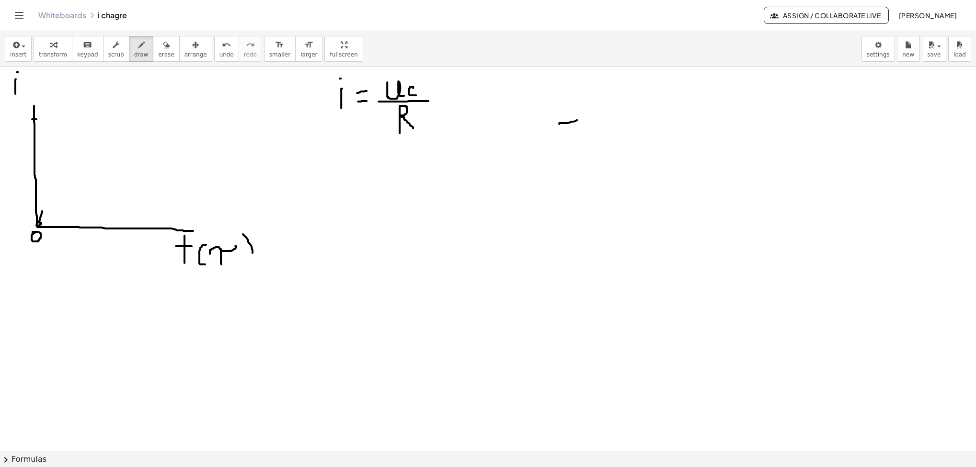
drag, startPoint x: 559, startPoint y: 125, endPoint x: 573, endPoint y: 118, distance: 15.9
click at [577, 121] on div at bounding box center [488, 451] width 976 height 769
drag, startPoint x: 568, startPoint y: 111, endPoint x: 570, endPoint y: 143, distance: 31.7
click at [570, 143] on div at bounding box center [488, 451] width 976 height 769
click at [584, 139] on div at bounding box center [488, 451] width 976 height 769
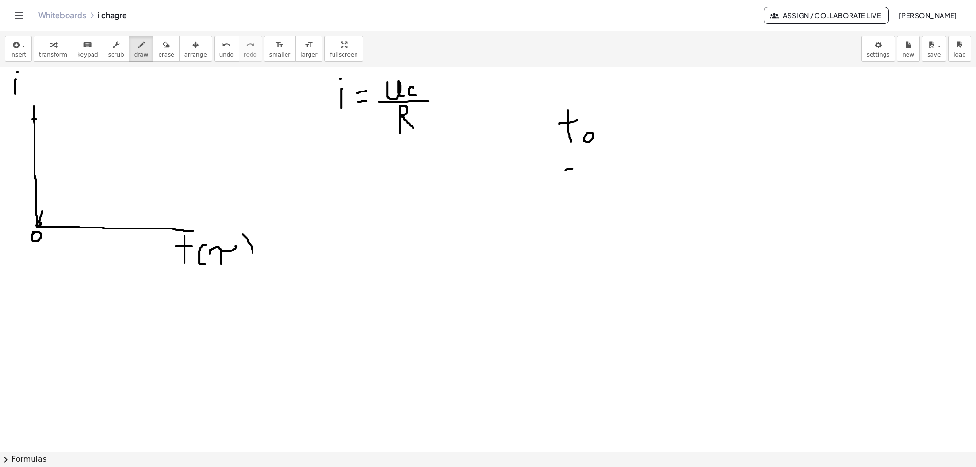
drag, startPoint x: 565, startPoint y: 171, endPoint x: 572, endPoint y: 170, distance: 7.3
click at [572, 170] on div at bounding box center [488, 451] width 976 height 769
drag, startPoint x: 569, startPoint y: 163, endPoint x: 568, endPoint y: 184, distance: 21.1
click at [568, 184] on div at bounding box center [488, 451] width 976 height 769
drag, startPoint x: 580, startPoint y: 173, endPoint x: 587, endPoint y: 172, distance: 7.2
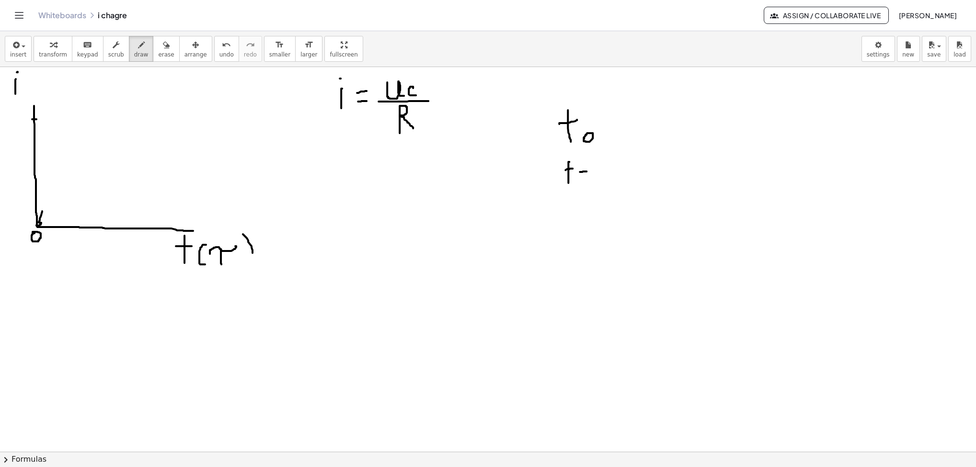
click at [587, 172] on div at bounding box center [488, 451] width 976 height 769
drag, startPoint x: 577, startPoint y: 184, endPoint x: 584, endPoint y: 184, distance: 7.2
click at [584, 184] on div at bounding box center [488, 451] width 976 height 769
drag, startPoint x: 603, startPoint y: 166, endPoint x: 638, endPoint y: 158, distance: 36.7
click at [638, 158] on div at bounding box center [488, 451] width 976 height 769
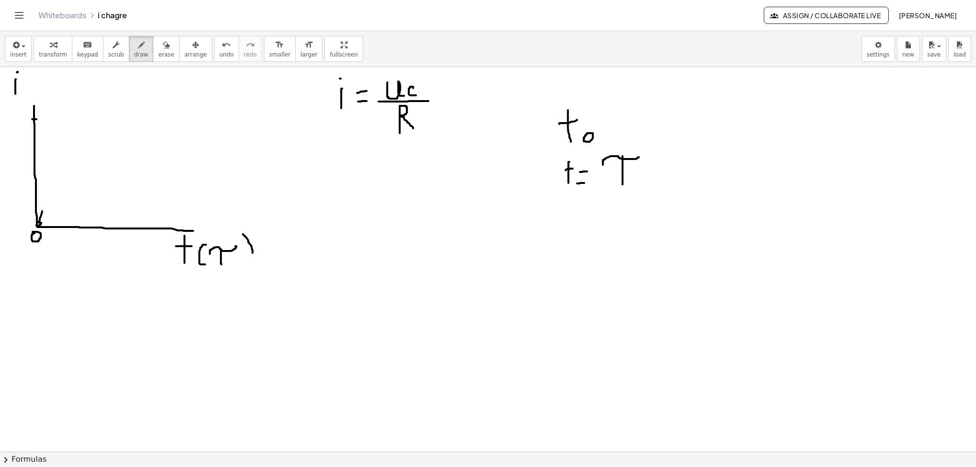
drag, startPoint x: 622, startPoint y: 157, endPoint x: 622, endPoint y: 185, distance: 28.3
click at [622, 185] on div at bounding box center [488, 451] width 976 height 769
drag, startPoint x: 565, startPoint y: 223, endPoint x: 573, endPoint y: 223, distance: 8.6
click at [573, 223] on div at bounding box center [488, 451] width 976 height 769
drag, startPoint x: 569, startPoint y: 217, endPoint x: 570, endPoint y: 235, distance: 17.3
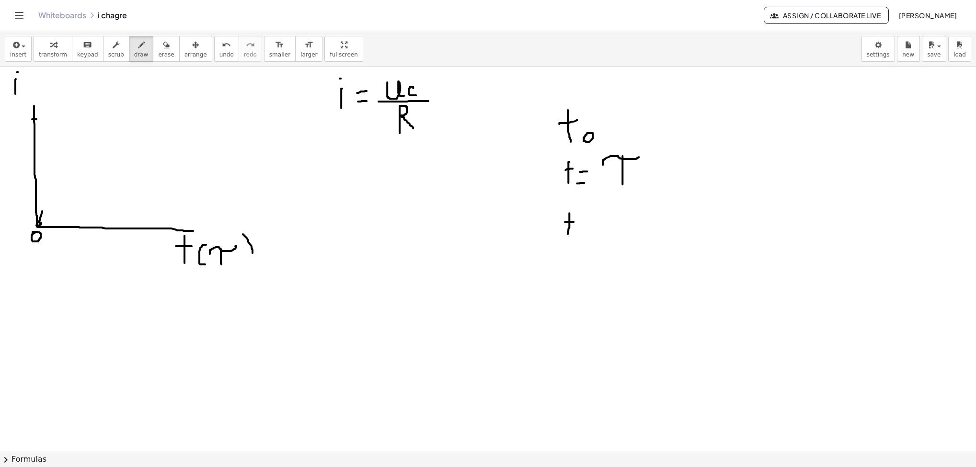
click at [568, 236] on div at bounding box center [488, 451] width 976 height 769
drag, startPoint x: 583, startPoint y: 227, endPoint x: 589, endPoint y: 228, distance: 5.8
click at [589, 228] on div at bounding box center [488, 451] width 976 height 769
drag, startPoint x: 583, startPoint y: 233, endPoint x: 590, endPoint y: 233, distance: 6.2
click at [589, 233] on div at bounding box center [488, 451] width 976 height 769
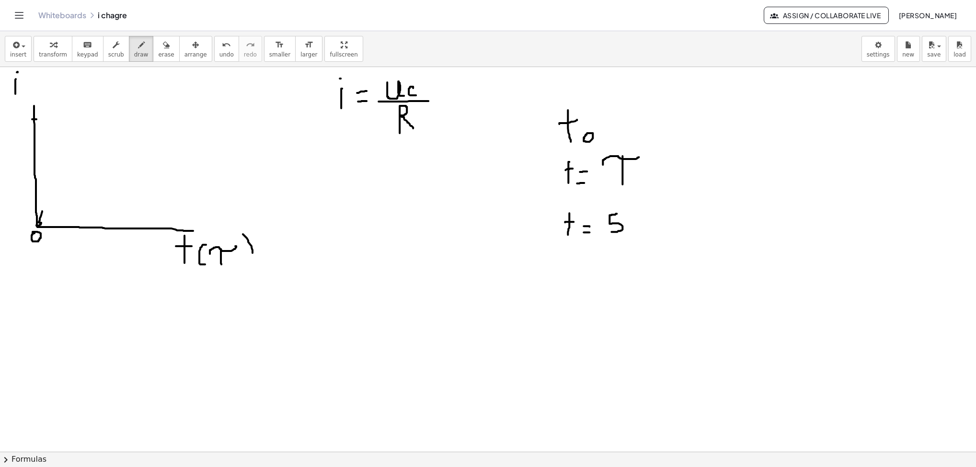
drag, startPoint x: 616, startPoint y: 215, endPoint x: 620, endPoint y: 230, distance: 16.2
click at [613, 231] on div at bounding box center [488, 451] width 976 height 769
drag, startPoint x: 632, startPoint y: 213, endPoint x: 658, endPoint y: 207, distance: 26.6
click at [643, 207] on div at bounding box center [488, 451] width 976 height 769
drag, startPoint x: 647, startPoint y: 211, endPoint x: 646, endPoint y: 230, distance: 19.2
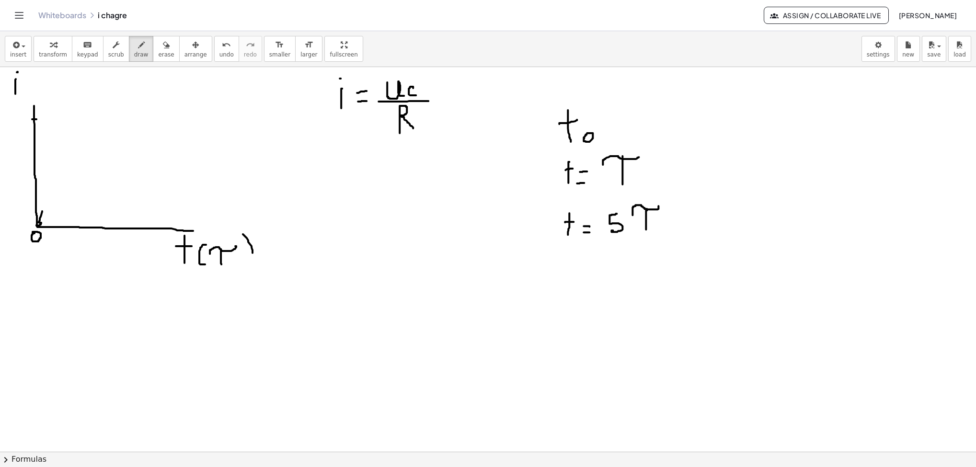
click at [643, 230] on div at bounding box center [488, 451] width 976 height 769
drag, startPoint x: 101, startPoint y: 86, endPoint x: 123, endPoint y: 102, distance: 26.7
click at [108, 106] on div at bounding box center [488, 451] width 976 height 769
drag, startPoint x: 124, startPoint y: 99, endPoint x: 131, endPoint y: 102, distance: 7.5
click at [131, 102] on div at bounding box center [488, 451] width 976 height 769
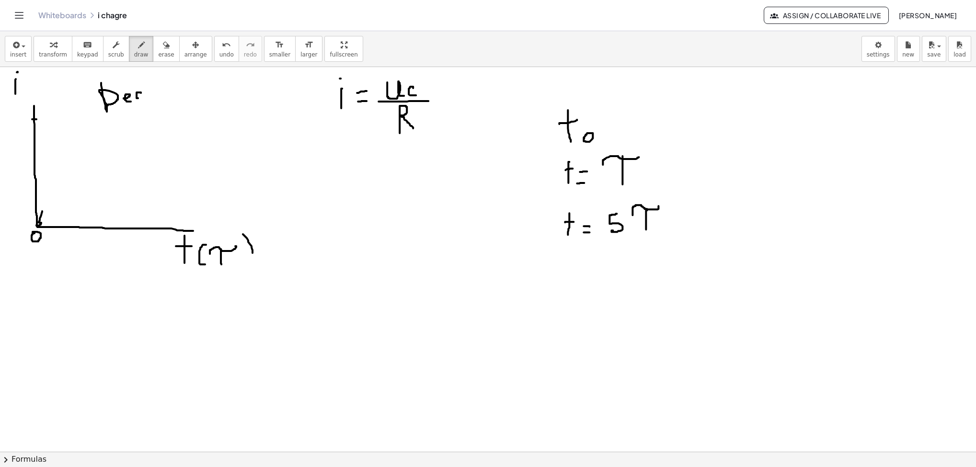
drag, startPoint x: 141, startPoint y: 94, endPoint x: 141, endPoint y: 99, distance: 5.3
click at [141, 99] on div at bounding box center [488, 451] width 976 height 769
drag, startPoint x: 148, startPoint y: 83, endPoint x: 155, endPoint y: 99, distance: 17.4
click at [155, 99] on div at bounding box center [488, 451] width 976 height 769
click at [159, 92] on div at bounding box center [488, 451] width 976 height 769
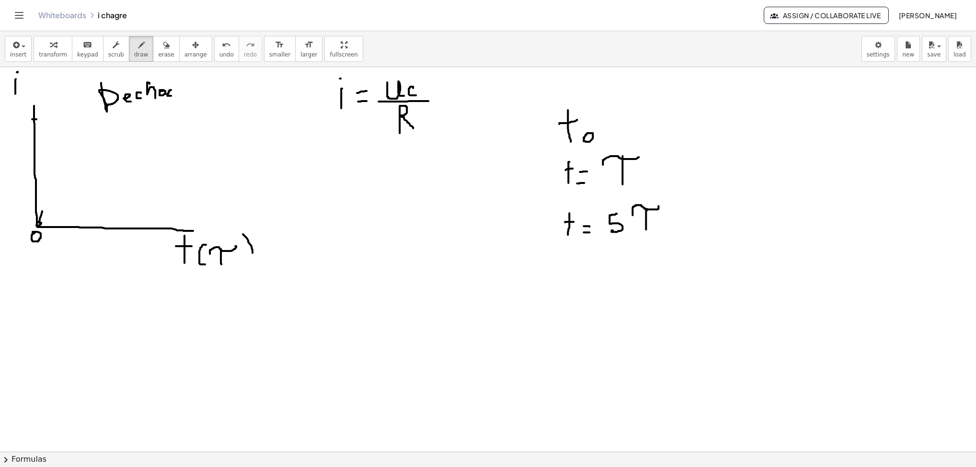
drag, startPoint x: 171, startPoint y: 91, endPoint x: 173, endPoint y: 97, distance: 6.1
click at [173, 97] on div at bounding box center [488, 451] width 976 height 769
drag, startPoint x: 174, startPoint y: 92, endPoint x: 180, endPoint y: 90, distance: 5.8
click at [180, 90] on div at bounding box center [488, 451] width 976 height 769
click at [184, 92] on div at bounding box center [488, 451] width 976 height 769
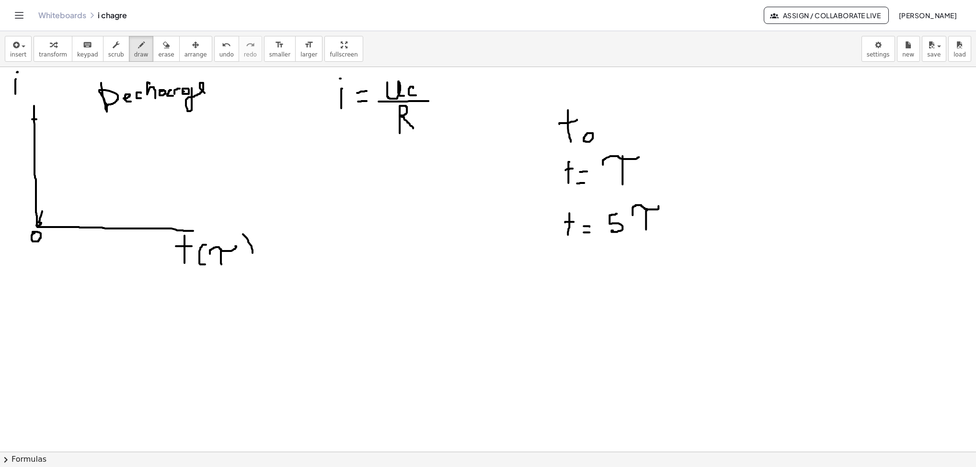
drag, startPoint x: 192, startPoint y: 89, endPoint x: 210, endPoint y: 95, distance: 19.7
click at [210, 95] on div at bounding box center [488, 451] width 976 height 769
drag, startPoint x: 335, startPoint y: 147, endPoint x: 334, endPoint y: 165, distance: 18.2
click at [334, 165] on div at bounding box center [488, 451] width 976 height 769
click at [335, 133] on div at bounding box center [488, 451] width 976 height 769
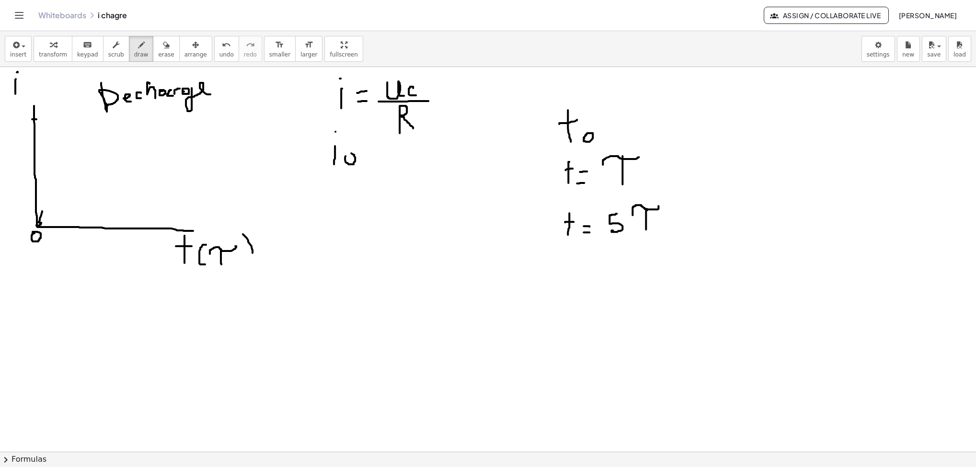
click at [345, 156] on div at bounding box center [488, 451] width 976 height 769
drag, startPoint x: 373, startPoint y: 154, endPoint x: 379, endPoint y: 155, distance: 6.9
click at [380, 154] on div at bounding box center [488, 451] width 976 height 769
drag, startPoint x: 368, startPoint y: 162, endPoint x: 381, endPoint y: 162, distance: 12.5
click at [381, 162] on div at bounding box center [488, 451] width 976 height 769
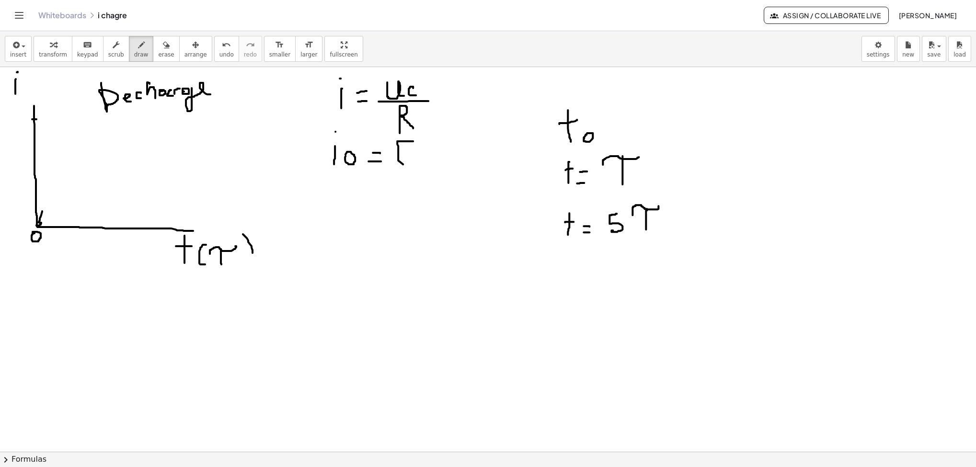
drag, startPoint x: 413, startPoint y: 142, endPoint x: 410, endPoint y: 164, distance: 22.3
click at [410, 164] on div at bounding box center [488, 451] width 976 height 769
drag, startPoint x: 398, startPoint y: 151, endPoint x: 411, endPoint y: 151, distance: 12.9
click at [411, 151] on div at bounding box center [488, 451] width 976 height 769
drag, startPoint x: 388, startPoint y: 167, endPoint x: 426, endPoint y: 168, distance: 37.8
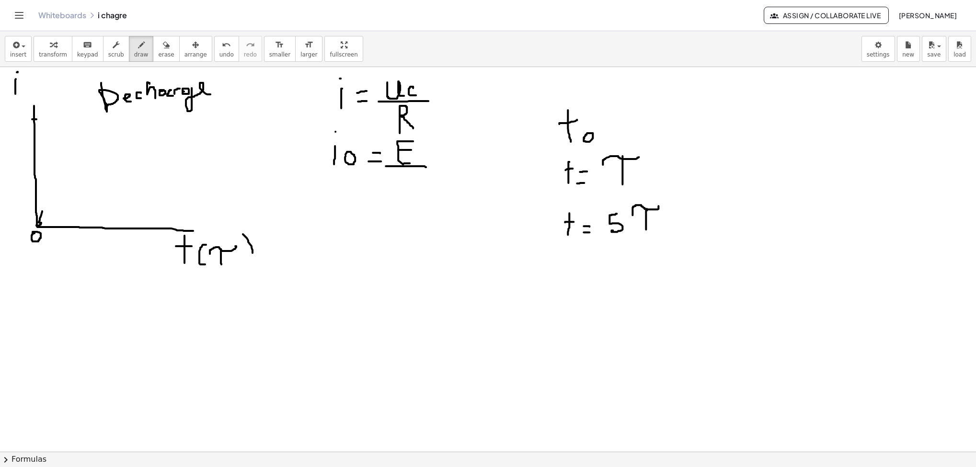
click at [426, 168] on div at bounding box center [488, 451] width 976 height 769
drag, startPoint x: 406, startPoint y: 176, endPoint x: 420, endPoint y: 200, distance: 28.3
click at [420, 200] on div at bounding box center [488, 451] width 976 height 769
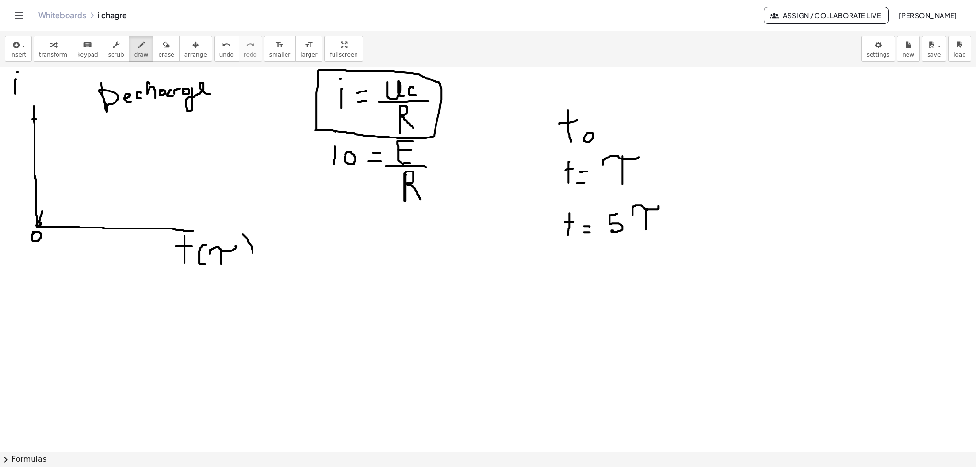
click at [316, 130] on div at bounding box center [488, 451] width 976 height 769
drag, startPoint x: 722, startPoint y: 121, endPoint x: 744, endPoint y: 139, distance: 28.9
click at [643, 139] on div at bounding box center [488, 451] width 976 height 769
drag, startPoint x: 758, startPoint y: 131, endPoint x: 758, endPoint y: 137, distance: 6.2
click at [643, 137] on div at bounding box center [488, 451] width 976 height 769
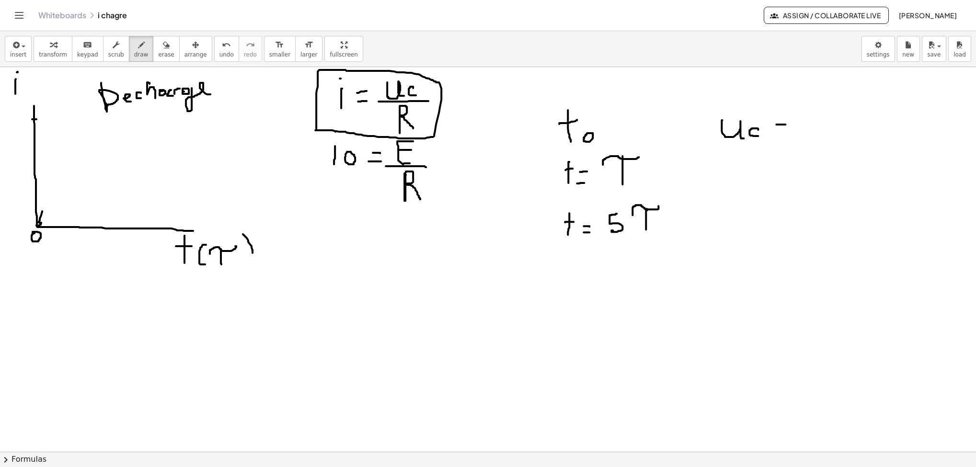
drag, startPoint x: 776, startPoint y: 125, endPoint x: 784, endPoint y: 128, distance: 8.0
click at [643, 128] on div at bounding box center [488, 451] width 976 height 769
drag, startPoint x: 774, startPoint y: 134, endPoint x: 786, endPoint y: 134, distance: 12.5
click at [643, 134] on div at bounding box center [488, 451] width 976 height 769
click at [643, 115] on div at bounding box center [488, 451] width 976 height 769
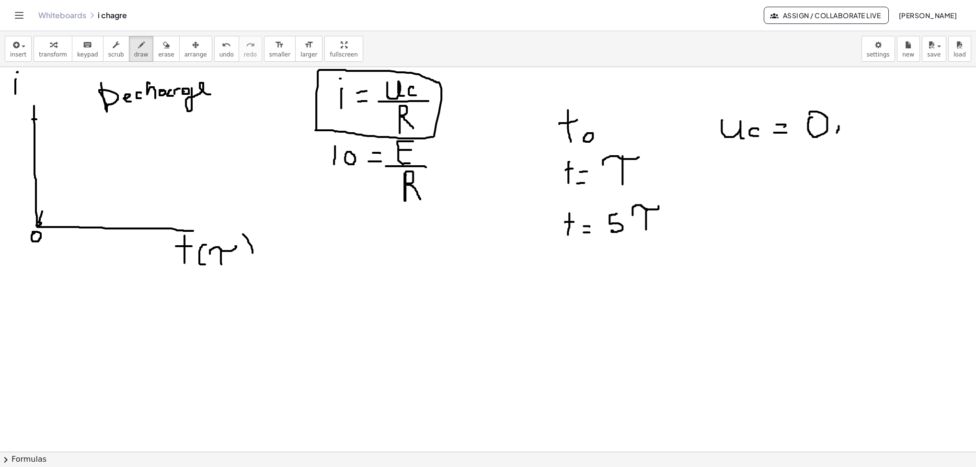
drag, startPoint x: 838, startPoint y: 128, endPoint x: 834, endPoint y: 137, distance: 9.6
click at [643, 137] on div at bounding box center [488, 451] width 976 height 769
drag, startPoint x: 853, startPoint y: 109, endPoint x: 851, endPoint y: 134, distance: 25.0
click at [643, 134] on div at bounding box center [488, 451] width 976 height 769
drag, startPoint x: 870, startPoint y: 103, endPoint x: 874, endPoint y: 137, distance: 33.3
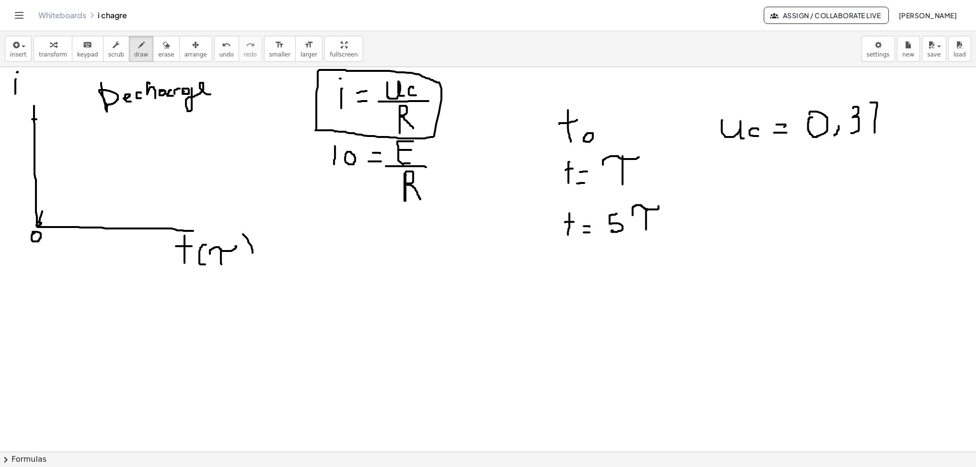
click at [643, 137] on div at bounding box center [488, 451] width 976 height 769
drag, startPoint x: 869, startPoint y: 124, endPoint x: 878, endPoint y: 122, distance: 8.7
click at [643, 122] on div at bounding box center [488, 451] width 976 height 769
drag, startPoint x: 907, startPoint y: 101, endPoint x: 907, endPoint y: 135, distance: 34.0
click at [643, 135] on div at bounding box center [488, 451] width 976 height 769
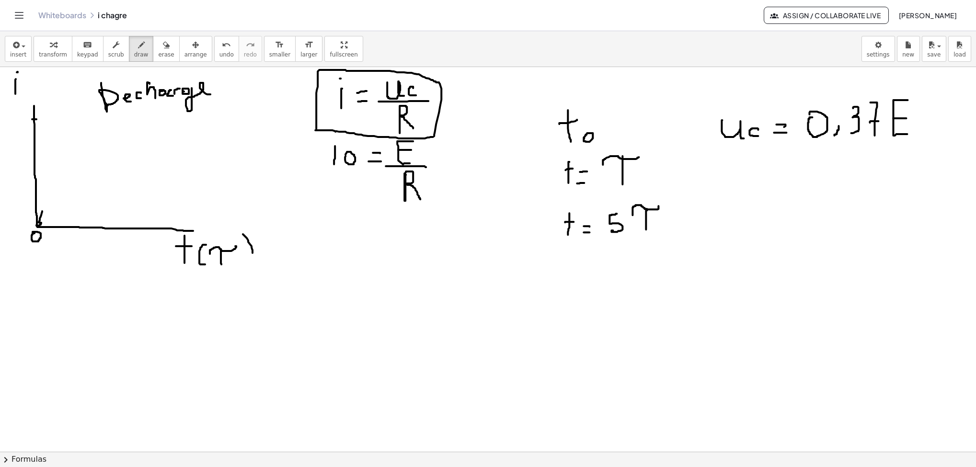
drag, startPoint x: 893, startPoint y: 119, endPoint x: 906, endPoint y: 119, distance: 12.9
click at [643, 119] on div at bounding box center [488, 451] width 976 height 769
drag, startPoint x: 339, startPoint y: 258, endPoint x: 338, endPoint y: 279, distance: 21.1
click at [338, 279] on div at bounding box center [488, 451] width 976 height 769
click at [339, 246] on div at bounding box center [488, 451] width 976 height 769
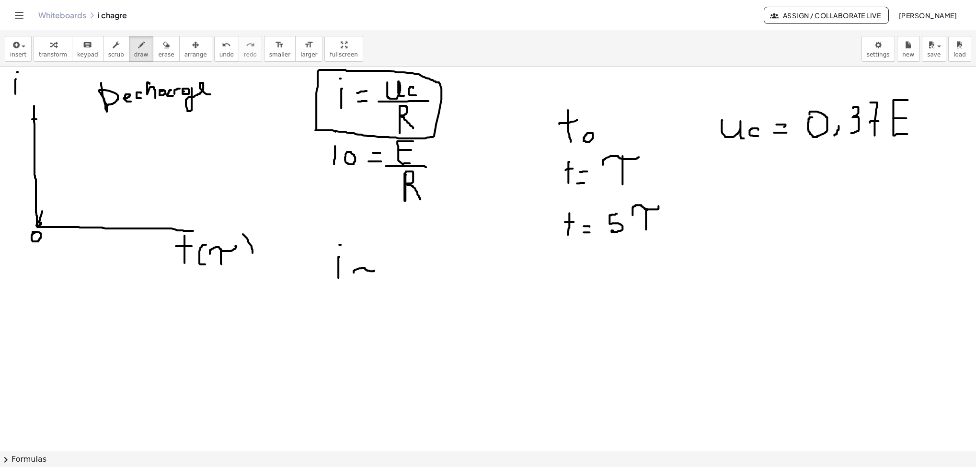
drag, startPoint x: 353, startPoint y: 273, endPoint x: 375, endPoint y: 271, distance: 21.7
click at [375, 271] on div at bounding box center [488, 451] width 976 height 769
drag, startPoint x: 365, startPoint y: 271, endPoint x: 365, endPoint y: 281, distance: 10.1
click at [365, 281] on div at bounding box center [488, 451] width 976 height 769
drag, startPoint x: 388, startPoint y: 279, endPoint x: 400, endPoint y: 279, distance: 12.0
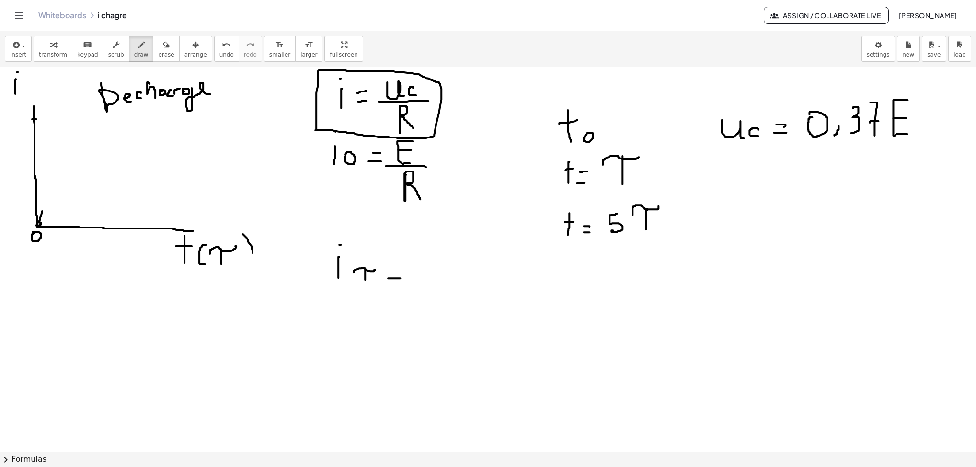
click at [400, 279] on div at bounding box center [488, 451] width 976 height 769
drag, startPoint x: 392, startPoint y: 257, endPoint x: 399, endPoint y: 257, distance: 7.2
click at [399, 257] on div at bounding box center [488, 451] width 976 height 769
drag, startPoint x: 444, startPoint y: 272, endPoint x: 439, endPoint y: 282, distance: 11.4
click at [439, 282] on div at bounding box center [488, 451] width 976 height 769
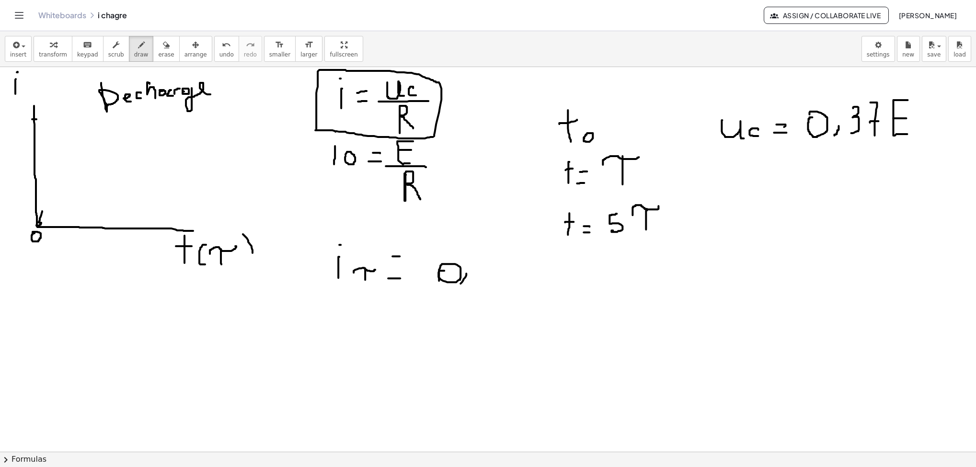
drag, startPoint x: 466, startPoint y: 274, endPoint x: 489, endPoint y: 263, distance: 25.3
click at [461, 285] on div at bounding box center [488, 451] width 976 height 769
drag, startPoint x: 478, startPoint y: 261, endPoint x: 471, endPoint y: 282, distance: 22.0
click at [471, 282] on div at bounding box center [488, 451] width 976 height 769
drag, startPoint x: 490, startPoint y: 259, endPoint x: 489, endPoint y: 284, distance: 24.9
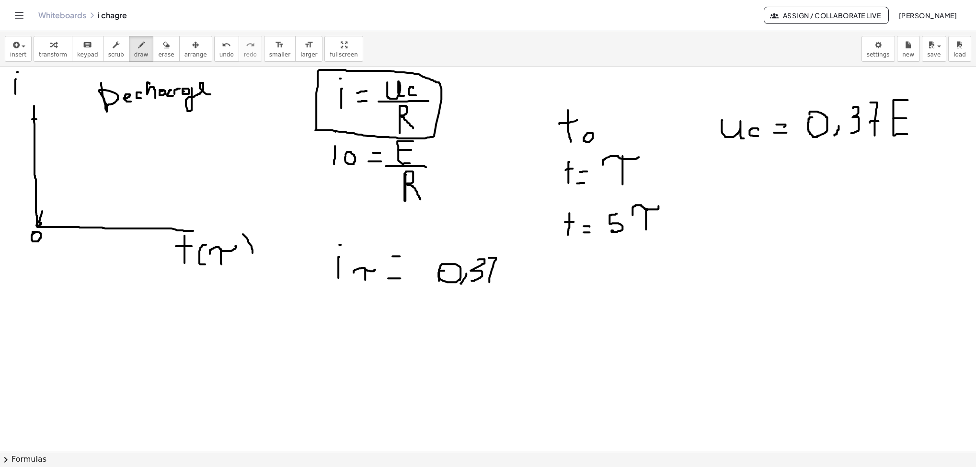
click at [489, 284] on div at bounding box center [488, 451] width 976 height 769
drag, startPoint x: 484, startPoint y: 269, endPoint x: 493, endPoint y: 270, distance: 9.2
click at [493, 270] on div at bounding box center [488, 451] width 976 height 769
drag, startPoint x: 519, startPoint y: 262, endPoint x: 520, endPoint y: 285, distance: 23.0
click at [520, 285] on div at bounding box center [488, 451] width 976 height 769
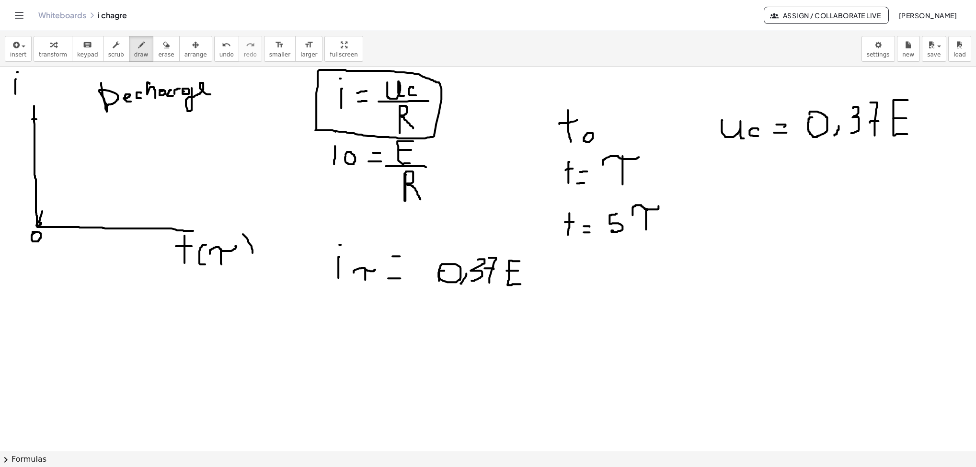
drag, startPoint x: 506, startPoint y: 272, endPoint x: 519, endPoint y: 272, distance: 12.5
click at [519, 272] on div at bounding box center [488, 451] width 976 height 769
drag, startPoint x: 433, startPoint y: 288, endPoint x: 546, endPoint y: 292, distance: 113.6
click at [546, 292] on div at bounding box center [488, 451] width 976 height 769
drag, startPoint x: 478, startPoint y: 298, endPoint x: 490, endPoint y: 328, distance: 32.4
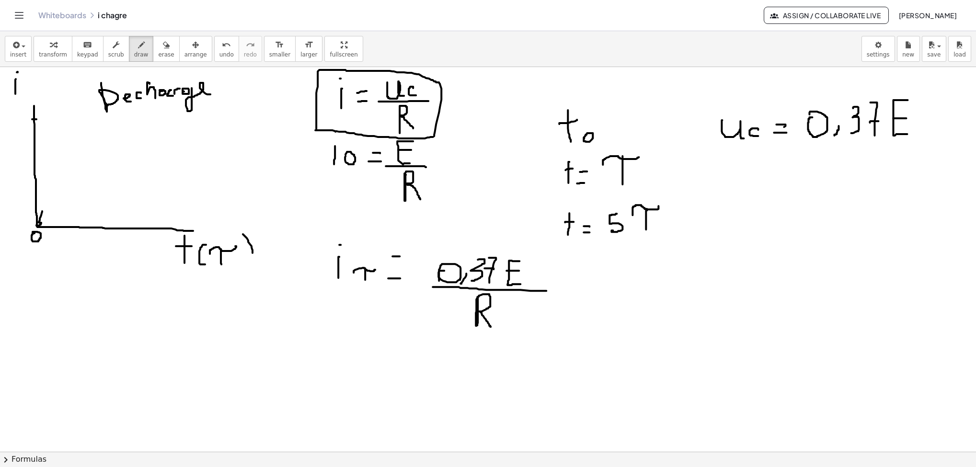
click at [490, 311] on div at bounding box center [488, 451] width 976 height 769
drag, startPoint x: 37, startPoint y: 120, endPoint x: 168, endPoint y: 219, distance: 164.1
click at [168, 219] on div at bounding box center [488, 451] width 976 height 769
click at [219, 52] on span "undo" at bounding box center [226, 54] width 14 height 7
drag, startPoint x: 708, startPoint y: 164, endPoint x: 719, endPoint y: 179, distance: 17.8
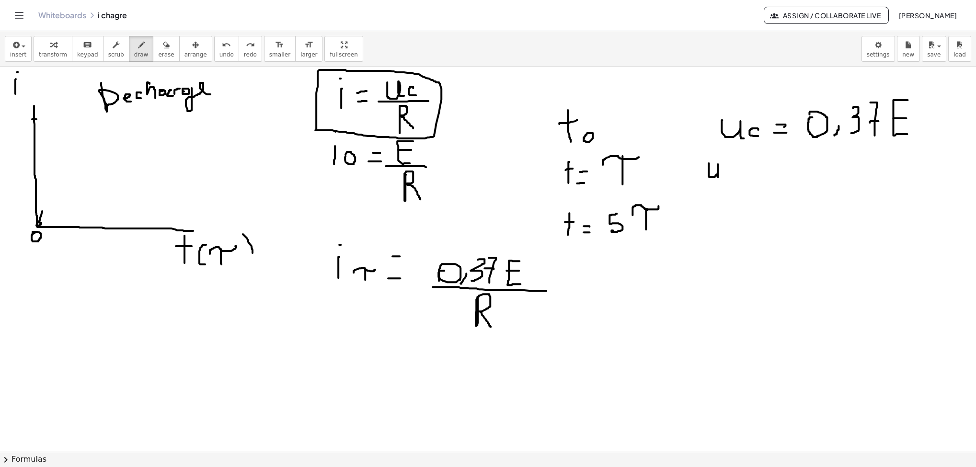
click at [643, 179] on div at bounding box center [488, 451] width 976 height 769
drag, startPoint x: 730, startPoint y: 176, endPoint x: 730, endPoint y: 186, distance: 10.1
click at [643, 186] on div at bounding box center [488, 451] width 976 height 769
drag, startPoint x: 740, startPoint y: 171, endPoint x: 747, endPoint y: 171, distance: 6.7
click at [643, 171] on div at bounding box center [488, 451] width 976 height 769
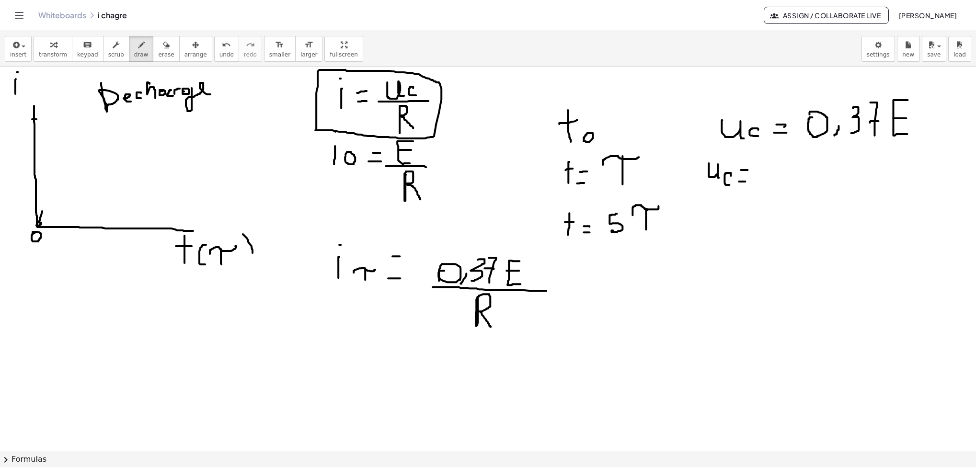
click at [643, 182] on div at bounding box center [488, 451] width 976 height 769
click at [643, 164] on div at bounding box center [488, 451] width 976 height 769
drag, startPoint x: 345, startPoint y: 329, endPoint x: 345, endPoint y: 340, distance: 10.5
click at [345, 311] on div at bounding box center [488, 451] width 976 height 769
drag, startPoint x: 345, startPoint y: 307, endPoint x: 352, endPoint y: 315, distance: 9.8
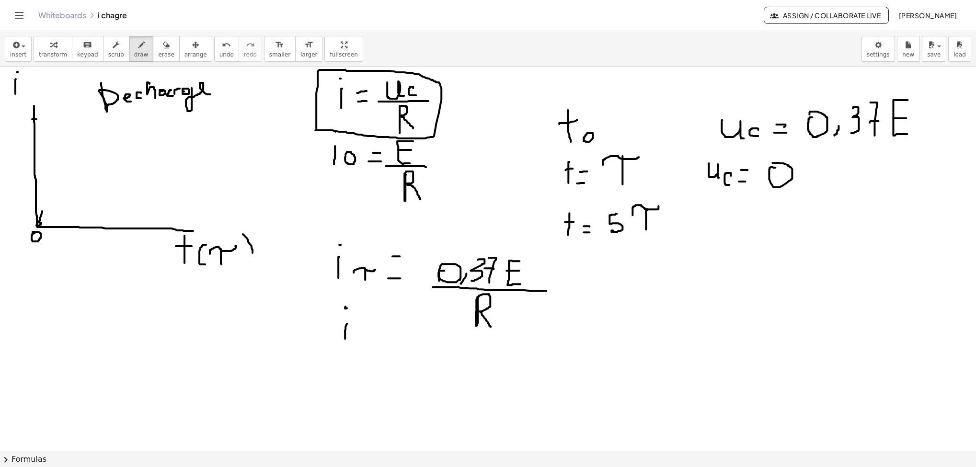
click at [342, 309] on div at bounding box center [488, 451] width 976 height 769
drag, startPoint x: 365, startPoint y: 328, endPoint x: 355, endPoint y: 344, distance: 19.1
click at [355, 311] on div at bounding box center [488, 451] width 976 height 769
drag, startPoint x: 373, startPoint y: 335, endPoint x: 401, endPoint y: 330, distance: 28.8
click at [401, 311] on div at bounding box center [488, 451] width 976 height 769
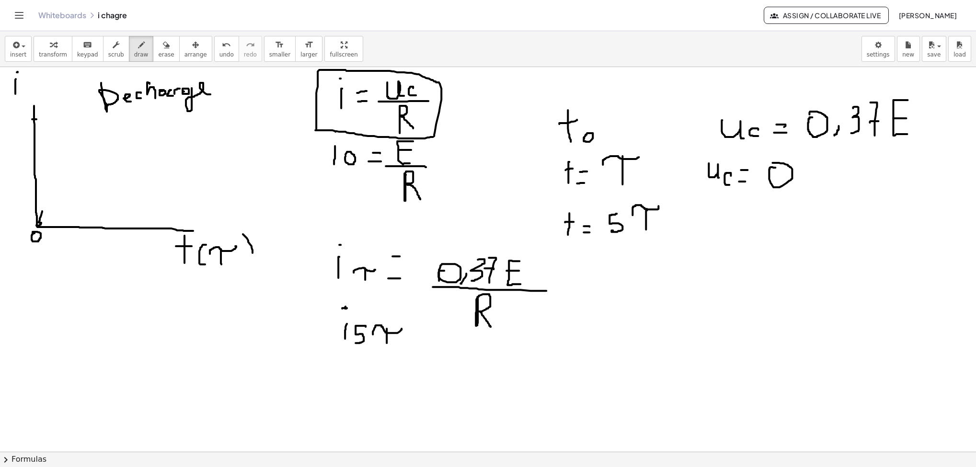
drag, startPoint x: 387, startPoint y: 330, endPoint x: 387, endPoint y: 344, distance: 14.4
click at [387, 311] on div at bounding box center [488, 451] width 976 height 769
drag, startPoint x: 415, startPoint y: 334, endPoint x: 430, endPoint y: 333, distance: 14.4
click at [430, 311] on div at bounding box center [488, 451] width 976 height 769
click at [419, 311] on div at bounding box center [488, 451] width 976 height 769
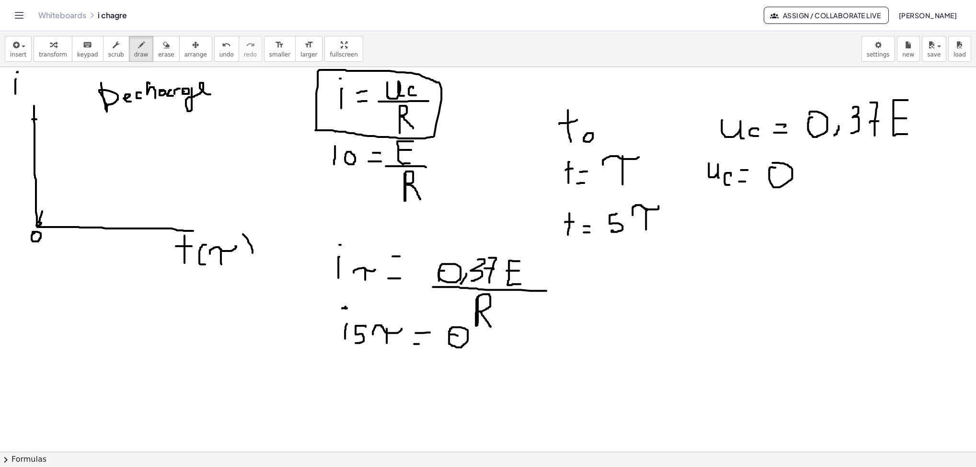
click at [449, 311] on div at bounding box center [488, 451] width 976 height 769
click at [163, 46] on icon "button" at bounding box center [166, 44] width 7 height 11
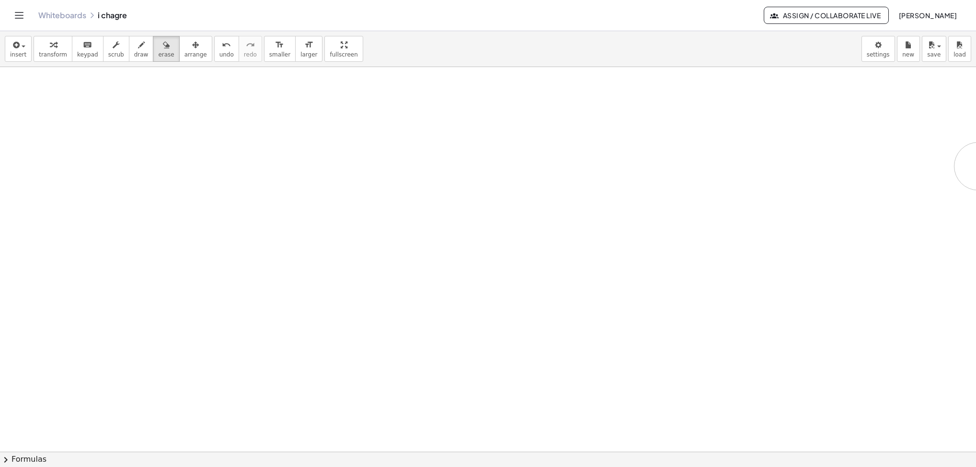
drag, startPoint x: 489, startPoint y: 313, endPoint x: 978, endPoint y: 167, distance: 510.4
click at [643, 167] on html "Graspable Math Activities Get Started Activity Bank Assigned Work Classes White…" at bounding box center [488, 233] width 976 height 467
click at [138, 50] on icon "button" at bounding box center [141, 44] width 7 height 11
click at [273, 175] on div at bounding box center [488, 451] width 976 height 769
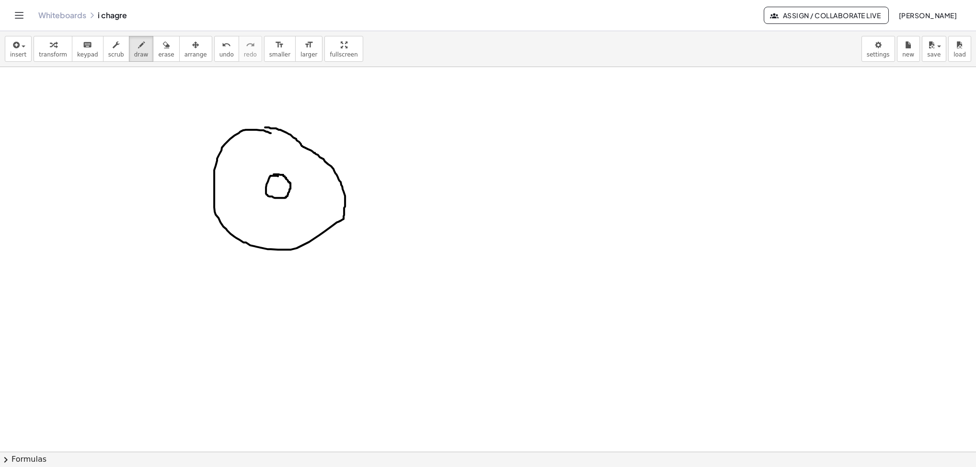
drag, startPoint x: 261, startPoint y: 131, endPoint x: 265, endPoint y: 128, distance: 5.2
click at [265, 128] on div at bounding box center [488, 451] width 976 height 769
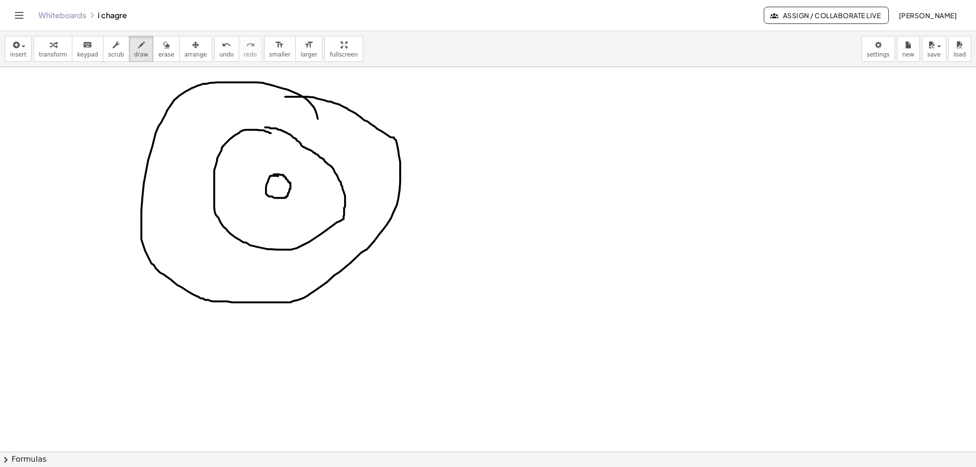
drag, startPoint x: 297, startPoint y: 95, endPoint x: 285, endPoint y: 98, distance: 12.8
click at [285, 98] on div at bounding box center [488, 451] width 976 height 769
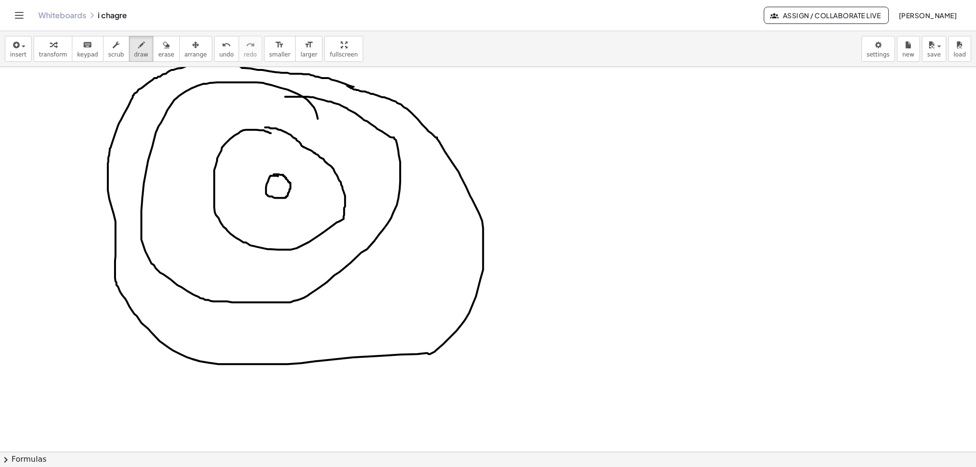
drag, startPoint x: 353, startPoint y: 88, endPoint x: 347, endPoint y: 87, distance: 6.8
click at [347, 87] on div at bounding box center [488, 451] width 976 height 769
drag, startPoint x: 474, startPoint y: 202, endPoint x: 458, endPoint y: 201, distance: 15.8
click at [458, 201] on div at bounding box center [488, 451] width 976 height 769
drag, startPoint x: 355, startPoint y: 345, endPoint x: 356, endPoint y: 364, distance: 18.7
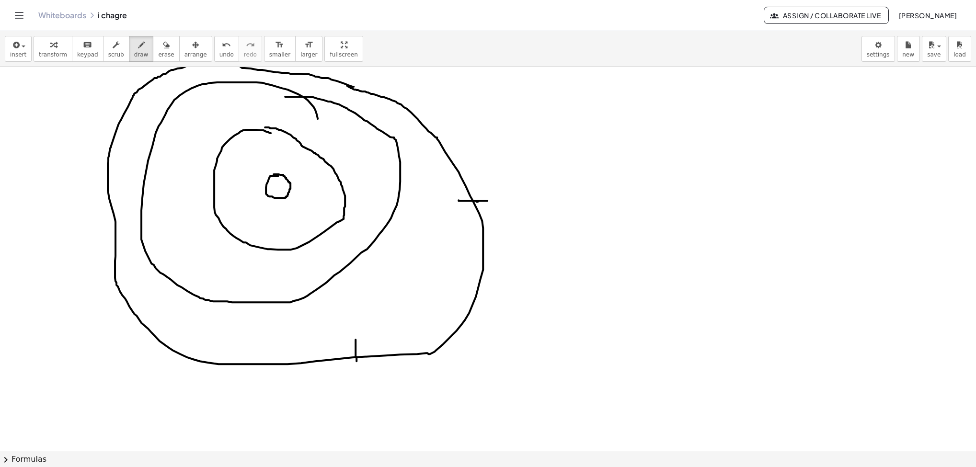
click at [356, 311] on div at bounding box center [488, 451] width 976 height 769
drag, startPoint x: 276, startPoint y: 282, endPoint x: 276, endPoint y: 312, distance: 30.2
click at [276, 311] on div at bounding box center [488, 451] width 976 height 769
drag, startPoint x: 141, startPoint y: 170, endPoint x: 153, endPoint y: 171, distance: 11.6
click at [153, 171] on div at bounding box center [488, 451] width 976 height 769
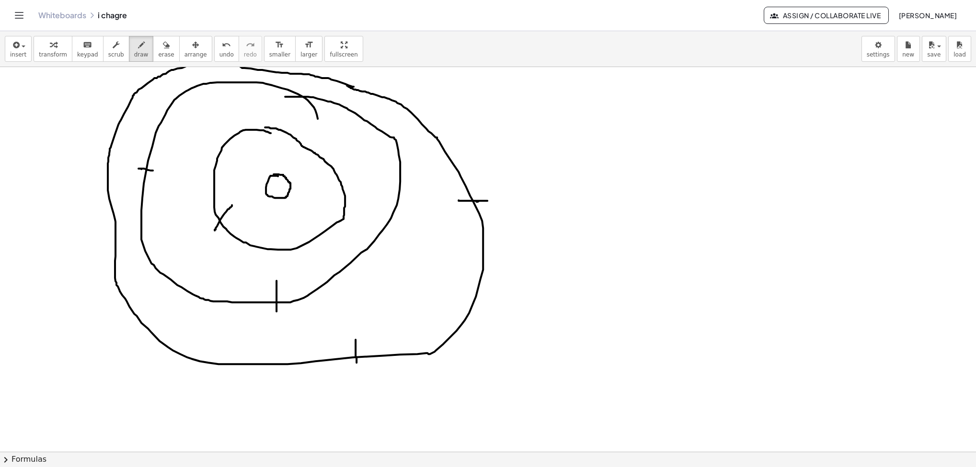
drag, startPoint x: 232, startPoint y: 206, endPoint x: 215, endPoint y: 231, distance: 30.7
click at [215, 231] on div at bounding box center [488, 451] width 976 height 769
drag, startPoint x: 345, startPoint y: 172, endPoint x: 329, endPoint y: 173, distance: 16.3
click at [330, 173] on div at bounding box center [488, 451] width 976 height 769
drag, startPoint x: 559, startPoint y: 91, endPoint x: 568, endPoint y: 110, distance: 21.2
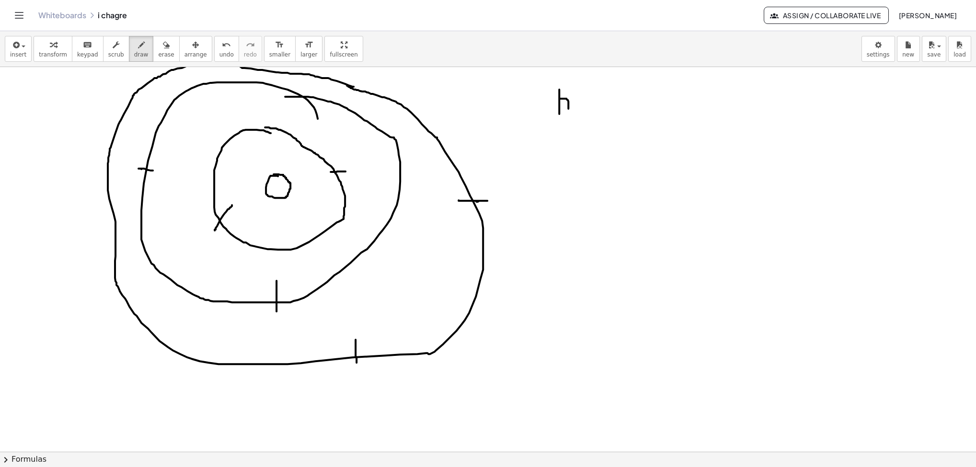
click at [568, 110] on div at bounding box center [488, 451] width 976 height 769
click at [581, 104] on div at bounding box center [488, 451] width 976 height 769
click at [158, 53] on span "erase" at bounding box center [166, 54] width 16 height 7
drag, startPoint x: 601, startPoint y: 115, endPoint x: 560, endPoint y: 101, distance: 42.7
click at [560, 101] on div at bounding box center [488, 451] width 976 height 769
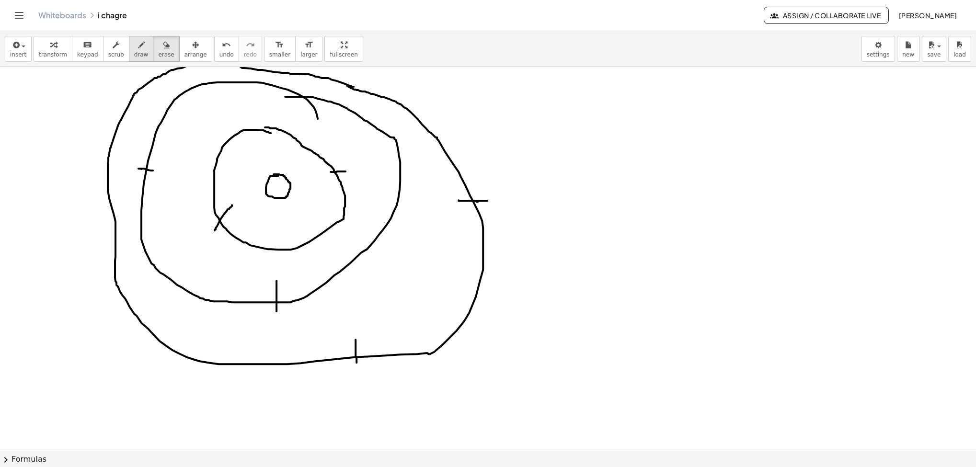
click at [137, 53] on span "draw" at bounding box center [141, 54] width 14 height 7
drag, startPoint x: 595, startPoint y: 90, endPoint x: 594, endPoint y: 102, distance: 12.5
click at [594, 102] on div at bounding box center [488, 451] width 976 height 769
drag, startPoint x: 638, startPoint y: 109, endPoint x: 637, endPoint y: 124, distance: 14.9
click at [637, 124] on div at bounding box center [488, 451] width 976 height 769
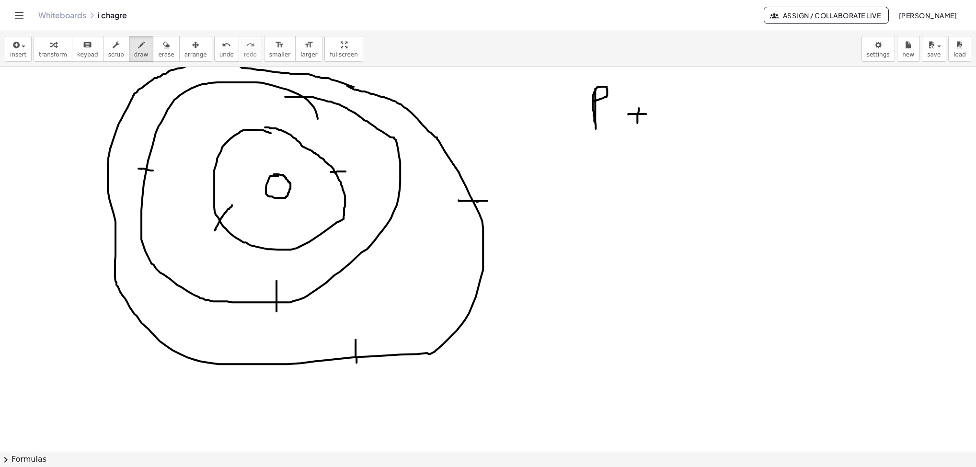
drag, startPoint x: 628, startPoint y: 115, endPoint x: 646, endPoint y: 115, distance: 17.7
click at [643, 115] on div at bounding box center [488, 451] width 976 height 769
drag, startPoint x: 664, startPoint y: 93, endPoint x: 686, endPoint y: 92, distance: 22.1
click at [643, 92] on div at bounding box center [488, 451] width 976 height 769
click at [643, 78] on div at bounding box center [488, 451] width 976 height 769
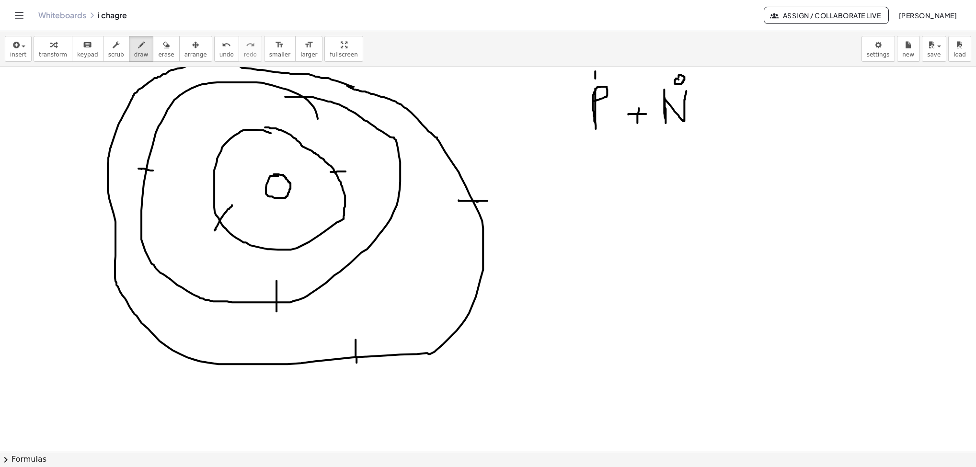
drag, startPoint x: 595, startPoint y: 72, endPoint x: 595, endPoint y: 80, distance: 7.2
click at [595, 80] on div at bounding box center [488, 451] width 976 height 769
drag, startPoint x: 590, startPoint y: 75, endPoint x: 600, endPoint y: 75, distance: 10.1
click at [600, 75] on div at bounding box center [488, 451] width 976 height 769
drag, startPoint x: 585, startPoint y: 193, endPoint x: 625, endPoint y: 207, distance: 42.7
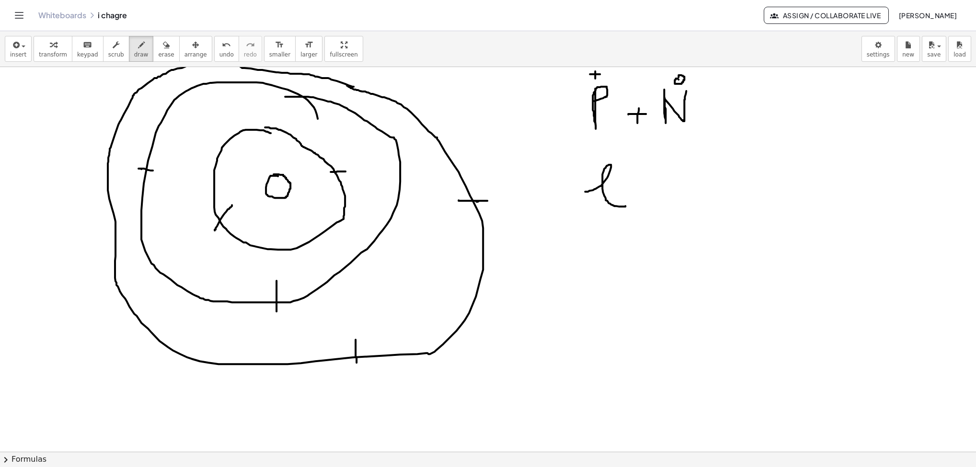
click at [625, 207] on div at bounding box center [488, 451] width 976 height 769
drag, startPoint x: 608, startPoint y: 156, endPoint x: 602, endPoint y: 160, distance: 7.2
click at [602, 160] on div at bounding box center [488, 451] width 976 height 769
drag, startPoint x: 591, startPoint y: 143, endPoint x: 618, endPoint y: 142, distance: 27.3
click at [618, 142] on div at bounding box center [488, 451] width 976 height 769
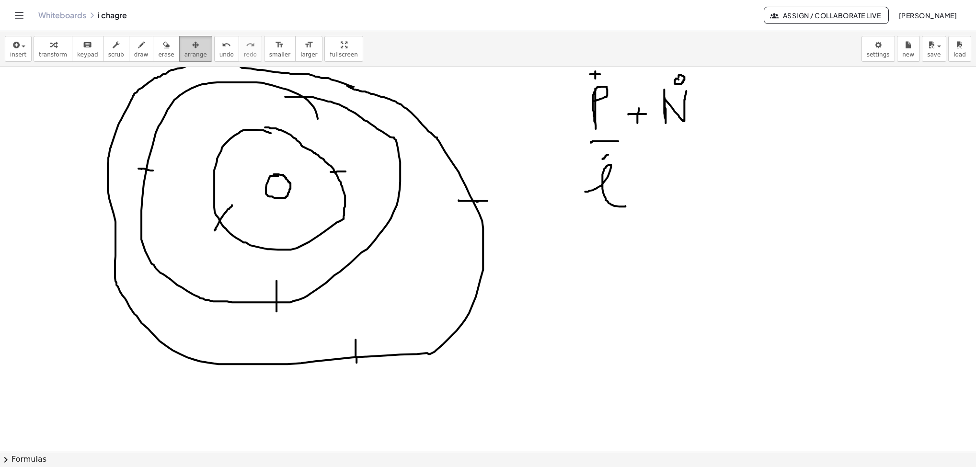
click at [184, 46] on div "button" at bounding box center [195, 44] width 23 height 11
click at [161, 46] on div "button" at bounding box center [166, 44] width 16 height 11
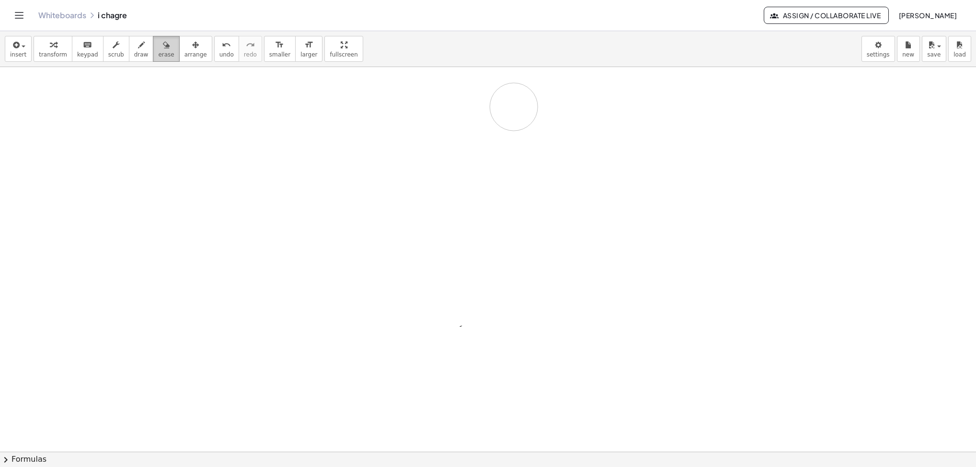
drag, startPoint x: 373, startPoint y: 157, endPoint x: 161, endPoint y: 56, distance: 234.2
click at [464, 111] on div at bounding box center [488, 451] width 976 height 769
click at [134, 45] on div "button" at bounding box center [141, 44] width 14 height 11
drag, startPoint x: 42, startPoint y: 103, endPoint x: 52, endPoint y: 105, distance: 10.6
click at [53, 108] on div at bounding box center [488, 451] width 976 height 769
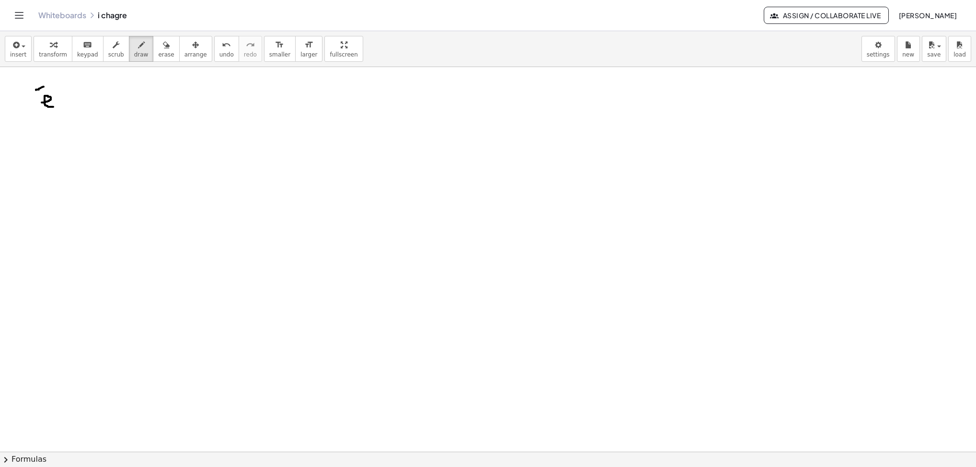
drag, startPoint x: 36, startPoint y: 91, endPoint x: 44, endPoint y: 88, distance: 8.4
click at [44, 88] on div at bounding box center [488, 451] width 976 height 769
click at [75, 100] on div at bounding box center [488, 451] width 976 height 769
click at [75, 107] on div at bounding box center [488, 451] width 976 height 769
drag, startPoint x: 132, startPoint y: 91, endPoint x: 131, endPoint y: 108, distance: 17.3
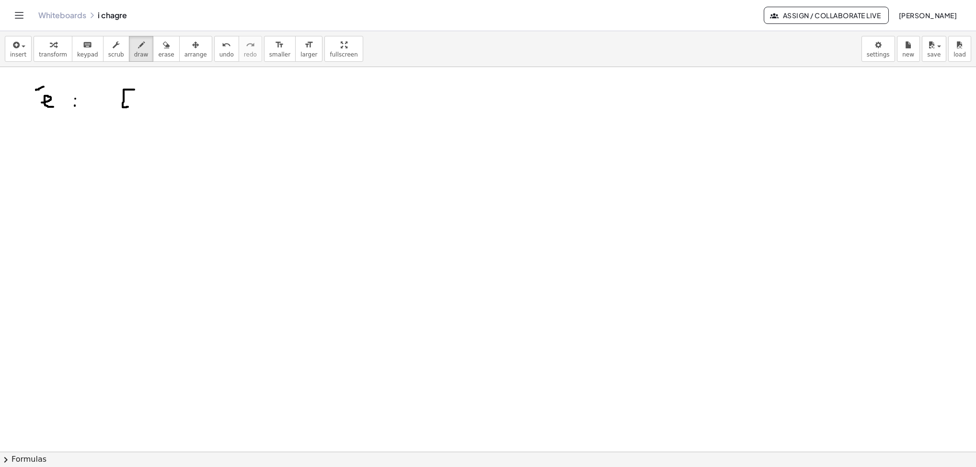
click at [131, 108] on div at bounding box center [488, 451] width 976 height 769
click at [131, 100] on div at bounding box center [488, 451] width 976 height 769
drag, startPoint x: 138, startPoint y: 105, endPoint x: 144, endPoint y: 108, distance: 6.2
click at [140, 110] on div at bounding box center [488, 451] width 976 height 769
drag, startPoint x: 146, startPoint y: 98, endPoint x: 146, endPoint y: 111, distance: 12.5
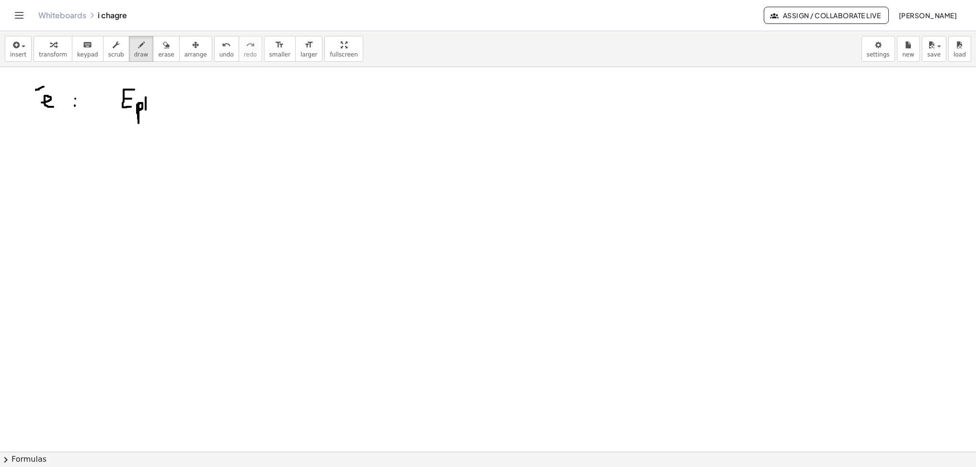
click at [146, 111] on div at bounding box center [488, 451] width 976 height 769
drag, startPoint x: 146, startPoint y: 103, endPoint x: 151, endPoint y: 103, distance: 5.3
click at [151, 103] on div at bounding box center [488, 451] width 976 height 769
drag, startPoint x: 150, startPoint y: 94, endPoint x: 151, endPoint y: 115, distance: 21.6
click at [151, 118] on div at bounding box center [488, 451] width 976 height 769
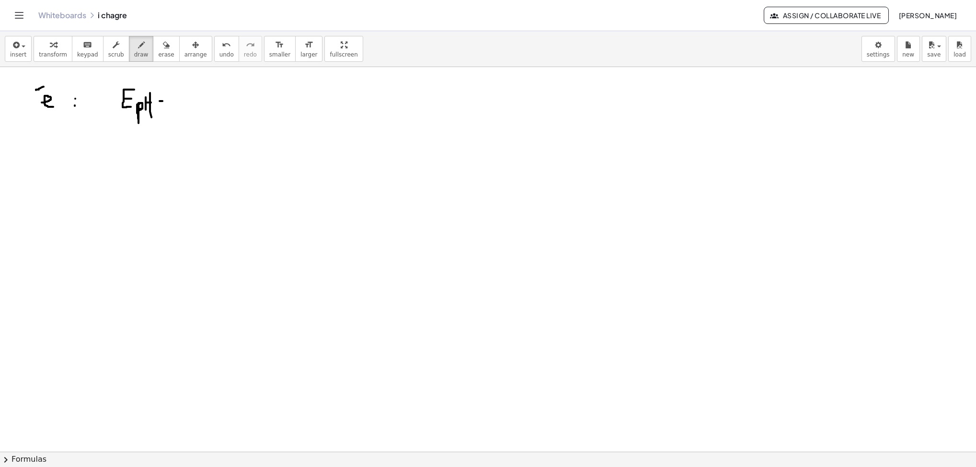
click at [163, 102] on div at bounding box center [488, 451] width 976 height 769
drag, startPoint x: 159, startPoint y: 108, endPoint x: 164, endPoint y: 106, distance: 5.5
click at [164, 106] on div at bounding box center [488, 451] width 976 height 769
drag, startPoint x: 174, startPoint y: 91, endPoint x: 177, endPoint y: 108, distance: 17.1
click at [177, 108] on div at bounding box center [488, 451] width 976 height 769
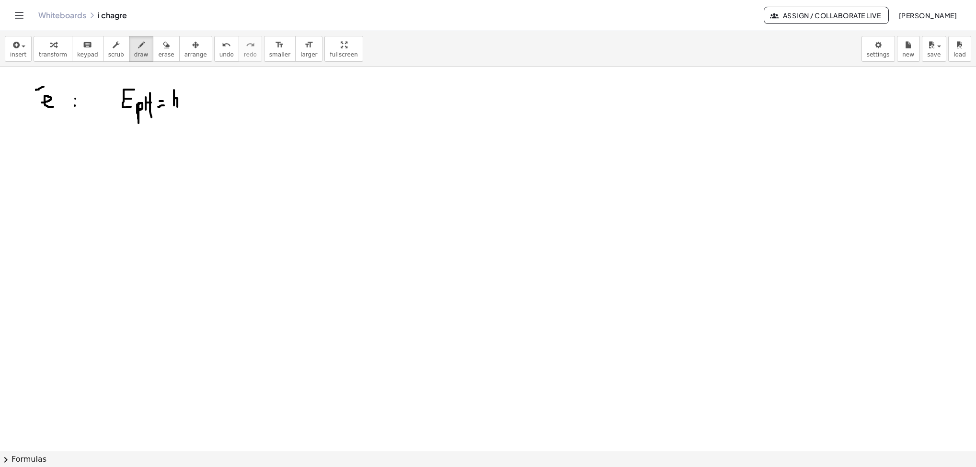
click at [186, 104] on div at bounding box center [488, 451] width 976 height 769
drag, startPoint x: 190, startPoint y: 95, endPoint x: 208, endPoint y: 91, distance: 19.2
click at [208, 91] on div at bounding box center [488, 451] width 976 height 769
drag, startPoint x: 216, startPoint y: 101, endPoint x: 221, endPoint y: 101, distance: 5.7
click at [221, 101] on div at bounding box center [488, 451] width 976 height 769
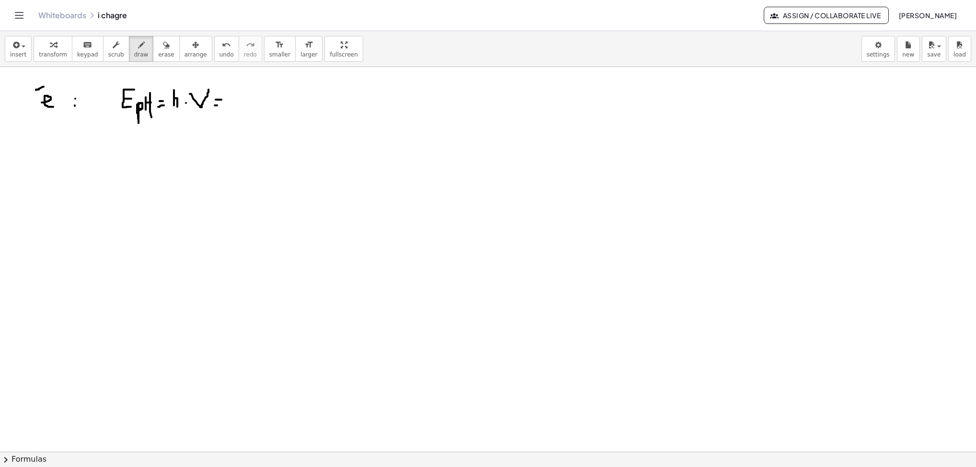
drag, startPoint x: 215, startPoint y: 106, endPoint x: 220, endPoint y: 106, distance: 5.3
click at [220, 106] on div at bounding box center [488, 451] width 976 height 769
drag, startPoint x: 236, startPoint y: 89, endPoint x: 240, endPoint y: 106, distance: 17.8
click at [240, 106] on div at bounding box center [488, 451] width 976 height 769
click at [251, 105] on div at bounding box center [488, 451] width 976 height 769
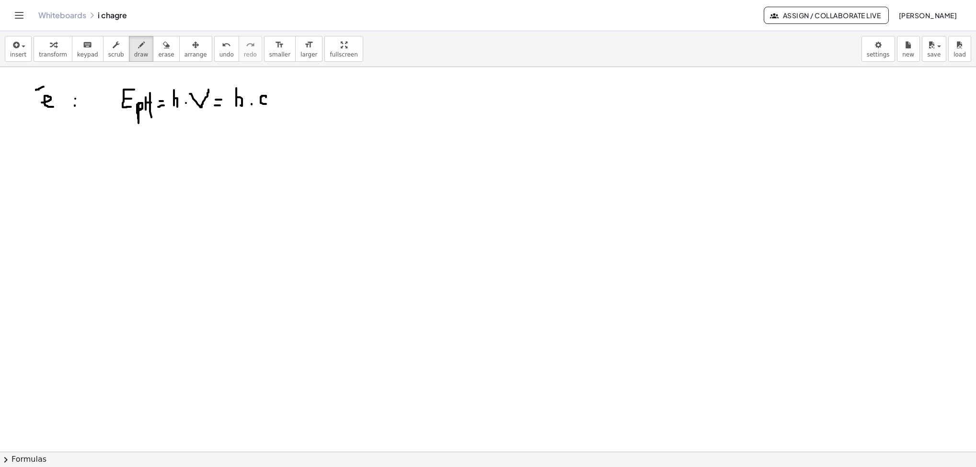
drag, startPoint x: 266, startPoint y: 98, endPoint x: 266, endPoint y: 105, distance: 6.7
click at [266, 105] on div at bounding box center [488, 451] width 976 height 769
drag, startPoint x: 233, startPoint y: 109, endPoint x: 272, endPoint y: 111, distance: 38.8
click at [272, 111] on div at bounding box center [488, 451] width 976 height 769
drag, startPoint x: 252, startPoint y: 119, endPoint x: 242, endPoint y: 125, distance: 11.8
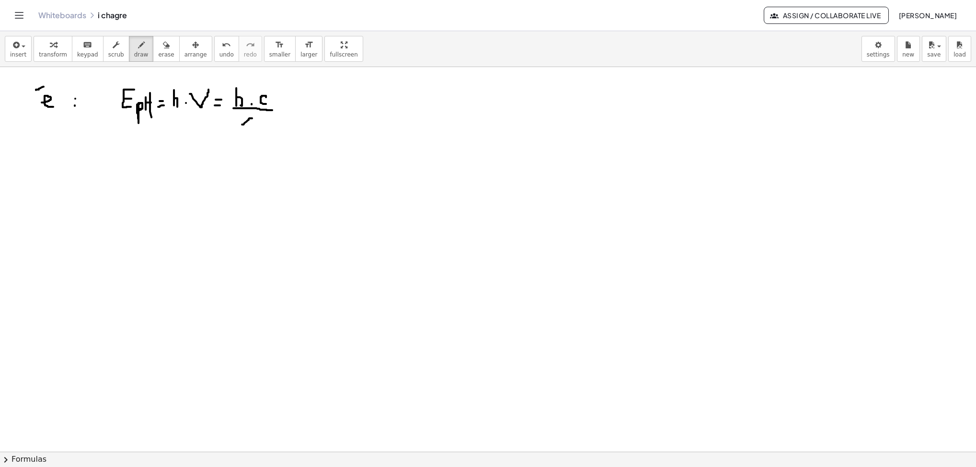
click at [242, 125] on div at bounding box center [488, 451] width 976 height 769
drag, startPoint x: 247, startPoint y: 121, endPoint x: 243, endPoint y: 142, distance: 21.5
click at [238, 147] on div at bounding box center [488, 451] width 976 height 769
drag, startPoint x: 248, startPoint y: 133, endPoint x: 259, endPoint y: 136, distance: 11.4
click at [259, 136] on div at bounding box center [488, 451] width 976 height 769
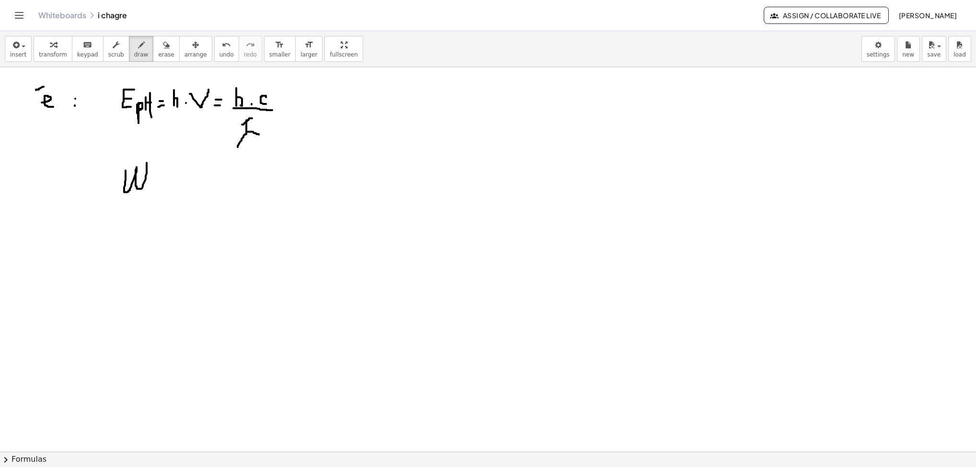
drag, startPoint x: 125, startPoint y: 171, endPoint x: 143, endPoint y: 167, distance: 17.8
click at [147, 164] on div at bounding box center [488, 451] width 976 height 769
drag, startPoint x: 124, startPoint y: 169, endPoint x: 124, endPoint y: 176, distance: 7.2
click at [124, 176] on div at bounding box center [488, 451] width 976 height 769
drag, startPoint x: 157, startPoint y: 188, endPoint x: 157, endPoint y: 196, distance: 7.7
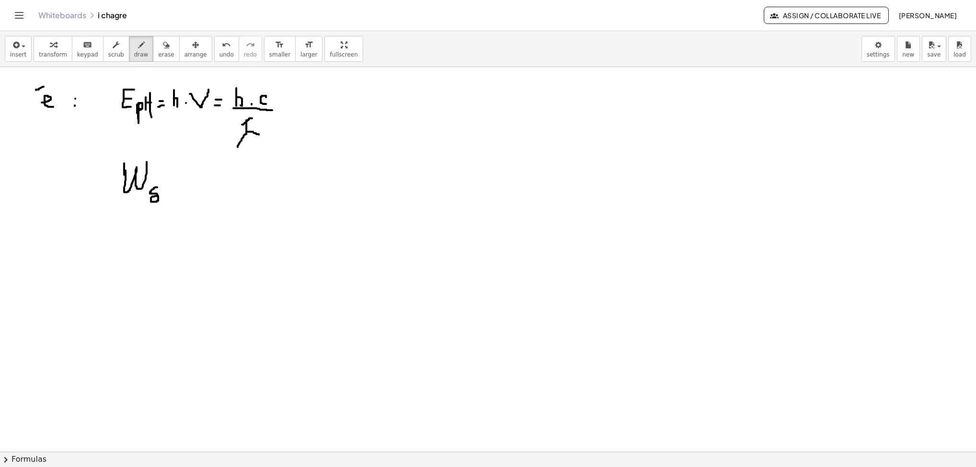
click at [157, 196] on div at bounding box center [488, 451] width 976 height 769
click at [169, 181] on div at bounding box center [488, 451] width 976 height 769
click at [169, 192] on div at bounding box center [488, 451] width 976 height 769
drag, startPoint x: 182, startPoint y: 162, endPoint x: 187, endPoint y: 193, distance: 31.2
click at [187, 193] on div at bounding box center [488, 451] width 976 height 769
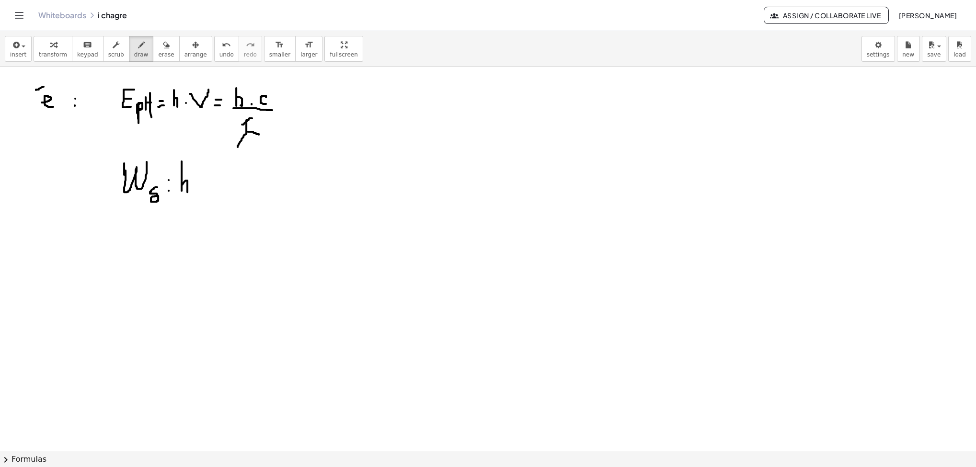
click at [199, 190] on div at bounding box center [488, 451] width 976 height 769
drag, startPoint x: 205, startPoint y: 172, endPoint x: 225, endPoint y: 170, distance: 19.3
click at [225, 170] on div at bounding box center [488, 451] width 976 height 769
drag, startPoint x: 224, startPoint y: 187, endPoint x: 224, endPoint y: 194, distance: 6.7
click at [224, 194] on div at bounding box center [488, 451] width 976 height 769
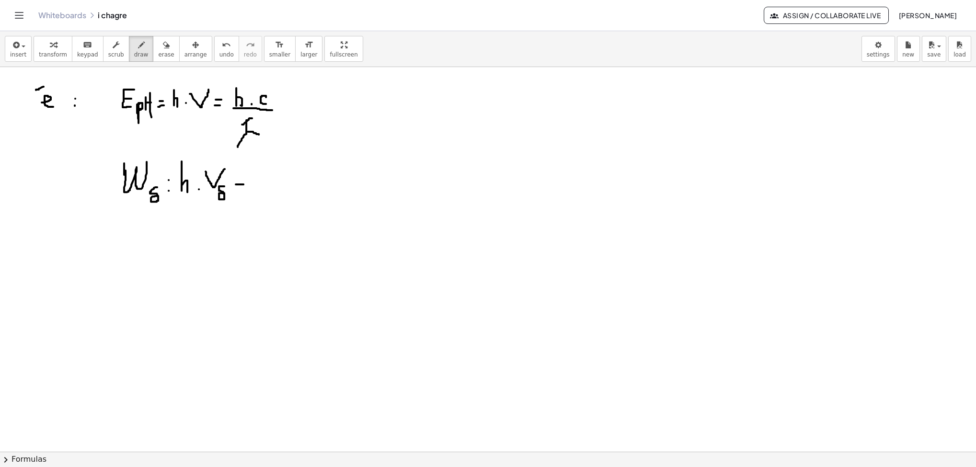
drag, startPoint x: 236, startPoint y: 185, endPoint x: 246, endPoint y: 185, distance: 10.1
click at [246, 185] on div at bounding box center [488, 451] width 976 height 769
click at [244, 179] on div at bounding box center [488, 451] width 976 height 769
drag, startPoint x: 263, startPoint y: 167, endPoint x: 269, endPoint y: 185, distance: 19.4
click at [269, 185] on div at bounding box center [488, 451] width 976 height 769
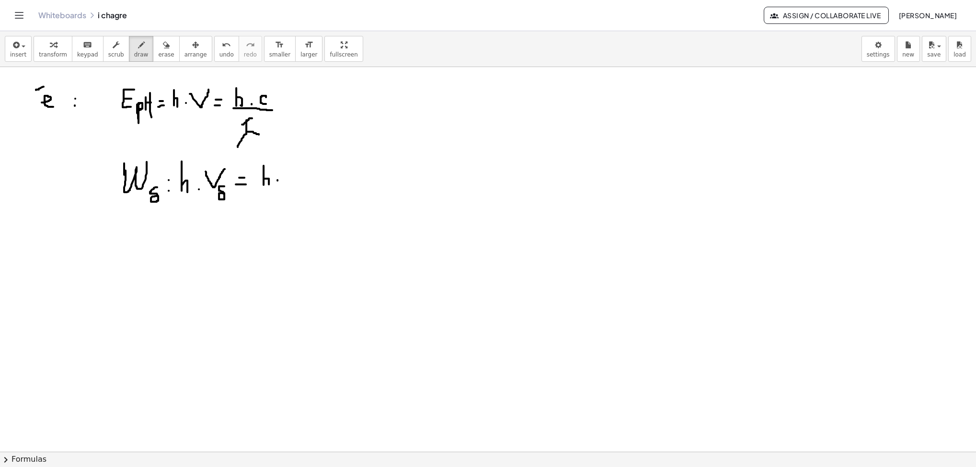
click at [277, 181] on div at bounding box center [488, 451] width 976 height 769
drag, startPoint x: 296, startPoint y: 174, endPoint x: 296, endPoint y: 184, distance: 10.5
click at [296, 184] on div at bounding box center [488, 451] width 976 height 769
drag, startPoint x: 252, startPoint y: 190, endPoint x: 306, endPoint y: 189, distance: 54.1
click at [306, 189] on div at bounding box center [488, 451] width 976 height 769
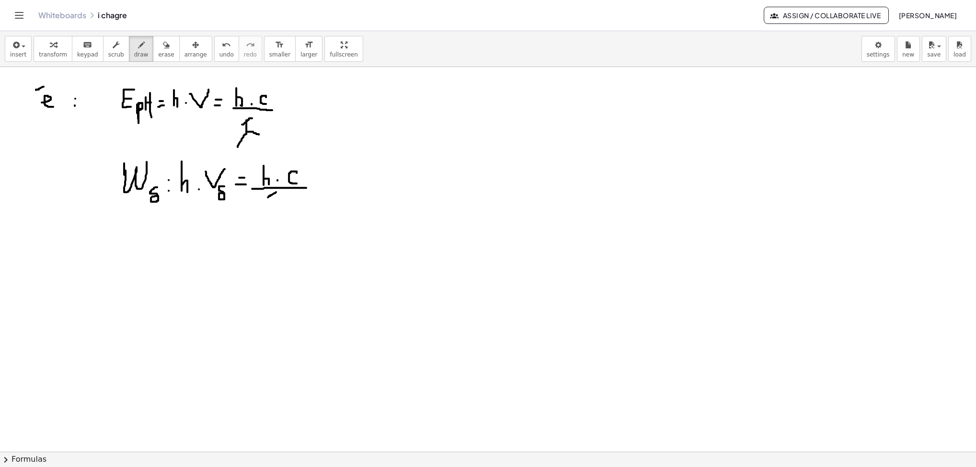
drag, startPoint x: 270, startPoint y: 197, endPoint x: 265, endPoint y: 200, distance: 6.2
click at [265, 200] on div at bounding box center [488, 451] width 976 height 769
drag, startPoint x: 270, startPoint y: 197, endPoint x: 259, endPoint y: 225, distance: 29.6
click at [259, 225] on div at bounding box center [488, 451] width 976 height 769
drag, startPoint x: 272, startPoint y: 208, endPoint x: 282, endPoint y: 212, distance: 10.6
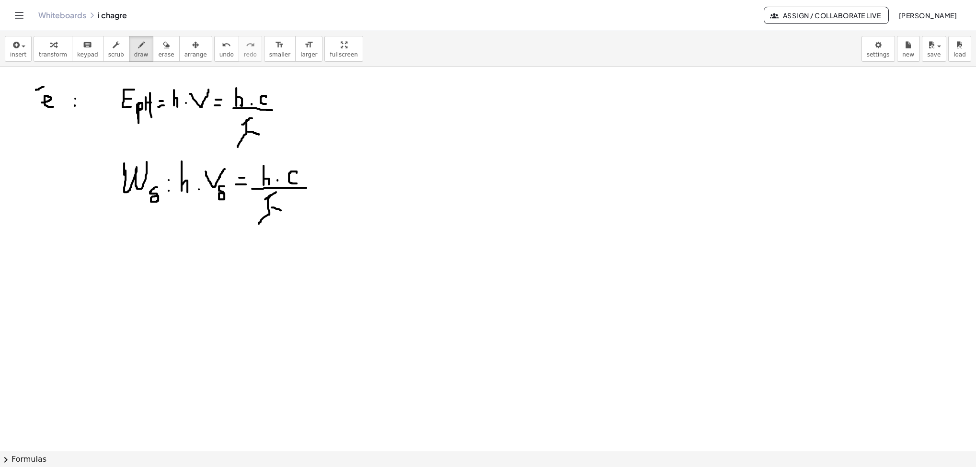
click at [282, 212] on div at bounding box center [488, 451] width 976 height 769
drag, startPoint x: 295, startPoint y: 207, endPoint x: 295, endPoint y: 213, distance: 5.3
click at [295, 213] on div at bounding box center [488, 451] width 976 height 769
click at [269, 207] on div at bounding box center [488, 451] width 976 height 769
click at [134, 60] on button "draw" at bounding box center [141, 49] width 25 height 26
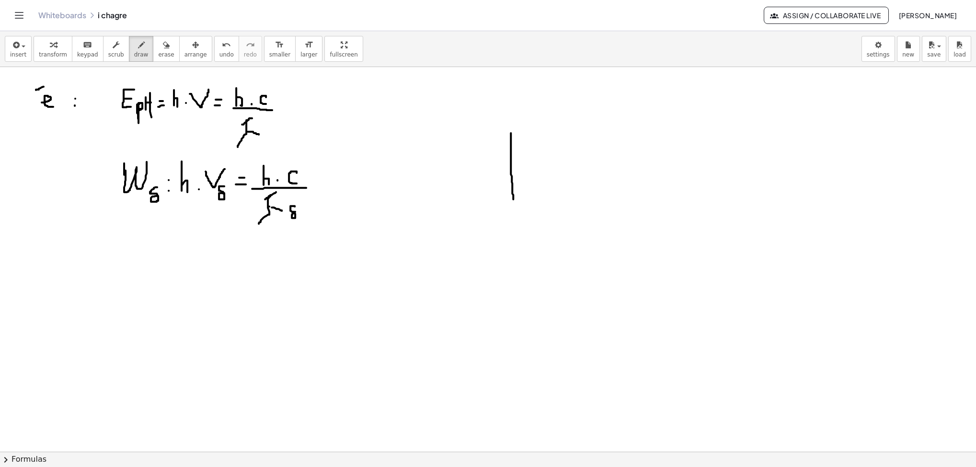
drag, startPoint x: 511, startPoint y: 134, endPoint x: 513, endPoint y: 200, distance: 66.1
click at [513, 200] on div at bounding box center [488, 451] width 976 height 769
drag, startPoint x: 509, startPoint y: 167, endPoint x: 526, endPoint y: 164, distance: 17.0
click at [526, 164] on div at bounding box center [488, 451] width 976 height 769
drag, startPoint x: 524, startPoint y: 130, endPoint x: 526, endPoint y: 204, distance: 74.3
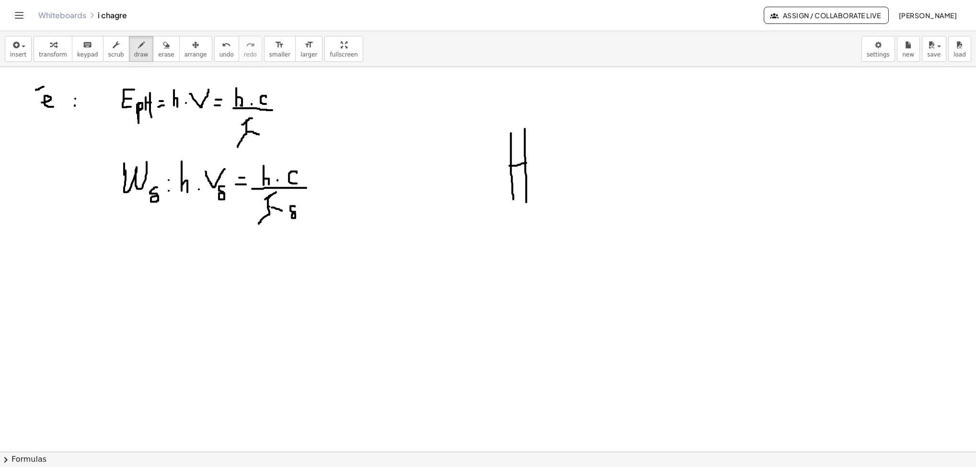
click at [526, 204] on div at bounding box center [488, 451] width 976 height 769
drag, startPoint x: 591, startPoint y: 161, endPoint x: 610, endPoint y: 161, distance: 19.2
click at [610, 161] on div at bounding box center [488, 451] width 976 height 769
drag, startPoint x: 591, startPoint y: 174, endPoint x: 607, endPoint y: 173, distance: 15.8
click at [605, 173] on div at bounding box center [488, 451] width 976 height 769
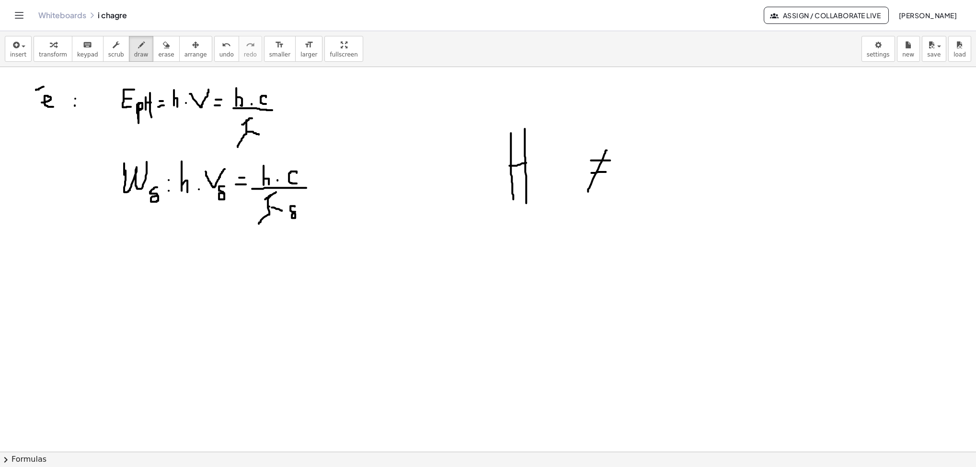
drag, startPoint x: 606, startPoint y: 151, endPoint x: 588, endPoint y: 193, distance: 45.2
click at [588, 193] on div at bounding box center [488, 451] width 976 height 769
drag, startPoint x: 636, startPoint y: 120, endPoint x: 653, endPoint y: 121, distance: 17.3
click at [643, 121] on div at bounding box center [488, 451] width 976 height 769
drag, startPoint x: 637, startPoint y: 141, endPoint x: 650, endPoint y: 141, distance: 13.4
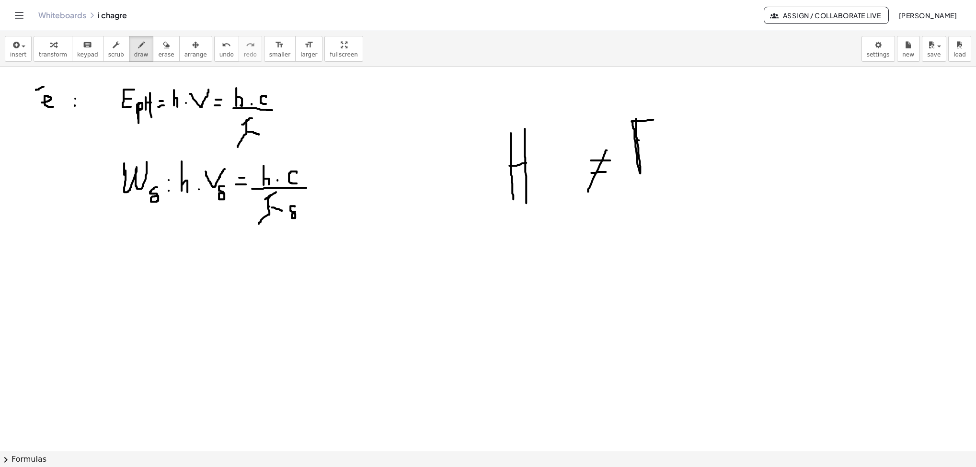
click at [643, 141] on div at bounding box center [488, 451] width 976 height 769
drag, startPoint x: 651, startPoint y: 157, endPoint x: 668, endPoint y: 167, distance: 19.3
click at [643, 167] on div at bounding box center [488, 451] width 976 height 769
drag, startPoint x: 680, startPoint y: 111, endPoint x: 687, endPoint y: 115, distance: 8.4
click at [643, 115] on div at bounding box center [488, 451] width 976 height 769
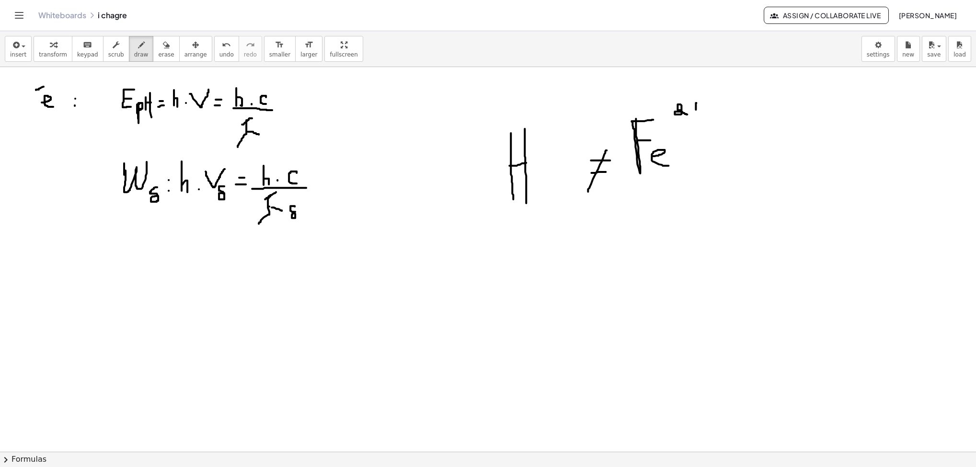
drag, startPoint x: 696, startPoint y: 104, endPoint x: 695, endPoint y: 117, distance: 12.9
click at [643, 117] on div at bounding box center [488, 451] width 976 height 769
drag, startPoint x: 692, startPoint y: 111, endPoint x: 702, endPoint y: 111, distance: 10.1
click at [643, 111] on div at bounding box center [488, 451] width 976 height 769
click at [643, 105] on div at bounding box center [488, 451] width 976 height 769
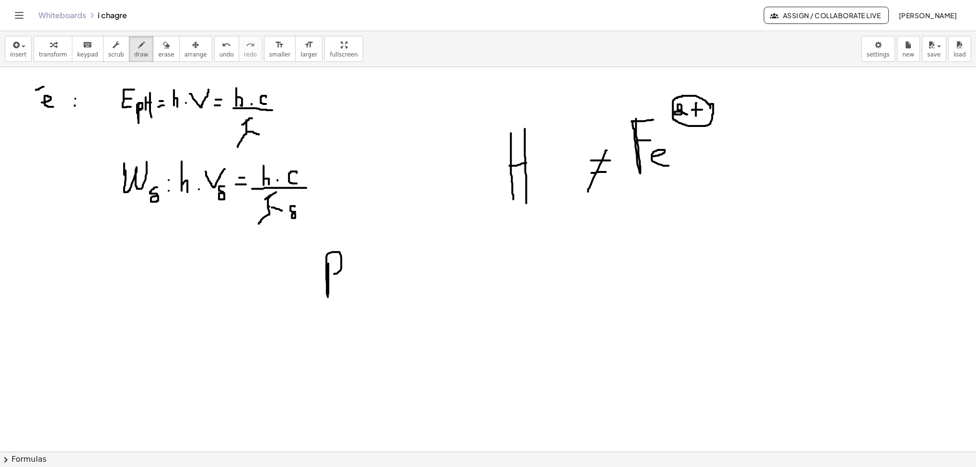
drag, startPoint x: 328, startPoint y: 264, endPoint x: 325, endPoint y: 275, distance: 10.9
click at [325, 275] on div at bounding box center [488, 451] width 976 height 769
drag, startPoint x: 325, startPoint y: 310, endPoint x: 335, endPoint y: 322, distance: 15.6
click at [337, 311] on div at bounding box center [488, 451] width 976 height 769
drag, startPoint x: 314, startPoint y: 372, endPoint x: 331, endPoint y: 374, distance: 17.3
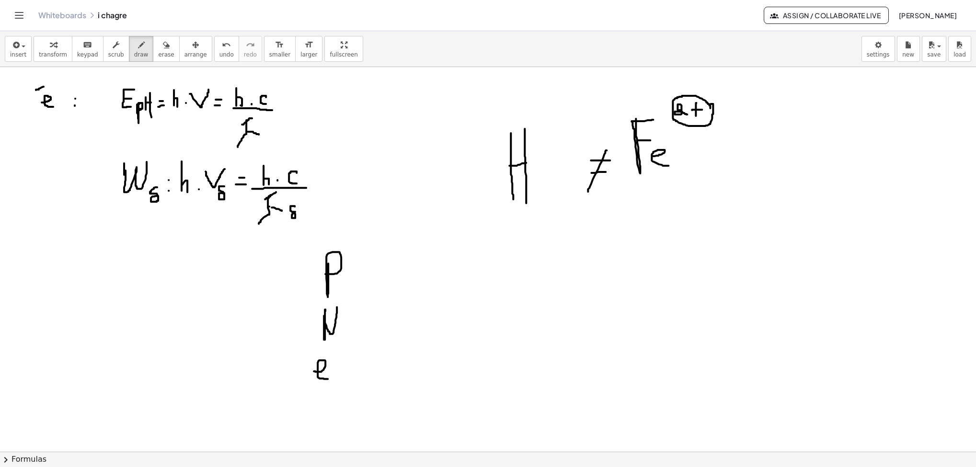
click at [331, 311] on div at bounding box center [488, 451] width 976 height 769
drag, startPoint x: 316, startPoint y: 355, endPoint x: 322, endPoint y: 351, distance: 7.2
click at [322, 311] on div at bounding box center [488, 451] width 976 height 769
drag, startPoint x: 364, startPoint y: 369, endPoint x: 377, endPoint y: 370, distance: 12.9
click at [377, 311] on div at bounding box center [488, 451] width 976 height 769
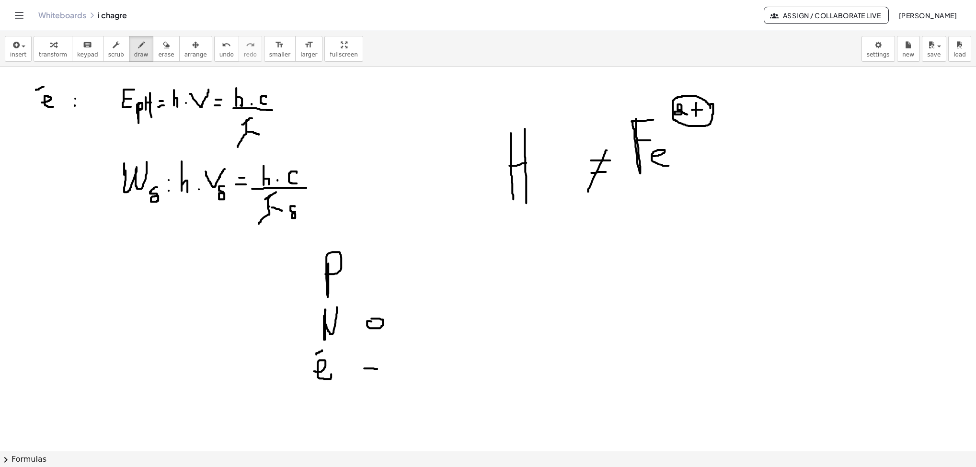
click at [371, 311] on div at bounding box center [488, 451] width 976 height 769
drag, startPoint x: 374, startPoint y: 268, endPoint x: 372, endPoint y: 276, distance: 8.3
click at [373, 279] on div at bounding box center [488, 451] width 976 height 769
drag, startPoint x: 369, startPoint y: 273, endPoint x: 379, endPoint y: 273, distance: 10.1
click at [379, 273] on div at bounding box center [488, 451] width 976 height 769
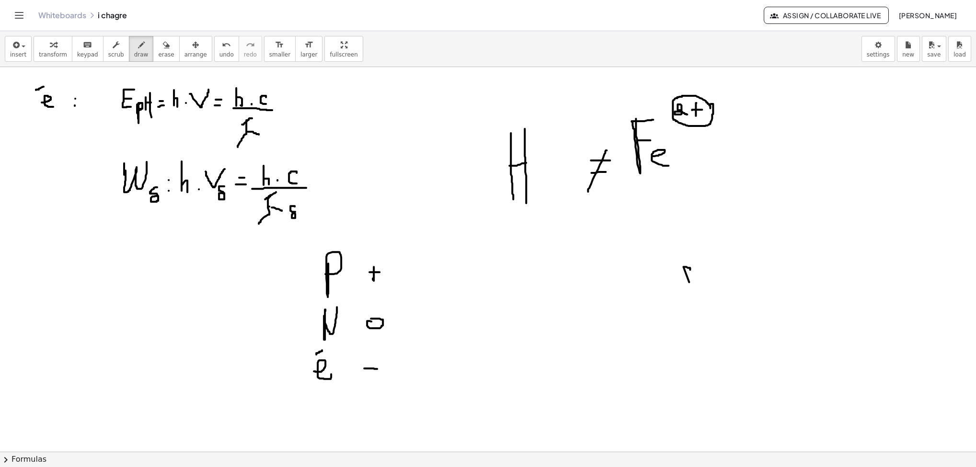
drag, startPoint x: 690, startPoint y: 269, endPoint x: 689, endPoint y: 283, distance: 13.9
click at [643, 283] on div at bounding box center [488, 451] width 976 height 769
drag, startPoint x: 695, startPoint y: 265, endPoint x: 712, endPoint y: 288, distance: 28.2
click at [643, 288] on div at bounding box center [488, 451] width 976 height 769
drag, startPoint x: 718, startPoint y: 269, endPoint x: 731, endPoint y: 272, distance: 13.4
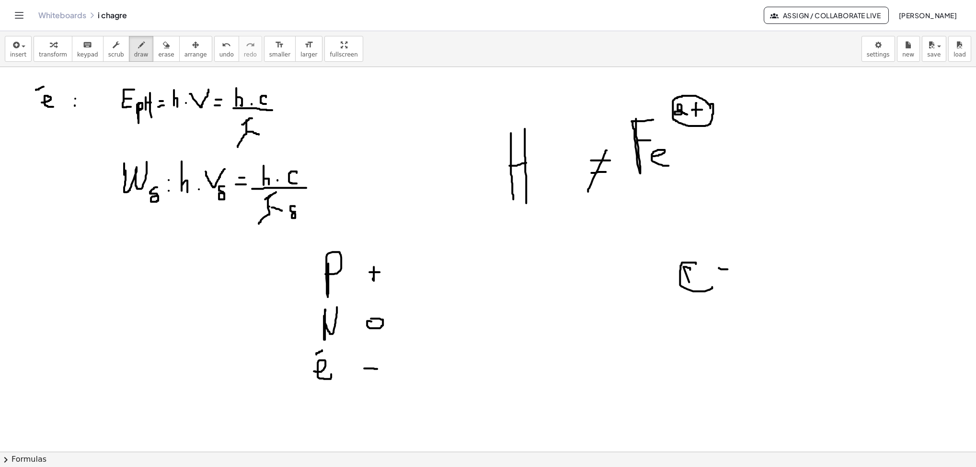
click at [643, 272] on div at bounding box center [488, 451] width 976 height 769
drag, startPoint x: 716, startPoint y: 285, endPoint x: 735, endPoint y: 282, distance: 18.9
click at [643, 282] on div at bounding box center [488, 451] width 976 height 769
drag, startPoint x: 768, startPoint y: 260, endPoint x: 684, endPoint y: 265, distance: 83.5
click at [643, 262] on div at bounding box center [488, 451] width 976 height 769
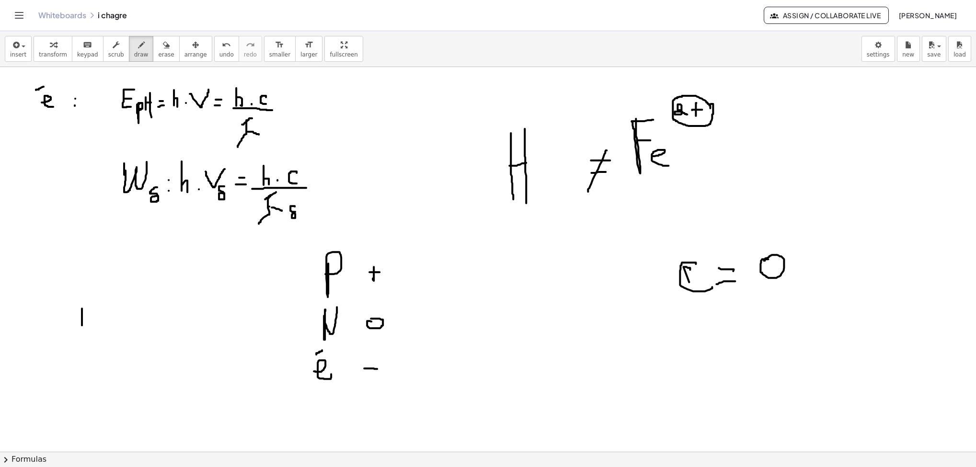
drag, startPoint x: 82, startPoint y: 309, endPoint x: 82, endPoint y: 327, distance: 17.2
click at [82, 311] on div at bounding box center [488, 451] width 976 height 769
drag, startPoint x: 75, startPoint y: 316, endPoint x: 89, endPoint y: 316, distance: 14.4
click at [89, 311] on div at bounding box center [488, 451] width 976 height 769
drag, startPoint x: 105, startPoint y: 302, endPoint x: 110, endPoint y: 328, distance: 26.2
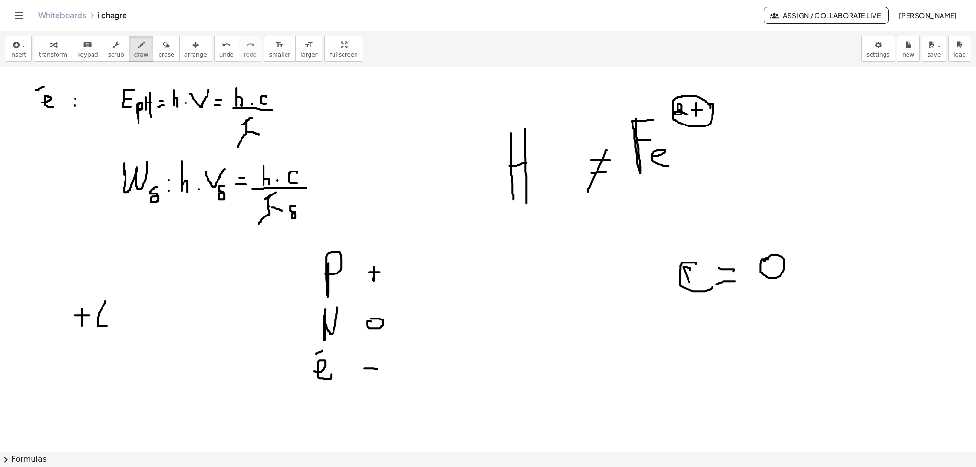
click at [110, 311] on div at bounding box center [488, 451] width 976 height 769
drag, startPoint x: 111, startPoint y: 322, endPoint x: 108, endPoint y: 335, distance: 13.2
click at [108, 311] on div at bounding box center [488, 451] width 976 height 769
drag, startPoint x: 123, startPoint y: 319, endPoint x: 132, endPoint y: 319, distance: 9.6
click at [132, 311] on div at bounding box center [488, 451] width 976 height 769
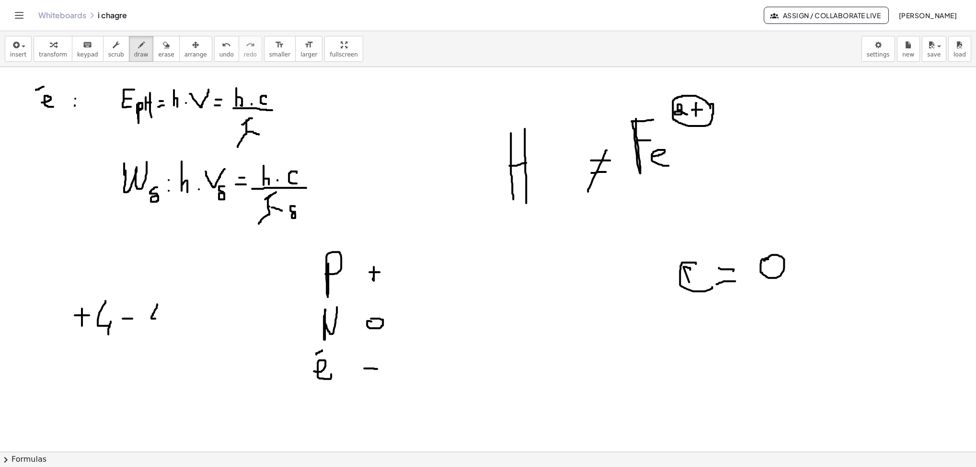
drag, startPoint x: 157, startPoint y: 305, endPoint x: 161, endPoint y: 320, distance: 15.9
click at [161, 311] on div at bounding box center [488, 451] width 976 height 769
drag, startPoint x: 161, startPoint y: 317, endPoint x: 158, endPoint y: 330, distance: 14.3
click at [158, 311] on div at bounding box center [488, 451] width 976 height 769
drag, startPoint x: 184, startPoint y: 315, endPoint x: 193, endPoint y: 318, distance: 9.4
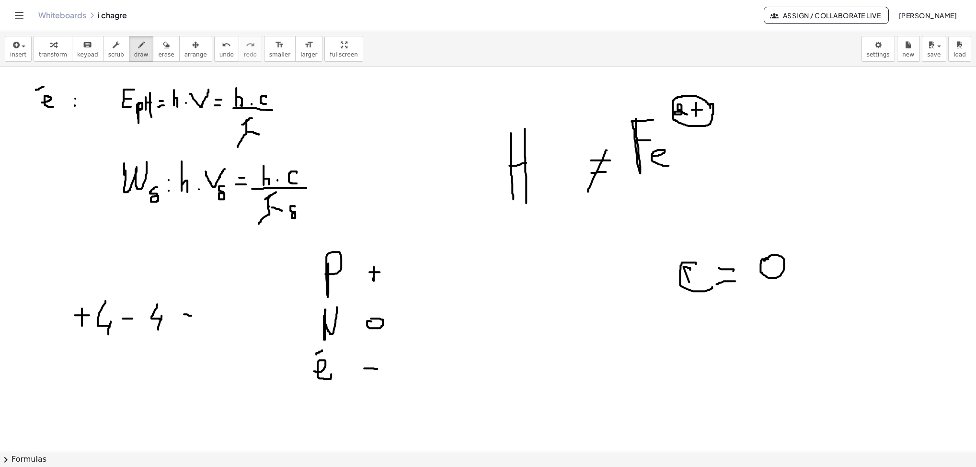
click at [193, 311] on div at bounding box center [488, 451] width 976 height 769
drag, startPoint x: 183, startPoint y: 303, endPoint x: 193, endPoint y: 306, distance: 10.0
click at [193, 306] on div at bounding box center [488, 451] width 976 height 769
click at [220, 306] on div at bounding box center [488, 451] width 976 height 769
drag, startPoint x: 504, startPoint y: 267, endPoint x: 539, endPoint y: 314, distance: 58.1
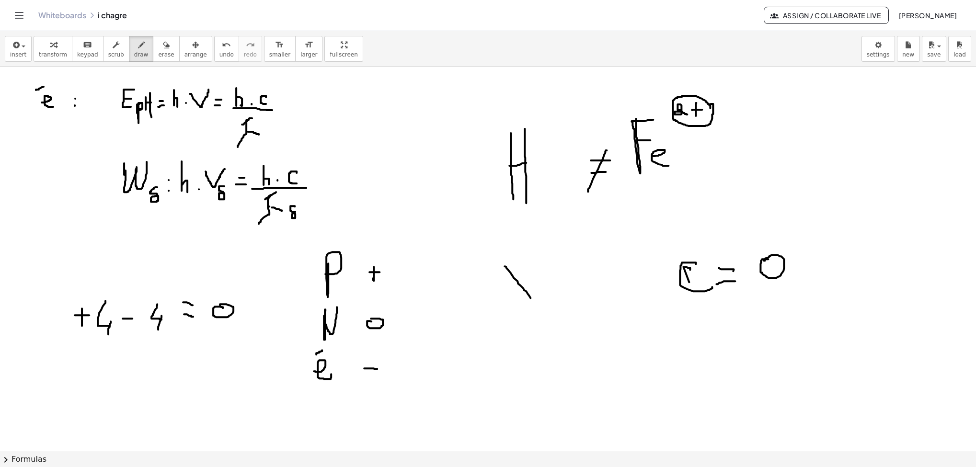
click at [539, 311] on div at bounding box center [488, 451] width 976 height 769
drag, startPoint x: 542, startPoint y: 259, endPoint x: 505, endPoint y: 311, distance: 63.8
click at [505, 311] on div at bounding box center [488, 451] width 976 height 769
drag, startPoint x: 465, startPoint y: 246, endPoint x: 472, endPoint y: 262, distance: 17.4
click at [469, 262] on div at bounding box center [488, 451] width 976 height 769
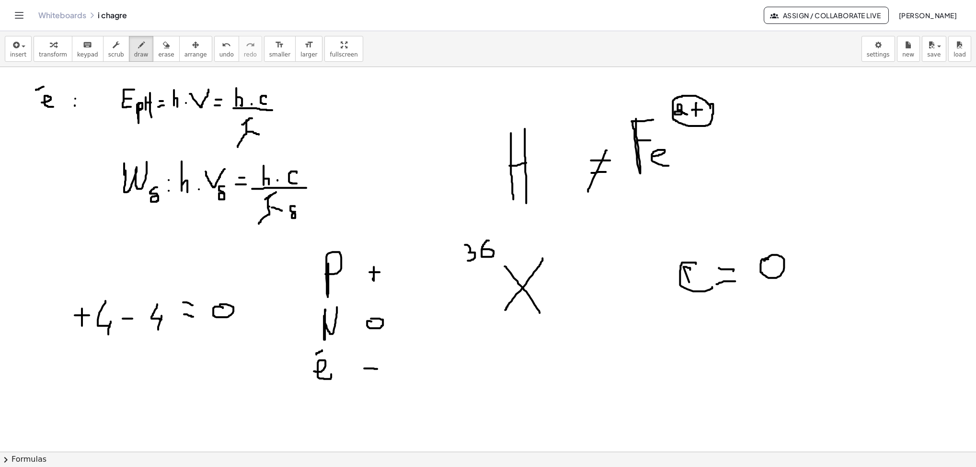
drag, startPoint x: 488, startPoint y: 241, endPoint x: 481, endPoint y: 253, distance: 13.1
click at [481, 253] on div at bounding box center [488, 451] width 976 height 769
drag, startPoint x: 472, startPoint y: 308, endPoint x: 483, endPoint y: 330, distance: 24.2
click at [485, 311] on div at bounding box center [488, 451] width 976 height 769
drag, startPoint x: 480, startPoint y: 325, endPoint x: 491, endPoint y: 324, distance: 11.1
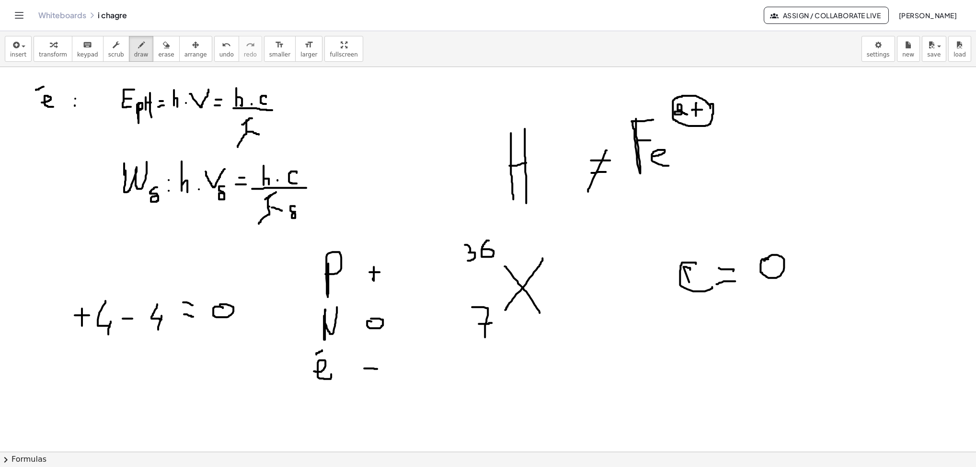
click at [491, 311] on div at bounding box center [488, 451] width 976 height 769
drag, startPoint x: 626, startPoint y: 327, endPoint x: 633, endPoint y: 348, distance: 22.7
click at [633, 311] on div at bounding box center [488, 451] width 976 height 769
click at [631, 311] on div at bounding box center [488, 451] width 976 height 769
click at [643, 311] on div at bounding box center [488, 451] width 976 height 769
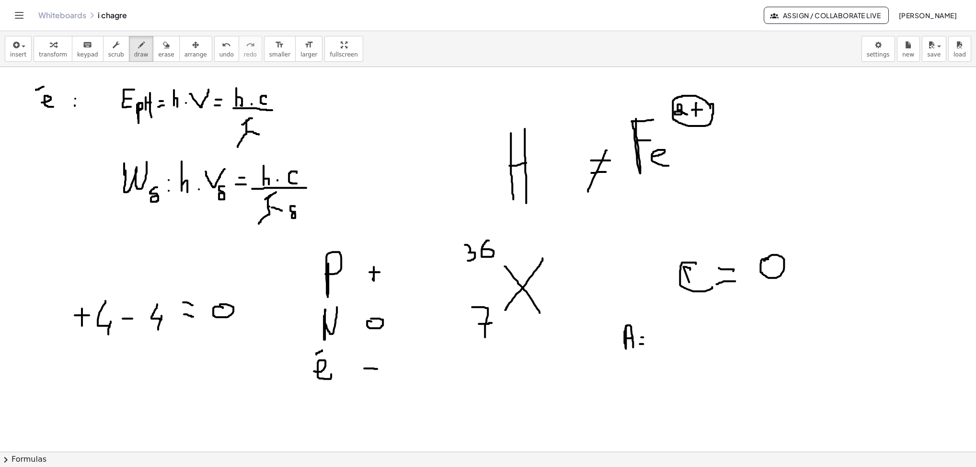
click at [643, 311] on div at bounding box center [488, 451] width 976 height 769
drag, startPoint x: 658, startPoint y: 322, endPoint x: 659, endPoint y: 339, distance: 16.8
click at [643, 311] on div at bounding box center [488, 451] width 976 height 769
drag, startPoint x: 684, startPoint y: 317, endPoint x: 674, endPoint y: 329, distance: 16.3
click at [643, 311] on div at bounding box center [488, 451] width 976 height 769
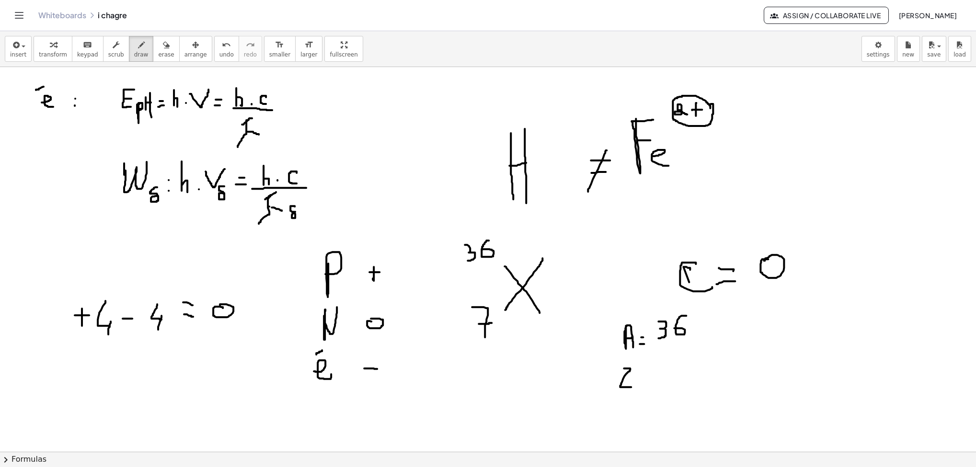
drag, startPoint x: 624, startPoint y: 369, endPoint x: 631, endPoint y: 388, distance: 20.2
click at [631, 311] on div at bounding box center [488, 451] width 976 height 769
drag, startPoint x: 641, startPoint y: 377, endPoint x: 647, endPoint y: 376, distance: 5.3
click at [643, 311] on div at bounding box center [488, 451] width 976 height 769
drag, startPoint x: 638, startPoint y: 385, endPoint x: 647, endPoint y: 385, distance: 9.1
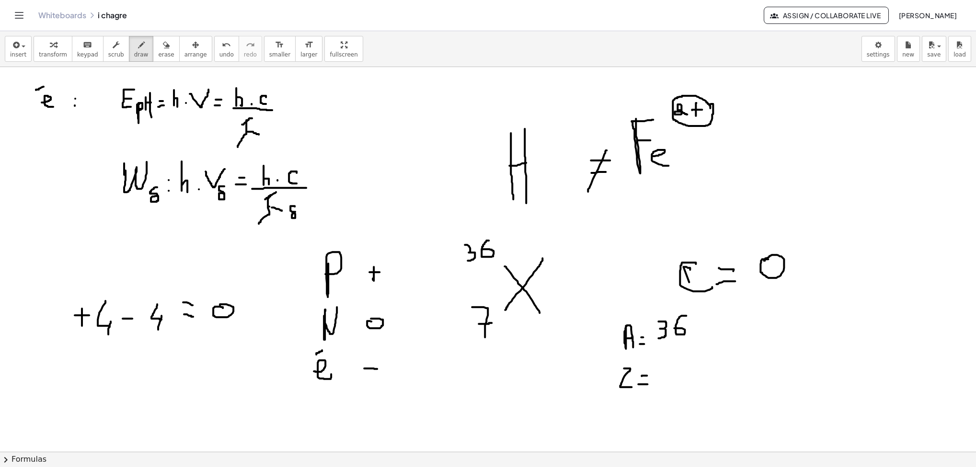
click at [643, 311] on div at bounding box center [488, 451] width 976 height 769
drag, startPoint x: 660, startPoint y: 367, endPoint x: 664, endPoint y: 385, distance: 18.8
click at [643, 311] on div at bounding box center [488, 451] width 976 height 769
drag, startPoint x: 661, startPoint y: 376, endPoint x: 671, endPoint y: 375, distance: 10.2
click at [643, 311] on div at bounding box center [488, 451] width 976 height 769
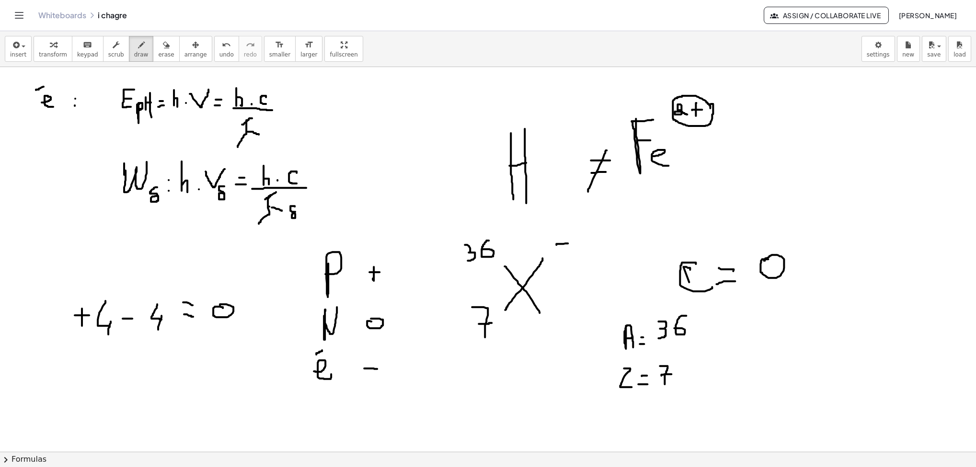
drag, startPoint x: 556, startPoint y: 246, endPoint x: 569, endPoint y: 243, distance: 13.2
click at [569, 243] on div at bounding box center [488, 451] width 976 height 769
drag, startPoint x: 572, startPoint y: 231, endPoint x: 572, endPoint y: 253, distance: 22.0
click at [572, 253] on div at bounding box center [488, 451] width 976 height 769
click at [158, 55] on span "erase" at bounding box center [166, 54] width 16 height 7
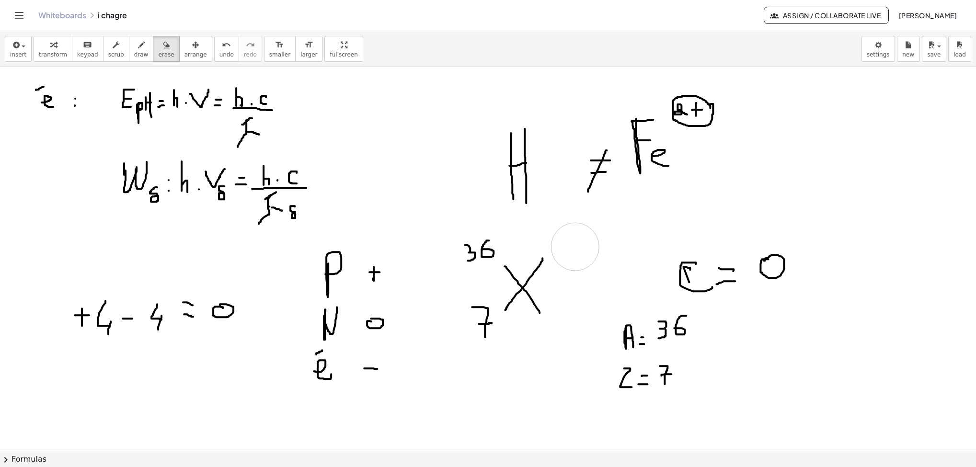
drag, startPoint x: 568, startPoint y: 244, endPoint x: 575, endPoint y: 246, distance: 7.4
click at [575, 247] on div at bounding box center [488, 451] width 976 height 769
click at [134, 55] on span "draw" at bounding box center [141, 54] width 14 height 7
click at [159, 53] on span "erase" at bounding box center [166, 54] width 16 height 7
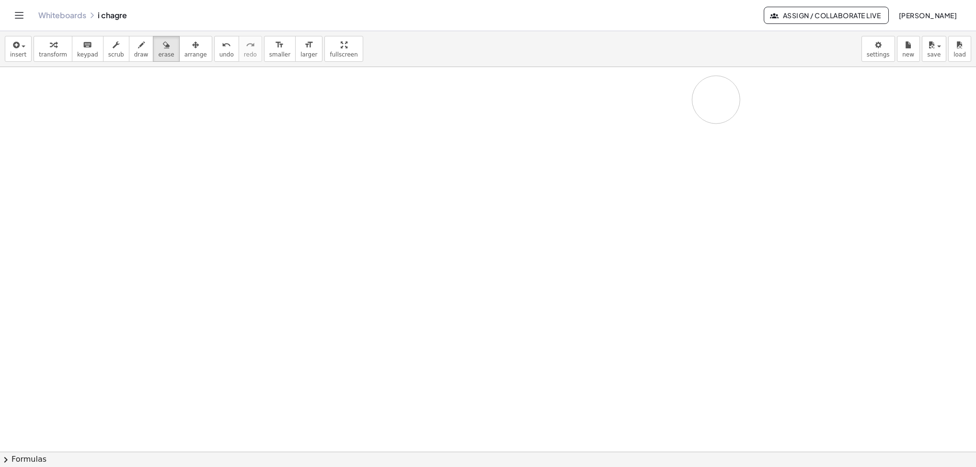
drag, startPoint x: 36, startPoint y: 89, endPoint x: 194, endPoint y: 18, distance: 173.4
click at [643, 106] on div at bounding box center [488, 451] width 976 height 769
click at [138, 45] on icon "button" at bounding box center [141, 44] width 7 height 11
drag, startPoint x: 100, startPoint y: 101, endPoint x: 123, endPoint y: 126, distance: 34.2
click at [123, 126] on div at bounding box center [488, 451] width 976 height 769
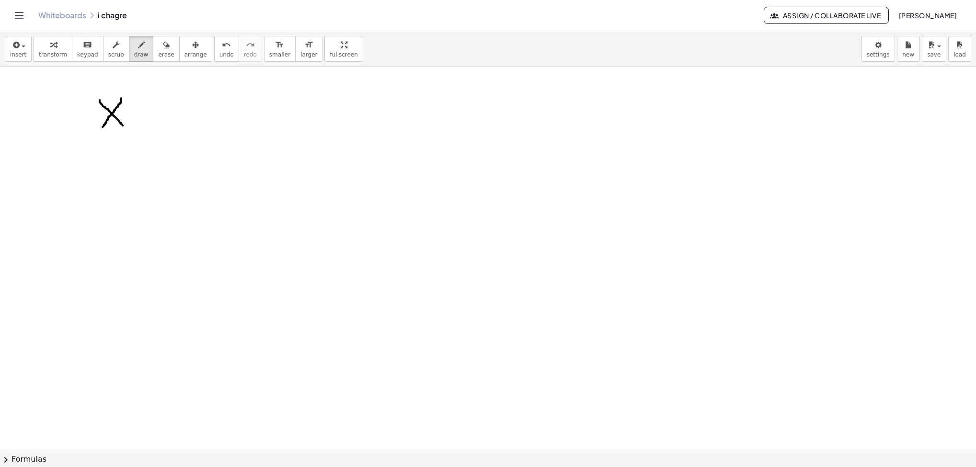
drag, startPoint x: 121, startPoint y: 99, endPoint x: 102, endPoint y: 129, distance: 35.7
click at [102, 129] on div at bounding box center [488, 451] width 976 height 769
click at [83, 131] on div at bounding box center [488, 451] width 976 height 769
drag, startPoint x: 62, startPoint y: 79, endPoint x: 71, endPoint y: 98, distance: 20.6
click at [71, 98] on div at bounding box center [488, 451] width 976 height 769
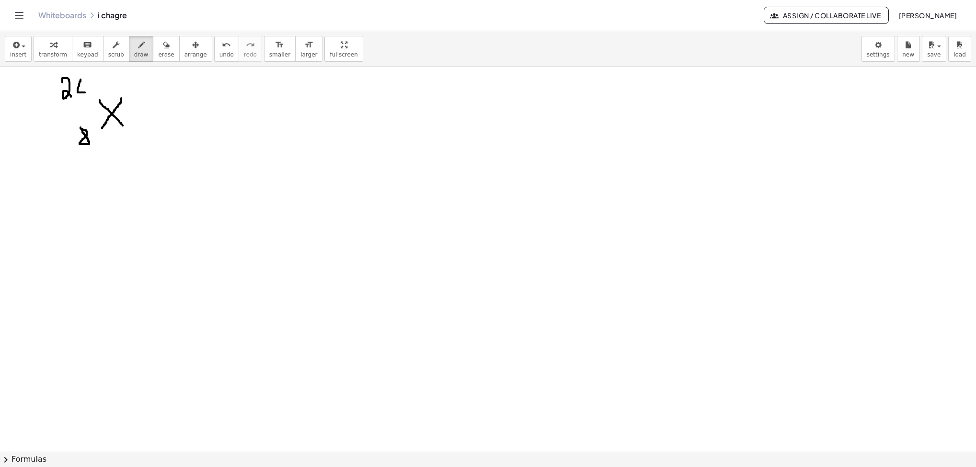
drag, startPoint x: 80, startPoint y: 80, endPoint x: 85, endPoint y: 93, distance: 13.6
click at [85, 93] on div at bounding box center [488, 451] width 976 height 769
drag, startPoint x: 85, startPoint y: 88, endPoint x: 85, endPoint y: 99, distance: 11.5
click at [85, 99] on div at bounding box center [488, 451] width 976 height 769
drag, startPoint x: 403, startPoint y: 107, endPoint x: 411, endPoint y: 114, distance: 10.5
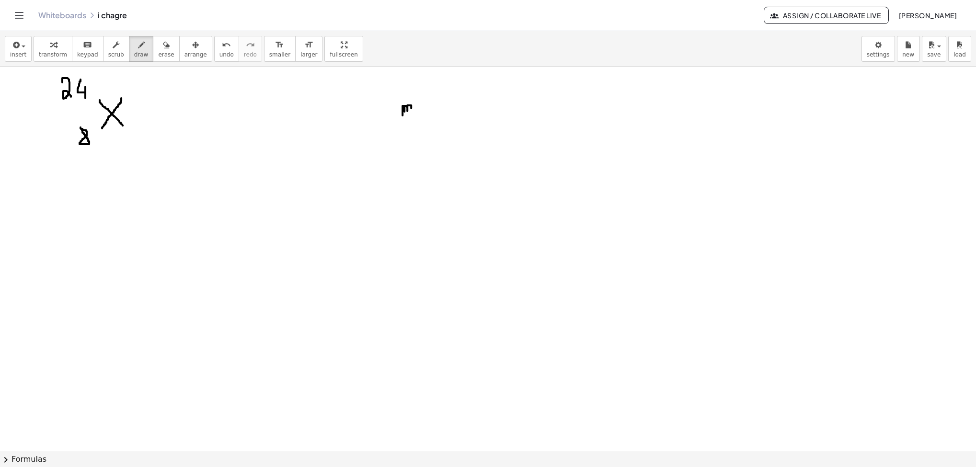
click at [411, 114] on div at bounding box center [488, 451] width 976 height 769
click at [129, 61] on button "draw" at bounding box center [141, 49] width 25 height 26
click at [437, 98] on div at bounding box center [488, 451] width 976 height 769
click at [153, 45] on button "erase" at bounding box center [166, 49] width 26 height 26
drag, startPoint x: 409, startPoint y: 115, endPoint x: 443, endPoint y: 102, distance: 36.7
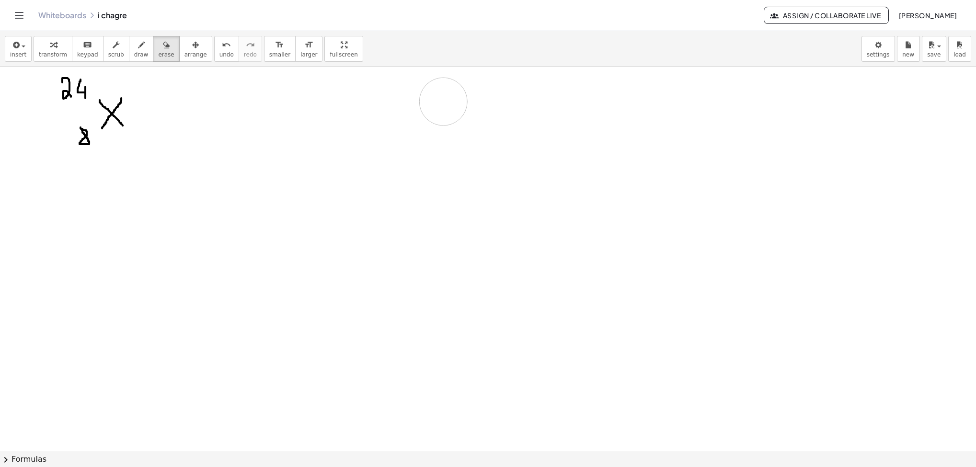
click at [443, 102] on div at bounding box center [488, 451] width 976 height 769
click at [138, 45] on icon "button" at bounding box center [141, 44] width 7 height 11
drag, startPoint x: 249, startPoint y: 107, endPoint x: 266, endPoint y: 115, distance: 19.7
click at [266, 115] on div at bounding box center [488, 451] width 976 height 769
drag, startPoint x: 275, startPoint y: 105, endPoint x: 284, endPoint y: 104, distance: 8.7
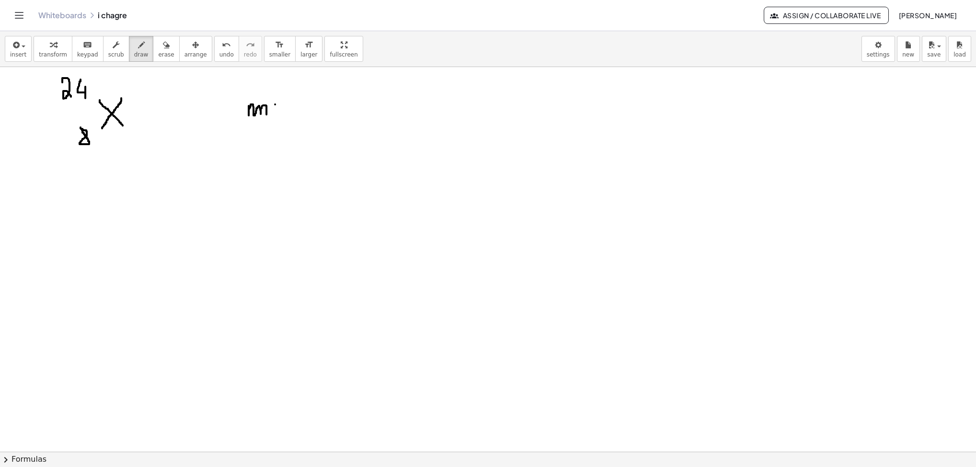
click at [284, 104] on div at bounding box center [488, 451] width 976 height 769
drag, startPoint x: 274, startPoint y: 115, endPoint x: 283, endPoint y: 115, distance: 8.6
click at [283, 115] on div at bounding box center [488, 451] width 976 height 769
drag, startPoint x: 307, startPoint y: 98, endPoint x: 319, endPoint y: 116, distance: 21.9
click at [319, 116] on div at bounding box center [488, 451] width 976 height 769
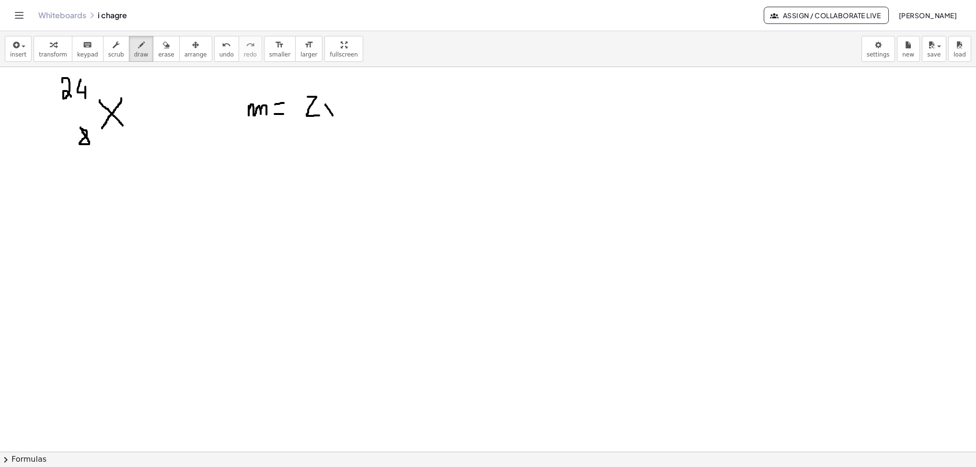
drag, startPoint x: 325, startPoint y: 105, endPoint x: 332, endPoint y: 116, distance: 13.2
click at [332, 116] on div at bounding box center [488, 451] width 976 height 769
drag, startPoint x: 331, startPoint y: 107, endPoint x: 326, endPoint y: 114, distance: 8.6
click at [326, 114] on div at bounding box center [488, 451] width 976 height 769
drag, startPoint x: 338, startPoint y: 109, endPoint x: 348, endPoint y: 113, distance: 10.6
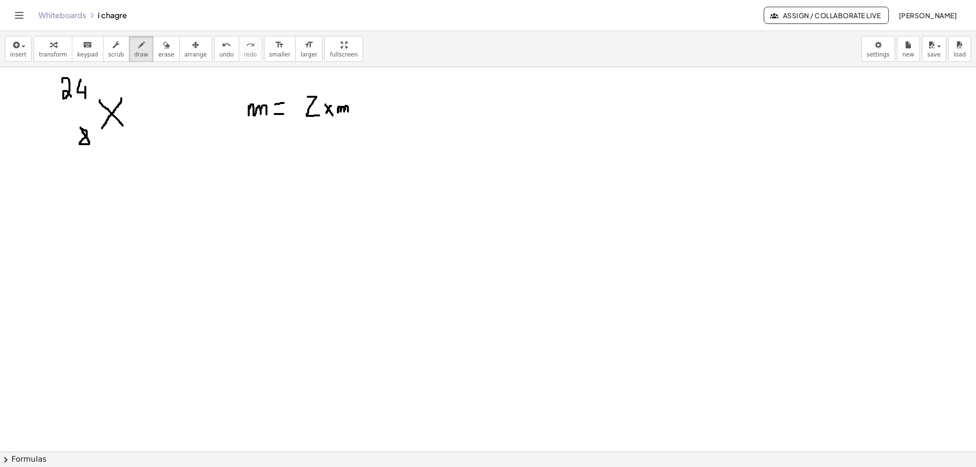
click at [348, 113] on div at bounding box center [488, 451] width 976 height 769
drag, startPoint x: 356, startPoint y: 108, endPoint x: 354, endPoint y: 113, distance: 4.9
click at [354, 113] on div at bounding box center [488, 451] width 976 height 769
drag, startPoint x: 388, startPoint y: 102, endPoint x: 388, endPoint y: 115, distance: 12.5
click at [388, 115] on div at bounding box center [488, 451] width 976 height 769
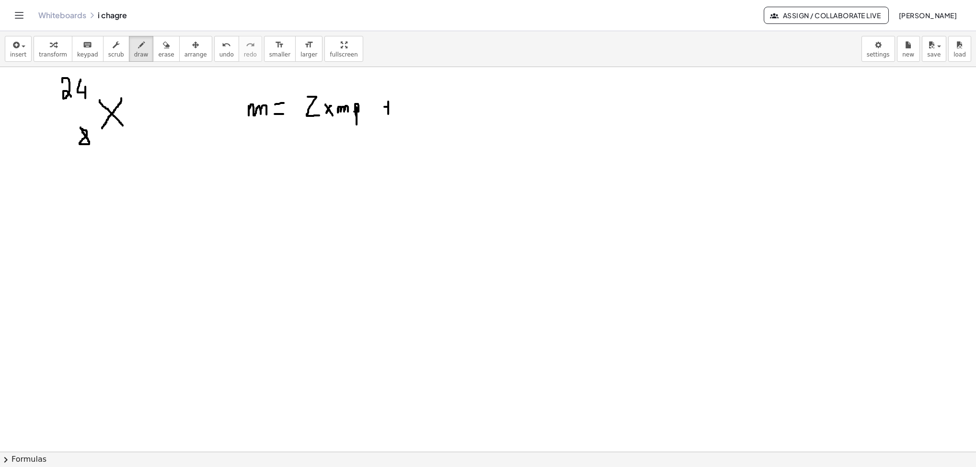
drag, startPoint x: 384, startPoint y: 108, endPoint x: 392, endPoint y: 108, distance: 8.1
click at [392, 108] on div at bounding box center [488, 451] width 976 height 769
drag, startPoint x: 411, startPoint y: 97, endPoint x: 429, endPoint y: 92, distance: 17.9
click at [429, 92] on div at bounding box center [488, 451] width 976 height 769
drag, startPoint x: 447, startPoint y: 92, endPoint x: 448, endPoint y: 115, distance: 23.0
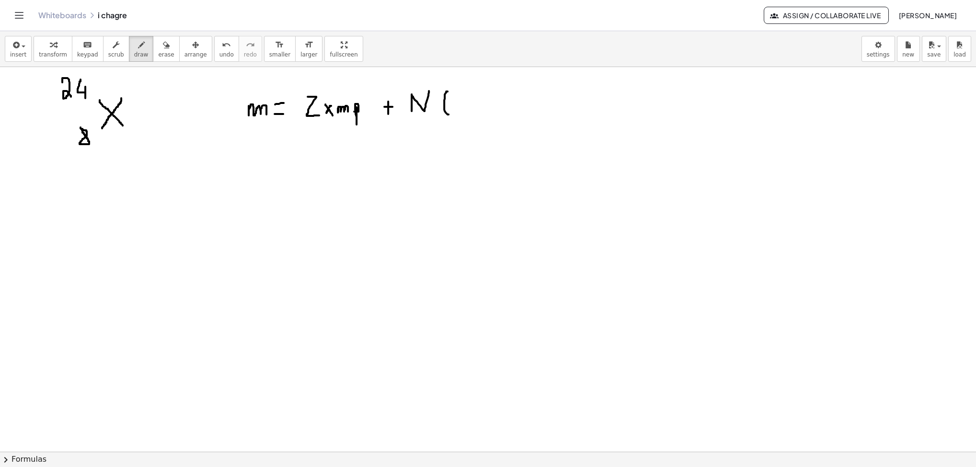
click at [448, 115] on div at bounding box center [488, 451] width 976 height 769
click at [153, 60] on button "erase" at bounding box center [166, 49] width 26 height 26
drag, startPoint x: 429, startPoint y: 105, endPoint x: 436, endPoint y: 105, distance: 7.2
click at [436, 105] on div at bounding box center [488, 451] width 976 height 769
click at [134, 54] on span "draw" at bounding box center [141, 54] width 14 height 7
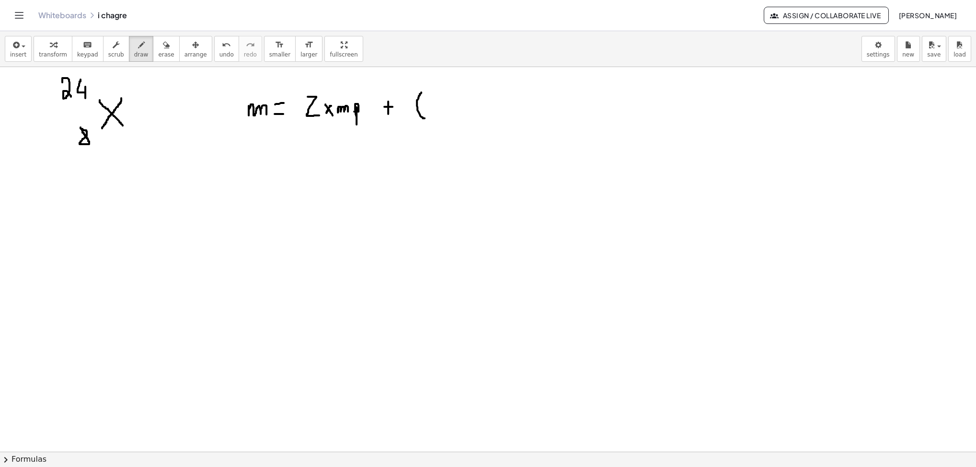
drag, startPoint x: 421, startPoint y: 93, endPoint x: 424, endPoint y: 119, distance: 26.1
click at [424, 119] on div at bounding box center [488, 451] width 976 height 769
drag, startPoint x: 432, startPoint y: 97, endPoint x: 440, endPoint y: 116, distance: 21.4
click at [440, 116] on div at bounding box center [488, 451] width 976 height 769
drag, startPoint x: 432, startPoint y: 104, endPoint x: 442, endPoint y: 103, distance: 10.1
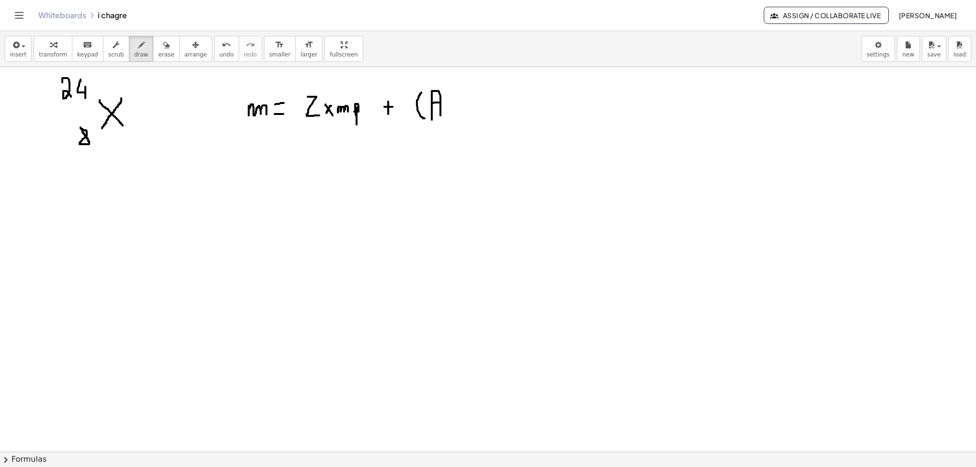
click at [441, 103] on div at bounding box center [488, 451] width 976 height 769
drag, startPoint x: 450, startPoint y: 107, endPoint x: 457, endPoint y: 108, distance: 7.3
click at [457, 108] on div at bounding box center [488, 451] width 976 height 769
drag, startPoint x: 470, startPoint y: 91, endPoint x: 480, endPoint y: 106, distance: 18.6
click at [480, 106] on div at bounding box center [488, 451] width 976 height 769
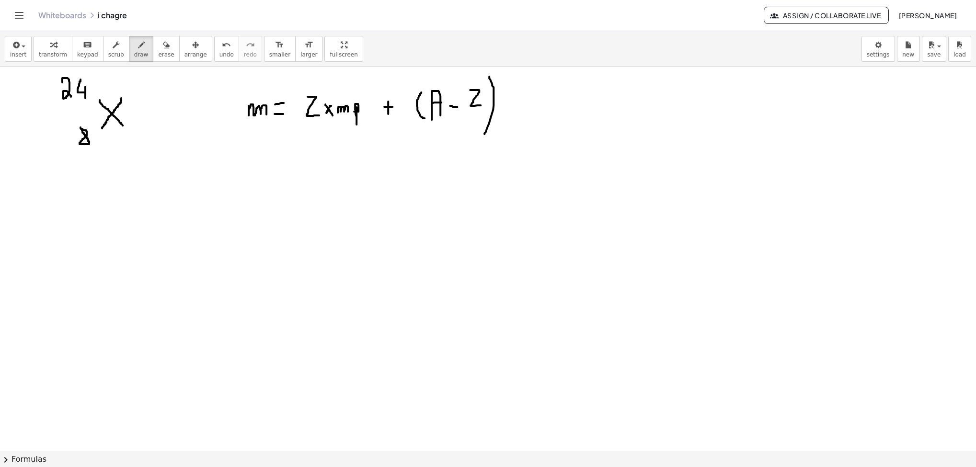
drag, startPoint x: 489, startPoint y: 78, endPoint x: 484, endPoint y: 135, distance: 57.7
click at [484, 135] on div at bounding box center [488, 451] width 976 height 769
drag, startPoint x: 514, startPoint y: 98, endPoint x: 528, endPoint y: 114, distance: 20.7
click at [528, 114] on div at bounding box center [488, 451] width 976 height 769
drag, startPoint x: 524, startPoint y: 97, endPoint x: 513, endPoint y: 118, distance: 23.8
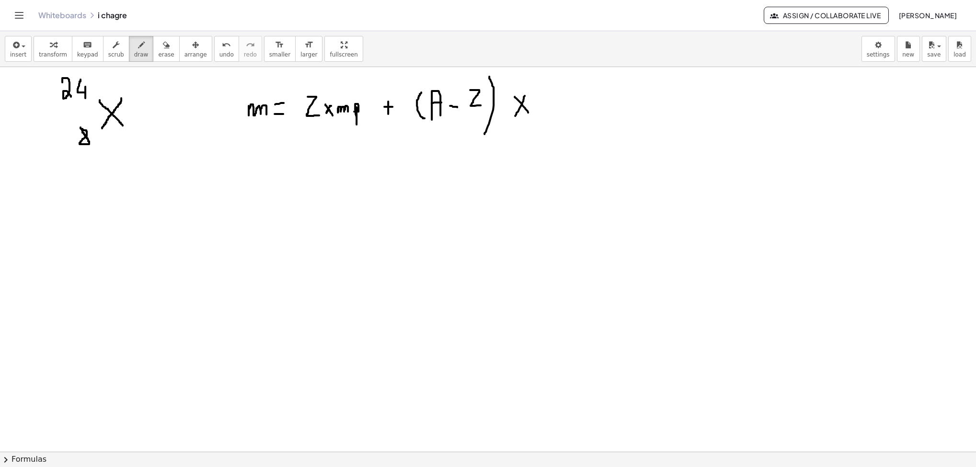
click at [513, 118] on div at bounding box center [488, 451] width 976 height 769
drag, startPoint x: 550, startPoint y: 97, endPoint x: 577, endPoint y: 105, distance: 27.6
click at [577, 105] on div at bounding box center [488, 451] width 976 height 769
drag, startPoint x: 584, startPoint y: 108, endPoint x: 592, endPoint y: 121, distance: 15.3
click at [592, 121] on div at bounding box center [488, 451] width 976 height 769
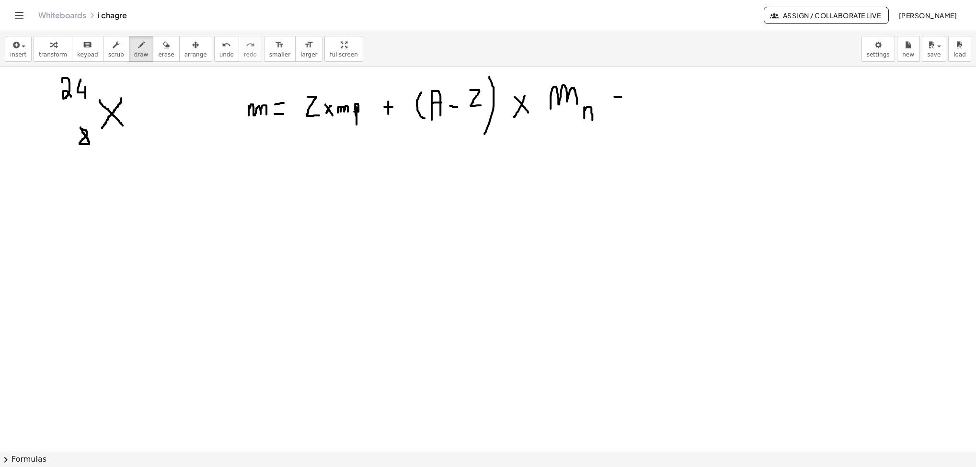
drag, startPoint x: 614, startPoint y: 98, endPoint x: 621, endPoint y: 98, distance: 7.2
click at [621, 98] on div at bounding box center [488, 451] width 976 height 769
drag, startPoint x: 644, startPoint y: 92, endPoint x: 660, endPoint y: 101, distance: 17.8
click at [643, 101] on div at bounding box center [488, 451] width 976 height 769
drag, startPoint x: 670, startPoint y: 96, endPoint x: 678, endPoint y: 109, distance: 15.5
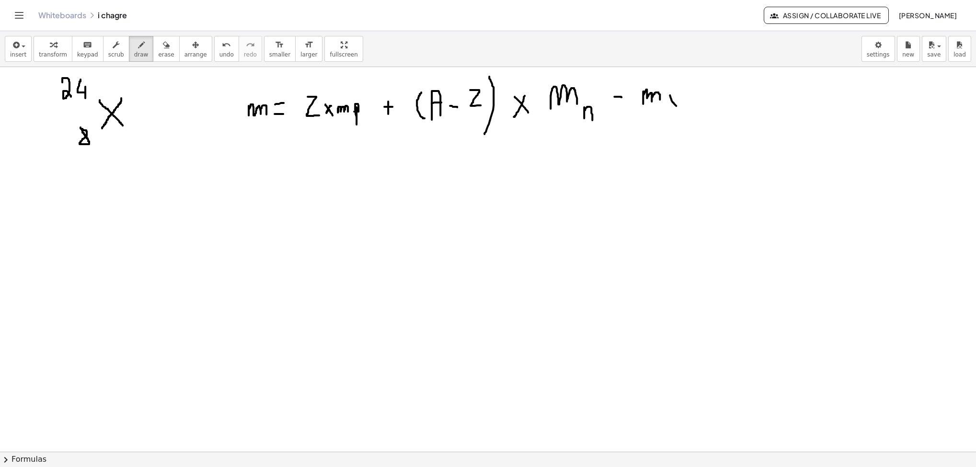
click at [643, 109] on div at bounding box center [488, 451] width 976 height 769
drag, startPoint x: 678, startPoint y: 98, endPoint x: 667, endPoint y: 109, distance: 16.3
click at [643, 109] on div at bounding box center [488, 451] width 976 height 769
drag, startPoint x: 276, startPoint y: 174, endPoint x: 291, endPoint y: 172, distance: 14.4
click at [291, 172] on div at bounding box center [488, 451] width 976 height 769
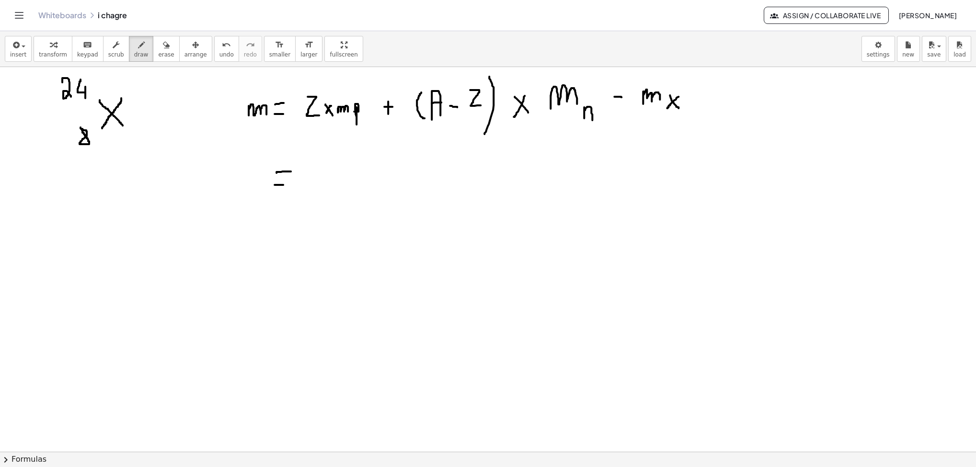
drag, startPoint x: 274, startPoint y: 186, endPoint x: 285, endPoint y: 186, distance: 10.5
click at [285, 186] on div at bounding box center [488, 451] width 976 height 769
drag, startPoint x: 319, startPoint y: 169, endPoint x: 312, endPoint y: 168, distance: 7.2
click at [312, 168] on div at bounding box center [488, 451] width 976 height 769
drag, startPoint x: 330, startPoint y: 173, endPoint x: 342, endPoint y: 184, distance: 16.3
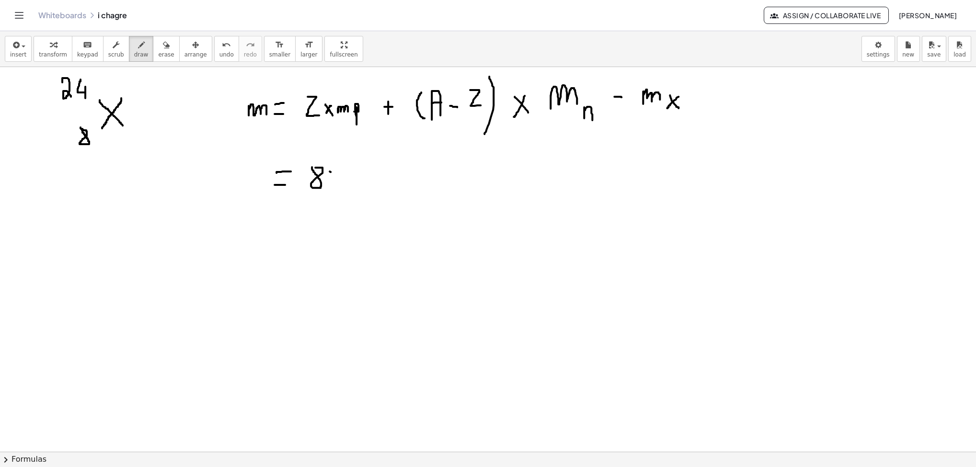
click at [342, 184] on div at bounding box center [488, 451] width 976 height 769
drag, startPoint x: 330, startPoint y: 180, endPoint x: 322, endPoint y: 191, distance: 13.6
click at [322, 191] on div at bounding box center [488, 451] width 976 height 769
drag, startPoint x: 307, startPoint y: 125, endPoint x: 360, endPoint y: 126, distance: 52.2
click at [360, 126] on div at bounding box center [488, 451] width 976 height 769
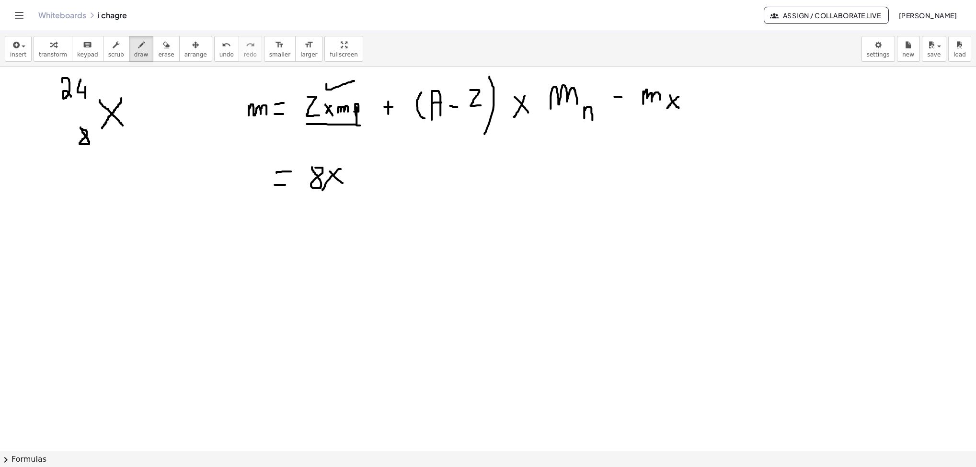
drag, startPoint x: 326, startPoint y: 85, endPoint x: 354, endPoint y: 82, distance: 27.9
click at [354, 82] on div at bounding box center [488, 451] width 976 height 769
drag, startPoint x: 411, startPoint y: 133, endPoint x: 489, endPoint y: 132, distance: 77.6
click at [489, 132] on div at bounding box center [488, 451] width 976 height 769
